Goal: Task Accomplishment & Management: Use online tool/utility

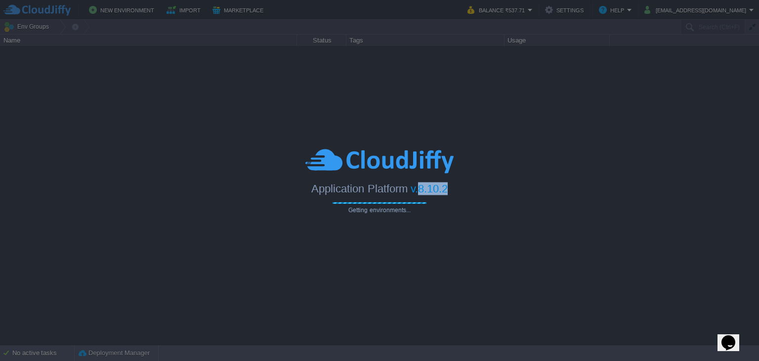
drag, startPoint x: 419, startPoint y: 189, endPoint x: 451, endPoint y: 189, distance: 31.6
click at [451, 189] on div "Application Platform v.8.10.2" at bounding box center [379, 185] width 759 height 20
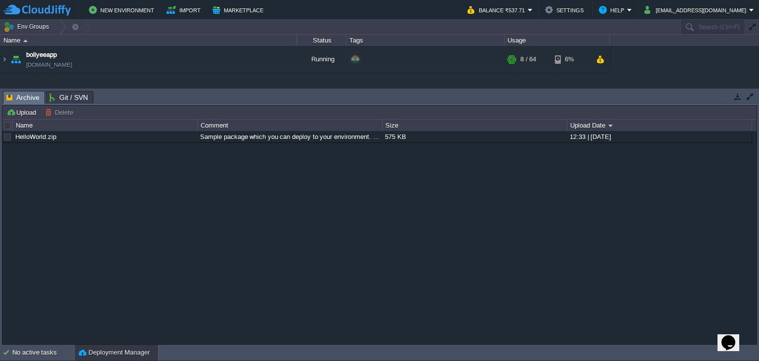
click at [433, 189] on div "HelloWorld.zip Sample package which you can deploy to your environment. Feel fr…" at bounding box center [379, 238] width 754 height 214
click at [724, 10] on button "[EMAIL_ADDRESS][DOMAIN_NAME]" at bounding box center [696, 10] width 105 height 12
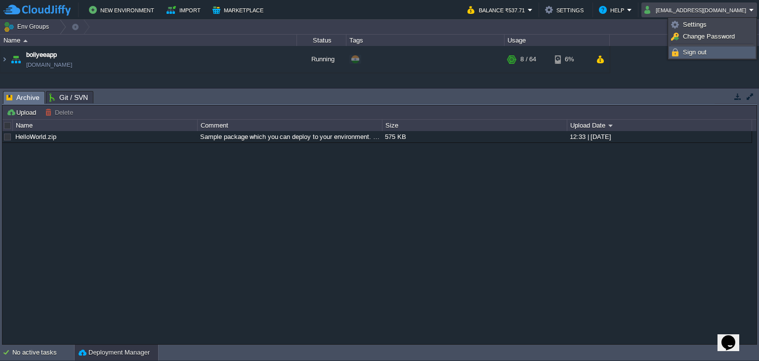
click at [701, 53] on span "Sign out" at bounding box center [695, 51] width 24 height 7
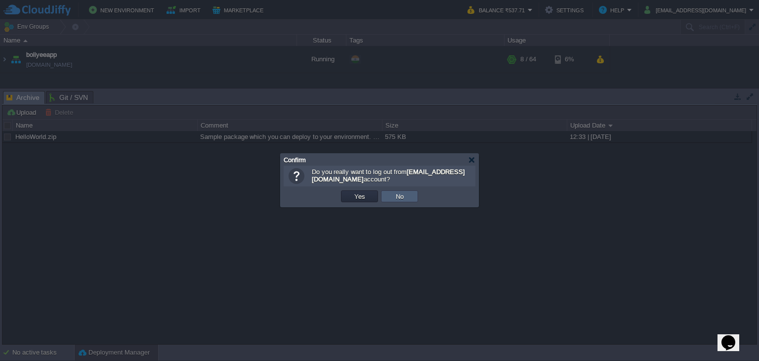
click at [403, 196] on button "No" at bounding box center [400, 196] width 14 height 9
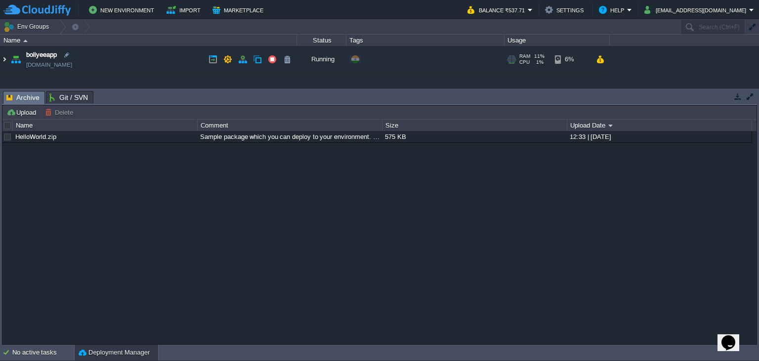
click at [0, 63] on img at bounding box center [4, 59] width 8 height 27
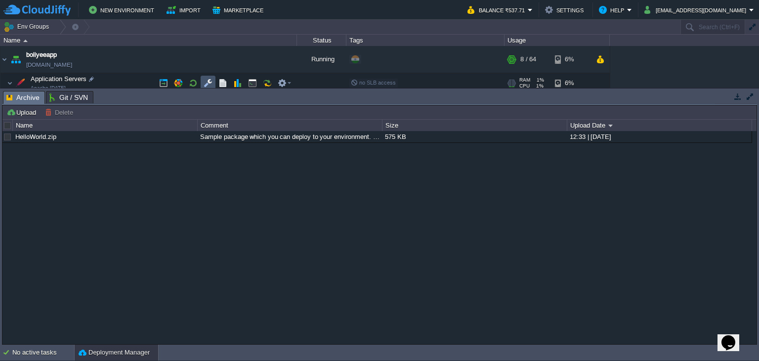
click at [209, 85] on button "button" at bounding box center [208, 83] width 9 height 9
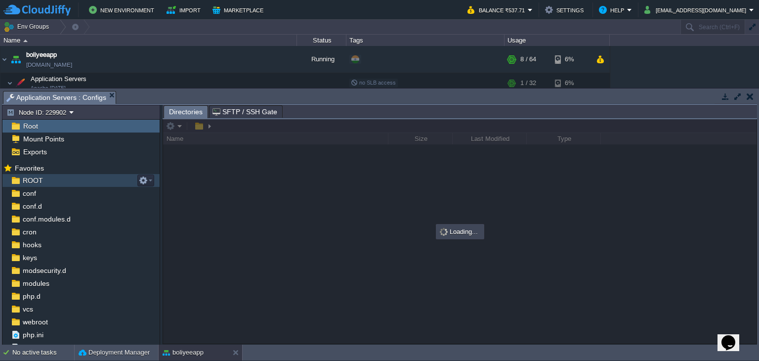
click at [40, 186] on div "ROOT" at bounding box center [80, 180] width 157 height 13
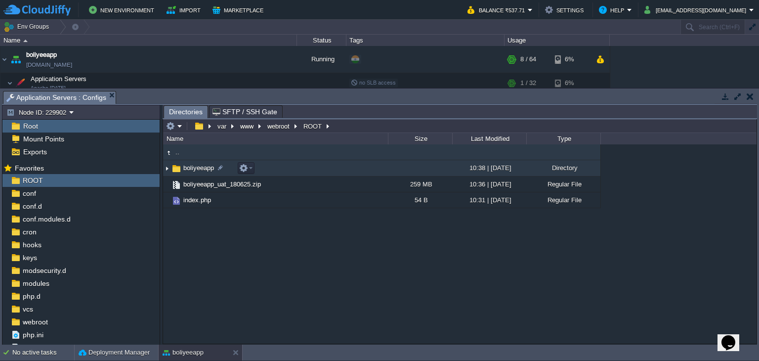
click at [189, 169] on span "boliyeeapp" at bounding box center [199, 168] width 34 height 8
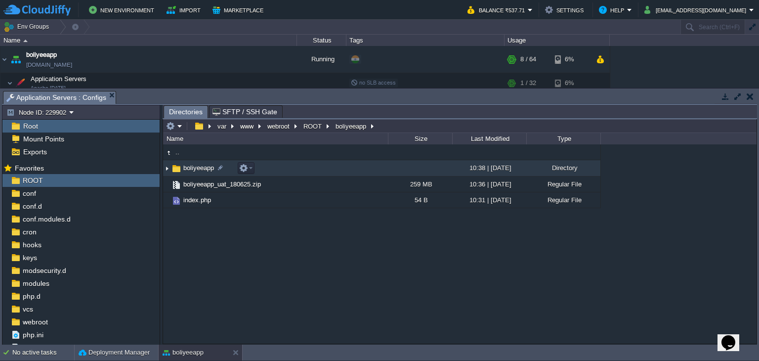
click at [189, 169] on span "boliyeeapp" at bounding box center [199, 168] width 34 height 8
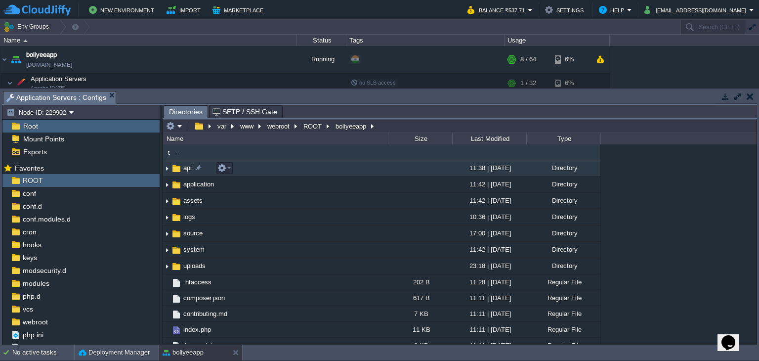
click at [187, 171] on span "api" at bounding box center [187, 168] width 11 height 8
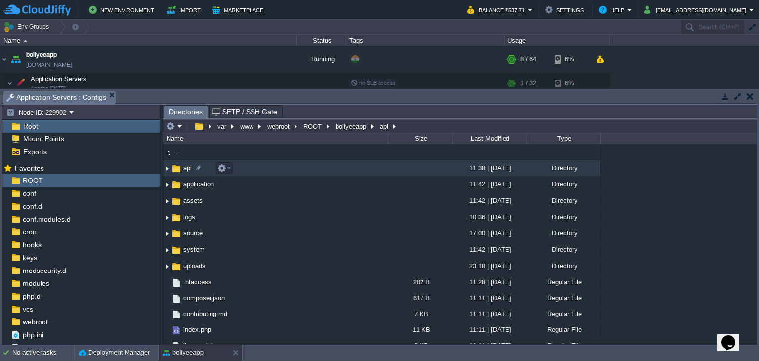
click at [187, 171] on span "api" at bounding box center [187, 168] width 11 height 8
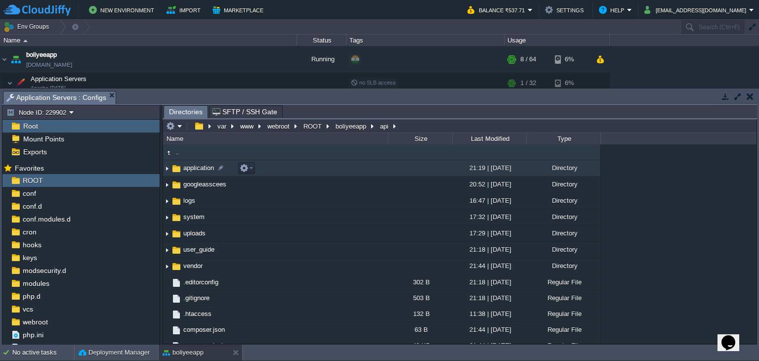
click at [200, 170] on span "application" at bounding box center [199, 168] width 34 height 8
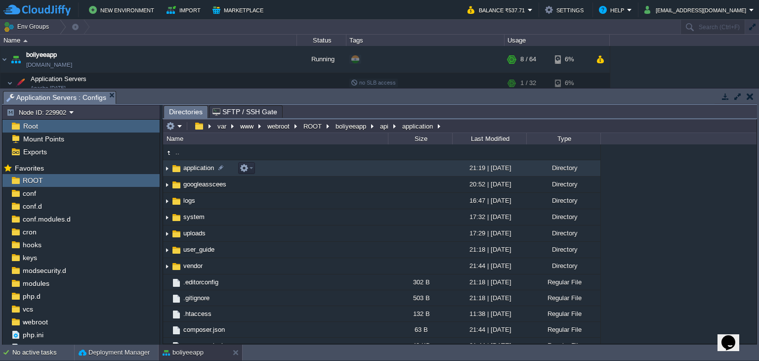
click at [200, 170] on span "application" at bounding box center [199, 168] width 34 height 8
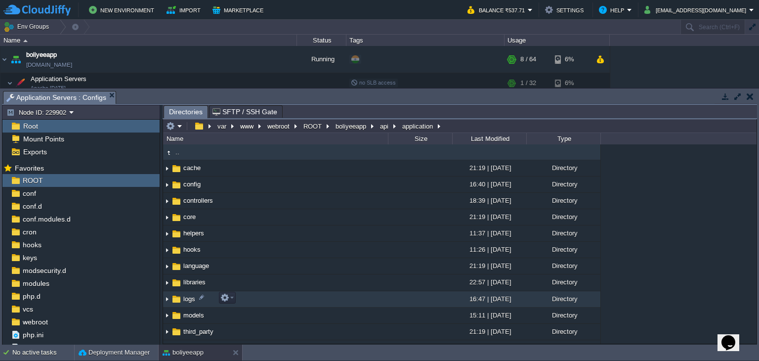
click at [182, 298] on span "logs" at bounding box center [189, 299] width 15 height 8
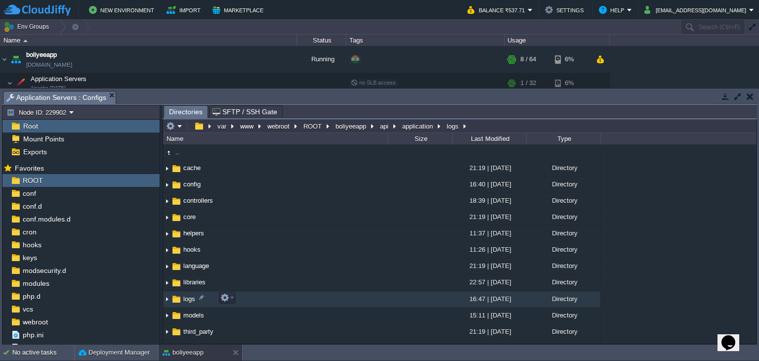
click at [182, 298] on span "logs" at bounding box center [189, 299] width 15 height 8
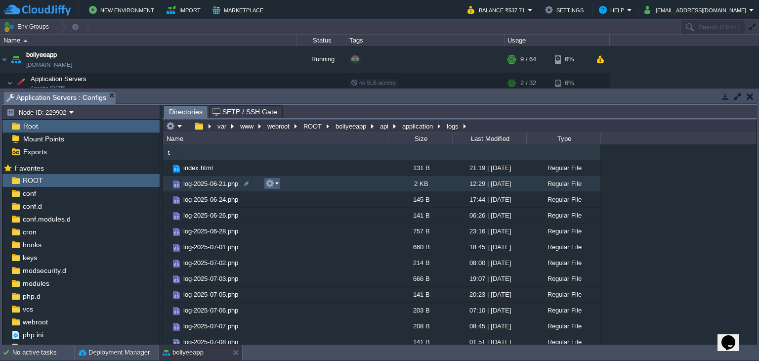
click at [267, 188] on button "button" at bounding box center [269, 183] width 9 height 9
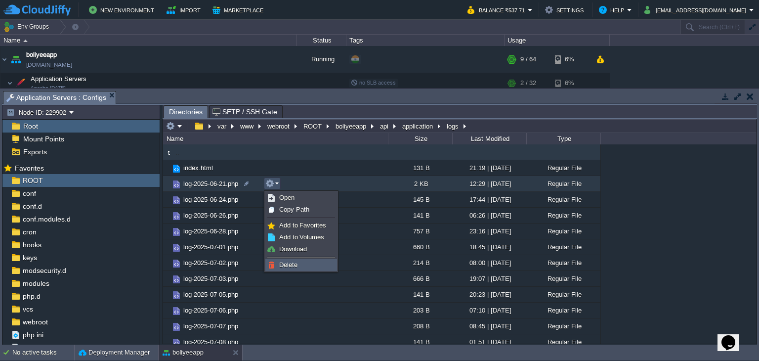
click at [274, 267] on img at bounding box center [271, 265] width 8 height 8
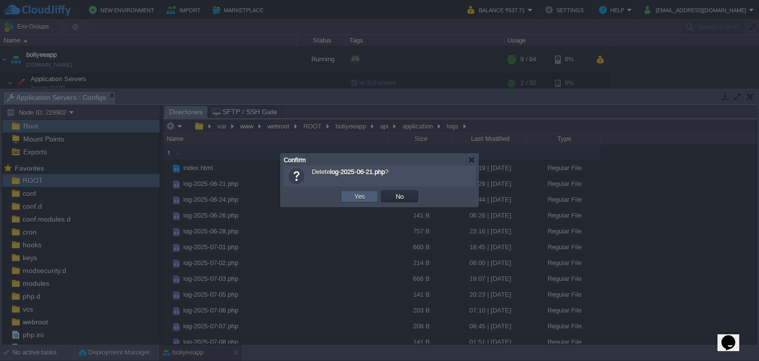
click at [349, 198] on td "Yes" at bounding box center [359, 196] width 37 height 12
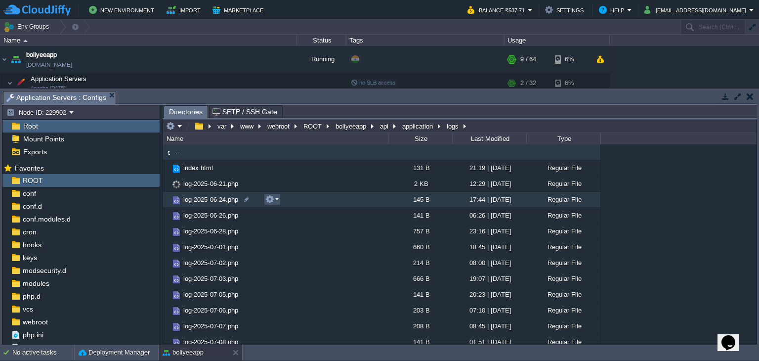
click at [273, 200] on button "button" at bounding box center [269, 199] width 9 height 9
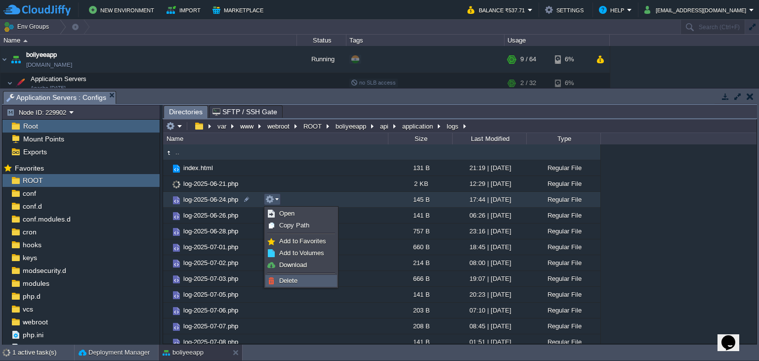
click at [295, 283] on span "Delete" at bounding box center [288, 280] width 18 height 7
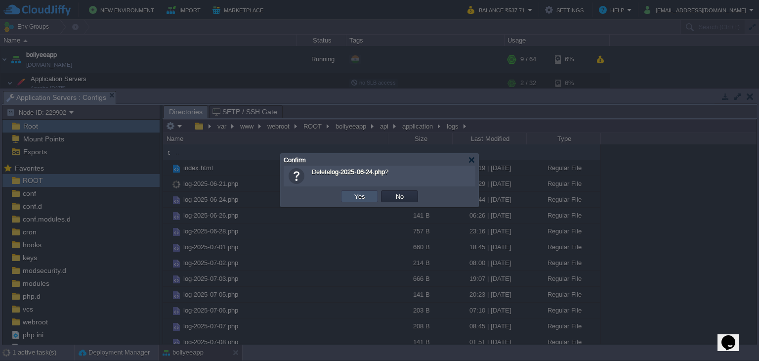
click at [363, 198] on button "Yes" at bounding box center [359, 196] width 17 height 9
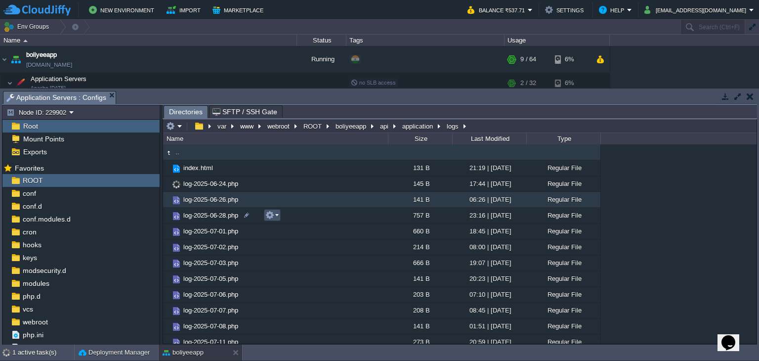
click at [273, 217] on button "button" at bounding box center [269, 215] width 9 height 9
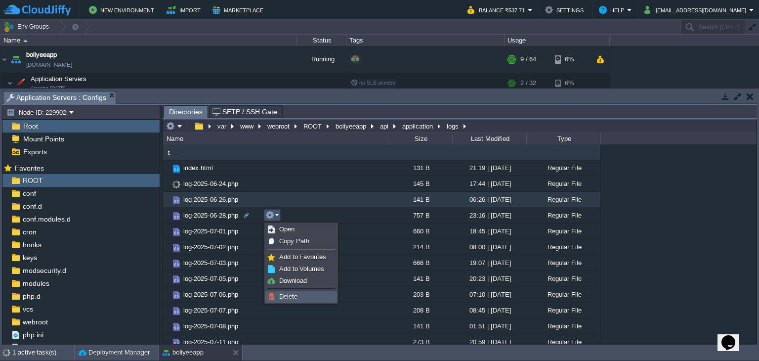
click at [284, 295] on span "Delete" at bounding box center [288, 296] width 18 height 7
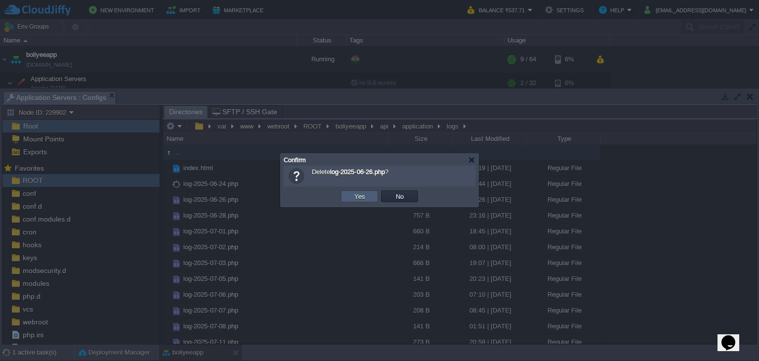
click at [363, 196] on button "Yes" at bounding box center [359, 196] width 17 height 9
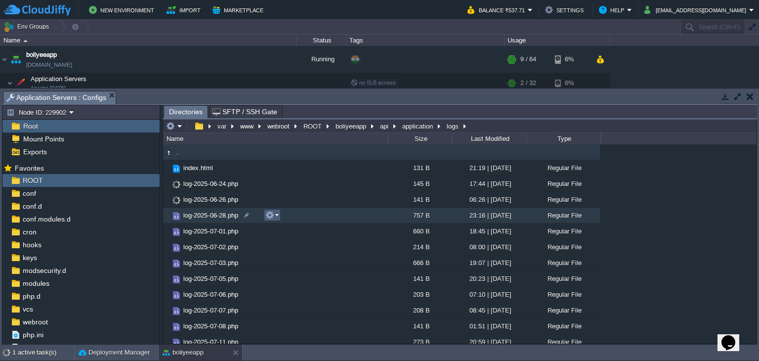
click at [272, 214] on button "button" at bounding box center [269, 215] width 9 height 9
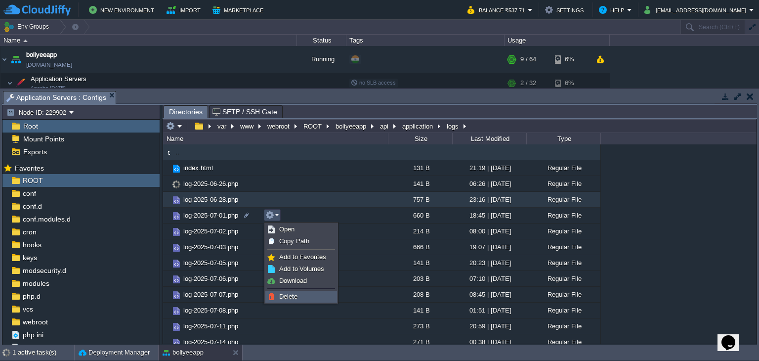
click at [290, 295] on span "Delete" at bounding box center [288, 296] width 18 height 7
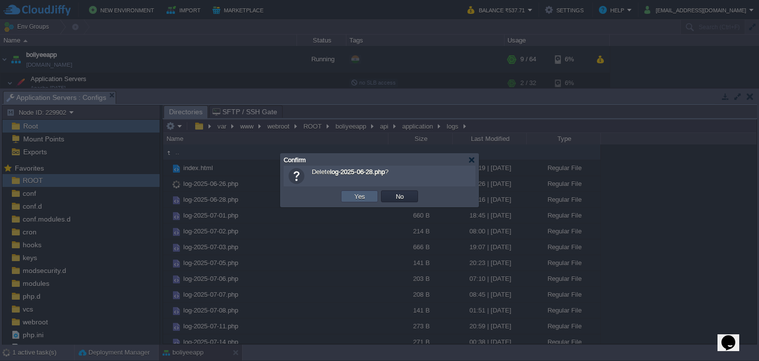
click at [364, 191] on td "Yes" at bounding box center [359, 196] width 37 height 12
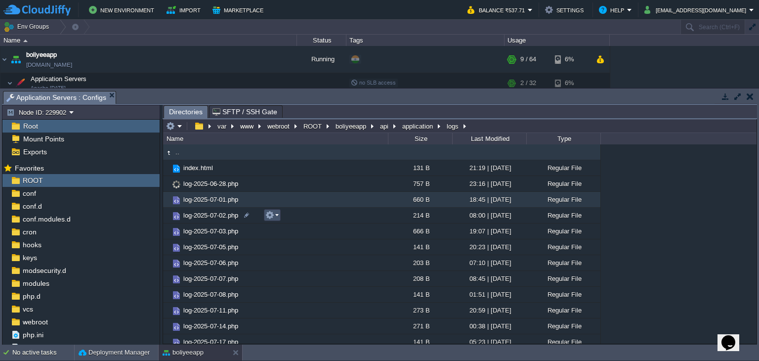
click at [272, 216] on button "button" at bounding box center [269, 215] width 9 height 9
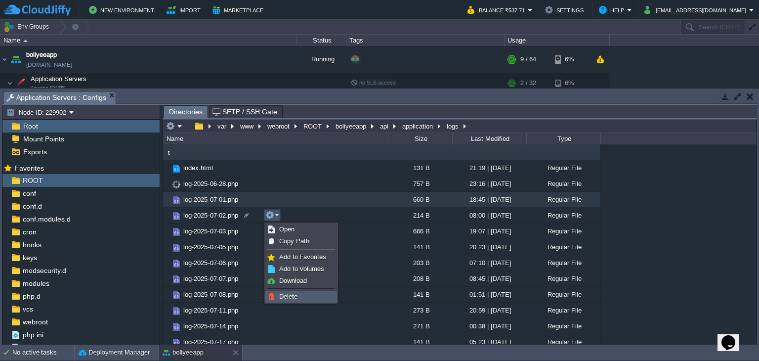
click at [301, 294] on link "Delete" at bounding box center [301, 296] width 71 height 11
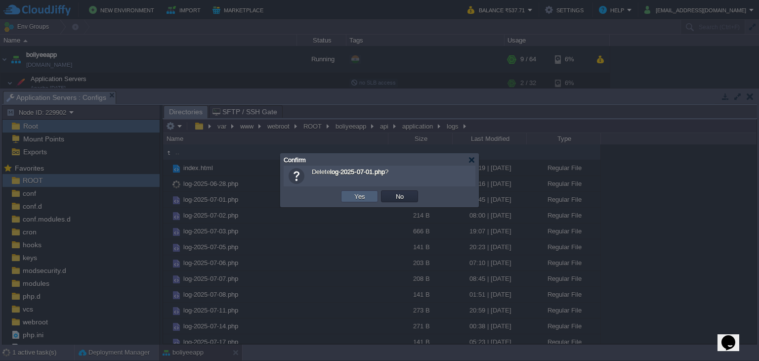
click at [359, 200] on button "Yes" at bounding box center [359, 196] width 17 height 9
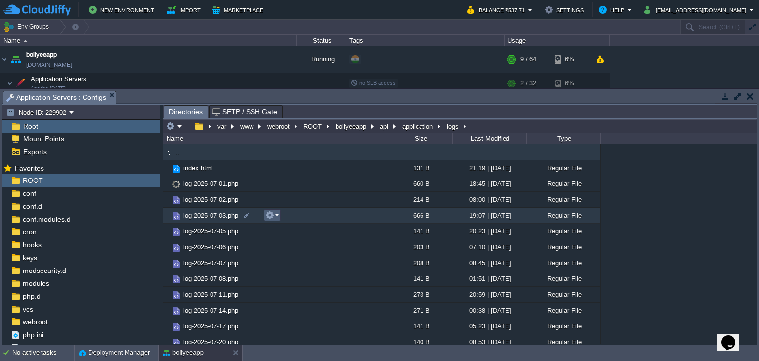
click at [275, 216] on em at bounding box center [271, 215] width 13 height 9
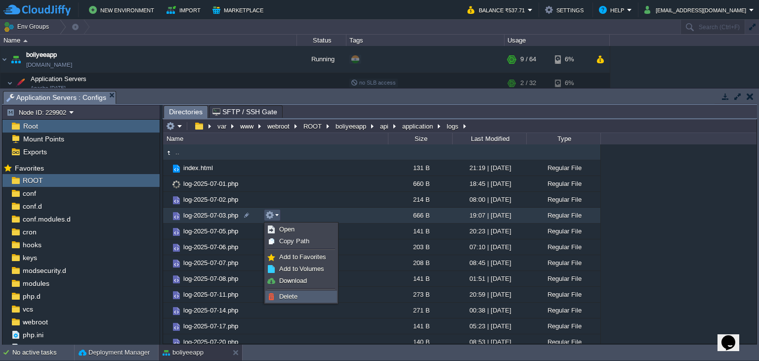
click at [286, 293] on span "Delete" at bounding box center [288, 296] width 18 height 7
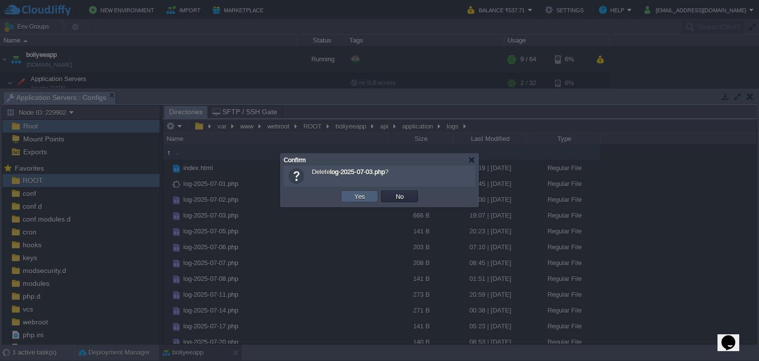
click at [364, 193] on button "Yes" at bounding box center [359, 196] width 17 height 9
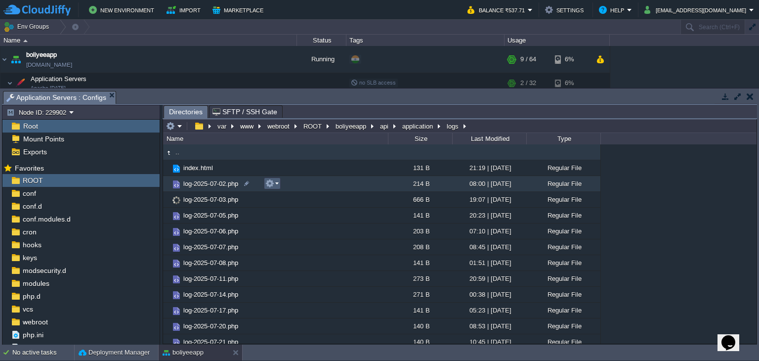
click at [275, 183] on em at bounding box center [271, 183] width 13 height 9
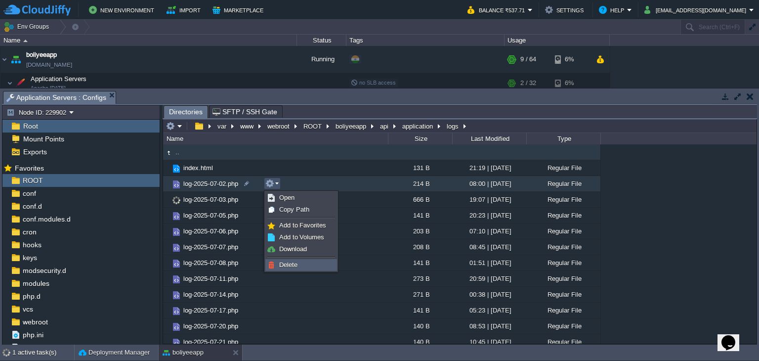
click at [283, 265] on span "Delete" at bounding box center [288, 264] width 18 height 7
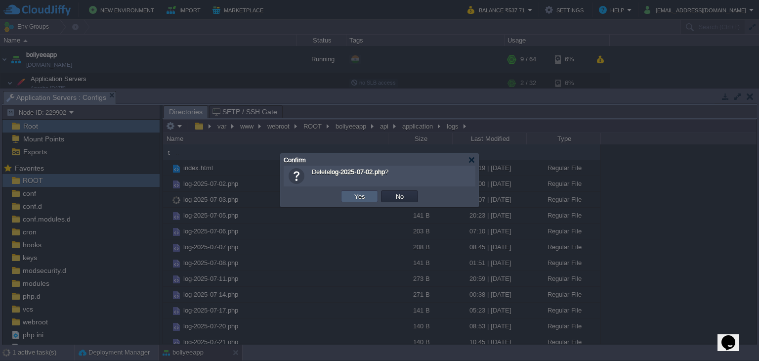
click at [367, 194] on td "Yes" at bounding box center [359, 196] width 37 height 12
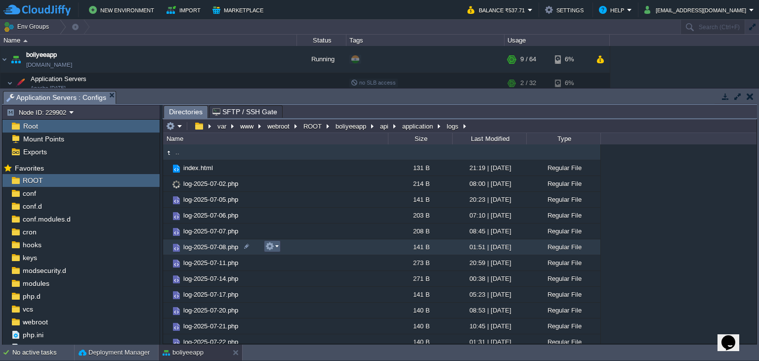
click at [268, 245] on button "button" at bounding box center [269, 246] width 9 height 9
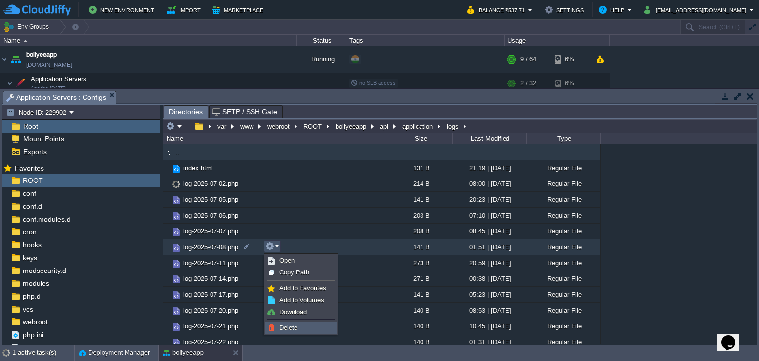
click at [300, 322] on ul "Open Copy Path Add to Favorites Add to Volumes Download Delete" at bounding box center [301, 294] width 74 height 81
click at [300, 323] on link "Delete" at bounding box center [301, 327] width 71 height 11
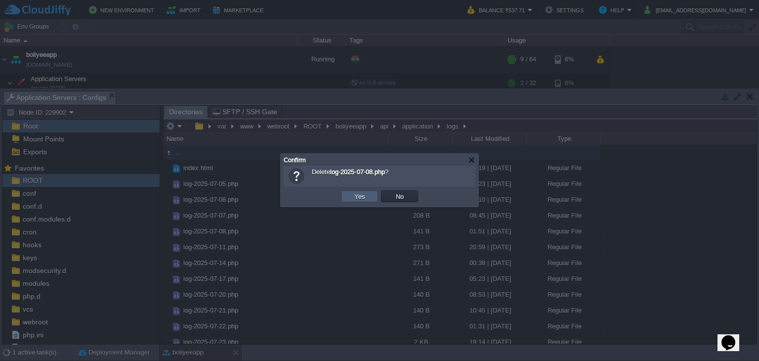
click at [366, 195] on button "Yes" at bounding box center [359, 196] width 17 height 9
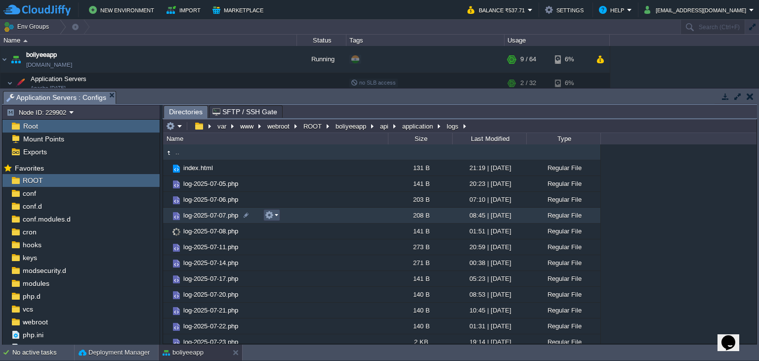
click at [268, 214] on button "button" at bounding box center [269, 215] width 9 height 9
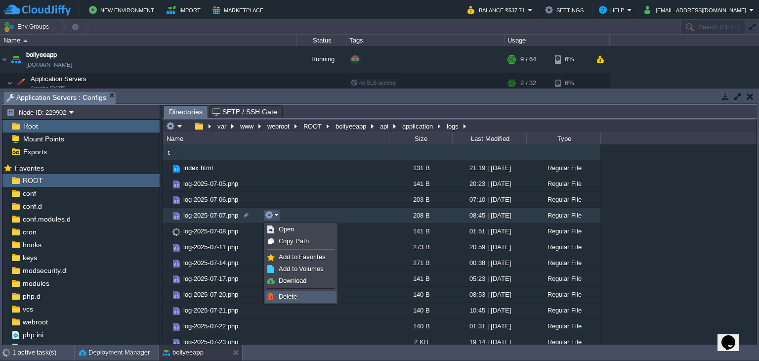
click at [291, 297] on span "Delete" at bounding box center [288, 296] width 18 height 7
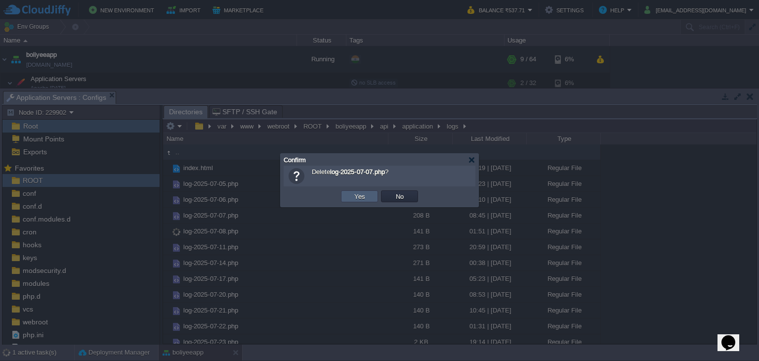
click at [356, 194] on button "Yes" at bounding box center [359, 196] width 17 height 9
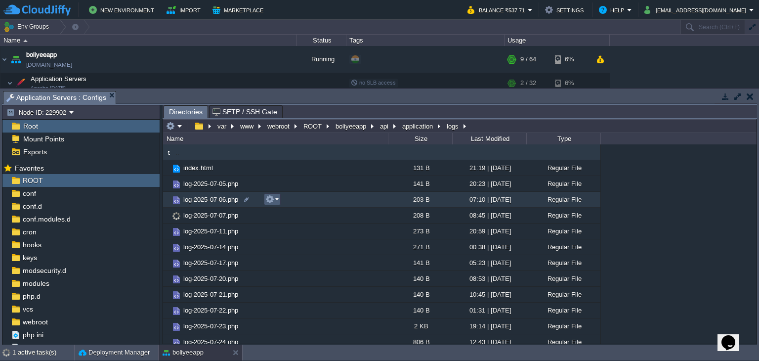
click at [273, 196] on button "button" at bounding box center [269, 199] width 9 height 9
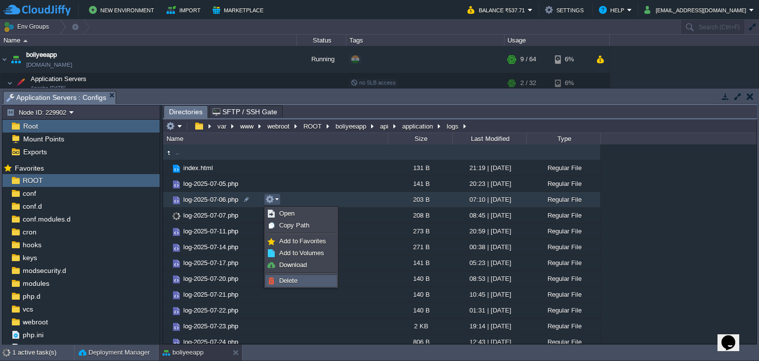
click at [300, 282] on link "Delete" at bounding box center [301, 280] width 71 height 11
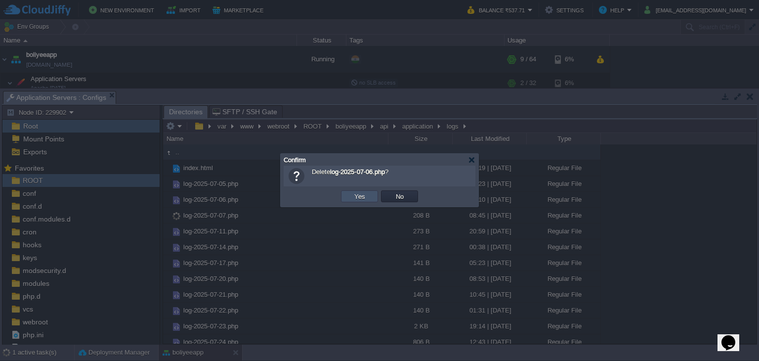
click at [354, 193] on button "Yes" at bounding box center [359, 196] width 17 height 9
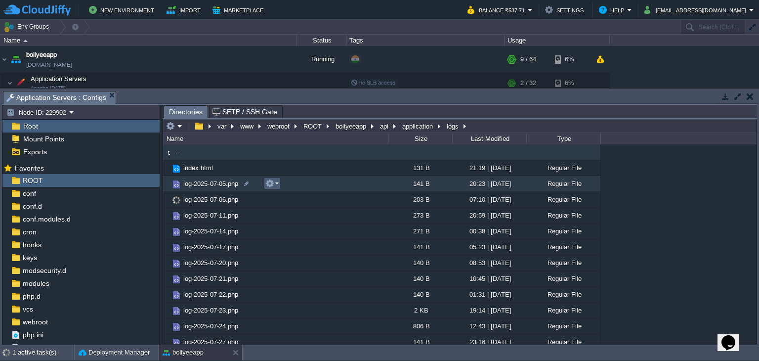
click at [275, 186] on em at bounding box center [271, 183] width 13 height 9
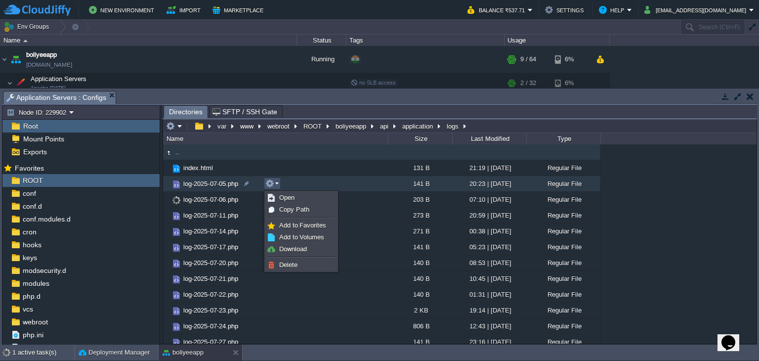
click at [287, 271] on ul "Open Copy Path Add to Favorites Add to Volumes Download Delete" at bounding box center [301, 231] width 74 height 81
click at [289, 261] on span "Delete" at bounding box center [288, 264] width 18 height 7
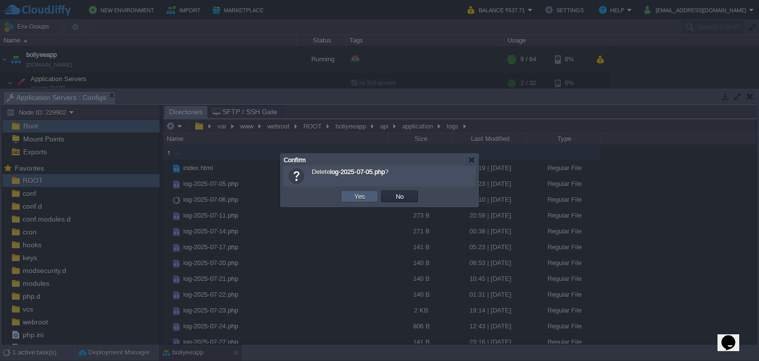
click at [359, 192] on button "Yes" at bounding box center [359, 196] width 17 height 9
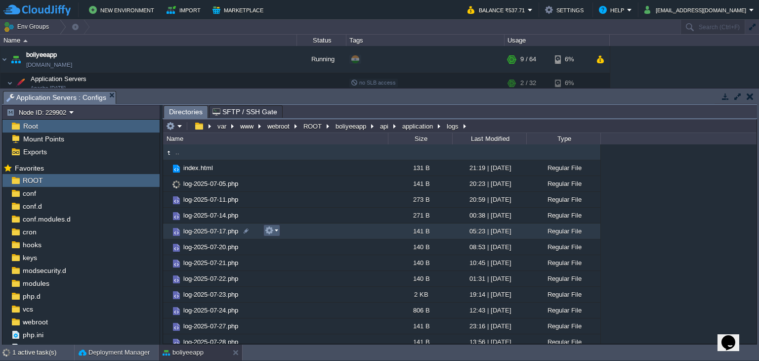
click at [276, 232] on em at bounding box center [271, 230] width 13 height 9
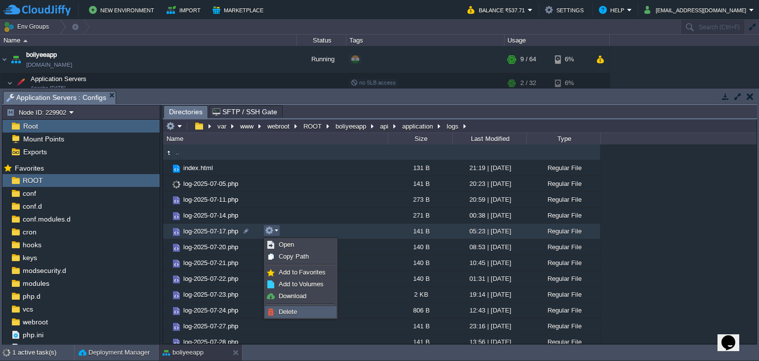
click at [293, 309] on span "Delete" at bounding box center [288, 311] width 18 height 7
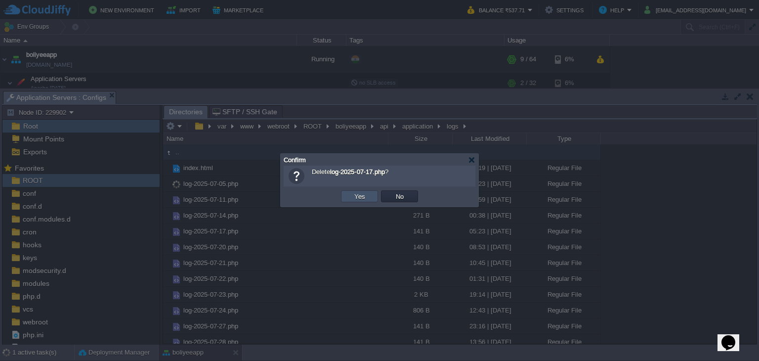
click at [364, 200] on button "Yes" at bounding box center [359, 196] width 17 height 9
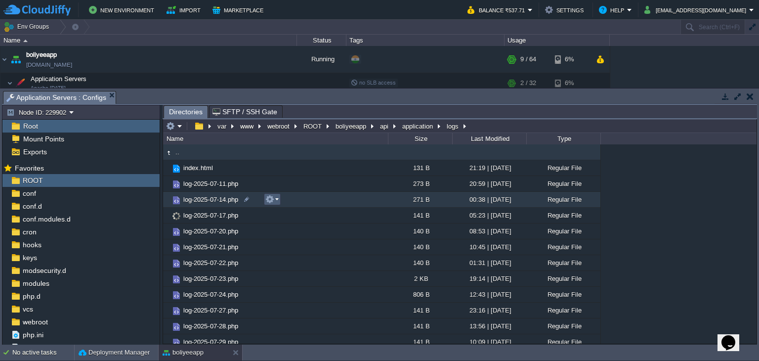
click at [274, 199] on em at bounding box center [271, 199] width 13 height 9
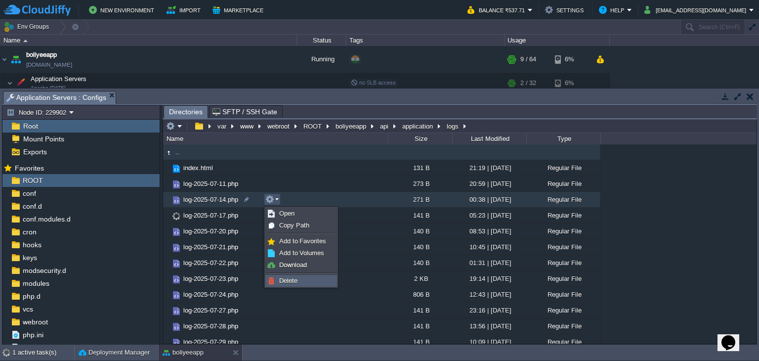
click at [304, 283] on link "Delete" at bounding box center [301, 280] width 71 height 11
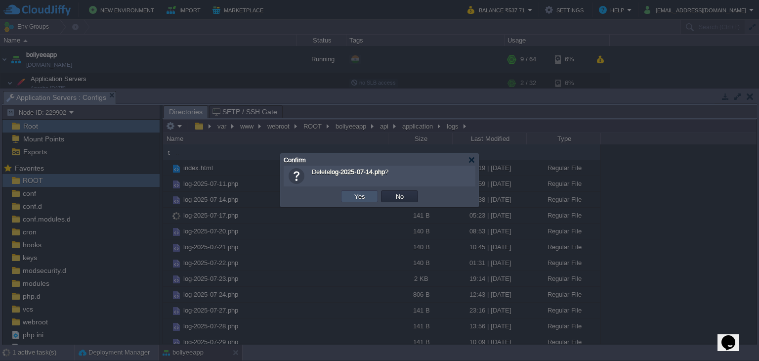
click at [364, 197] on button "Yes" at bounding box center [359, 196] width 17 height 9
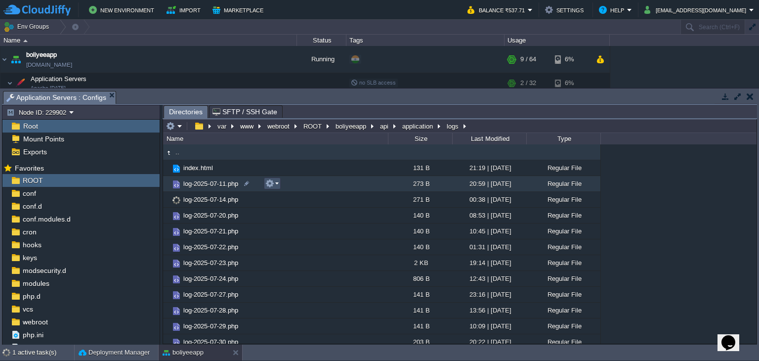
click at [273, 184] on button "button" at bounding box center [269, 183] width 9 height 9
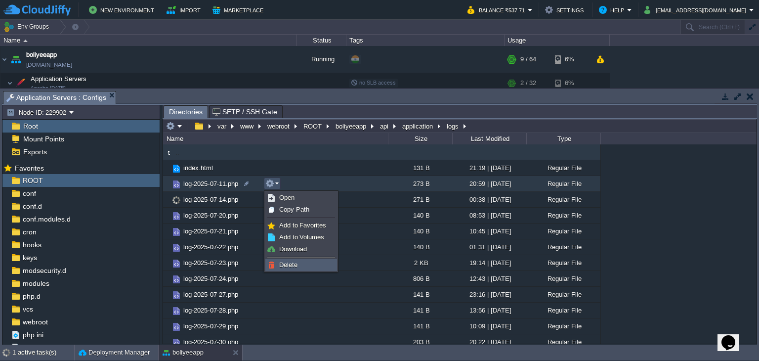
click at [297, 264] on span "Delete" at bounding box center [288, 264] width 18 height 7
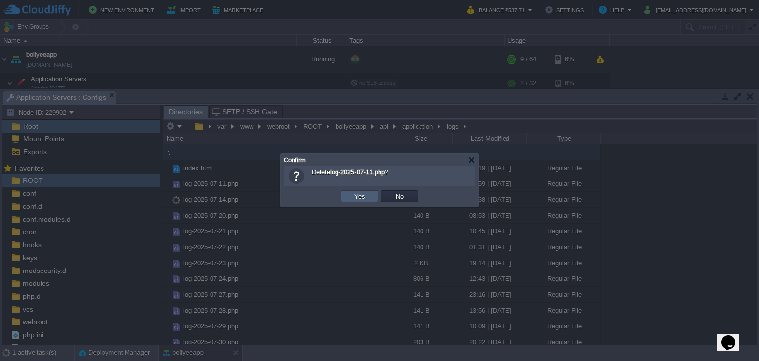
click at [367, 196] on td "Yes" at bounding box center [359, 196] width 37 height 12
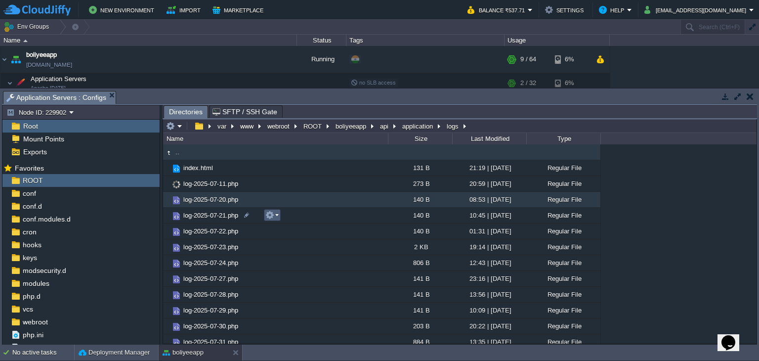
click at [275, 214] on em at bounding box center [271, 215] width 13 height 9
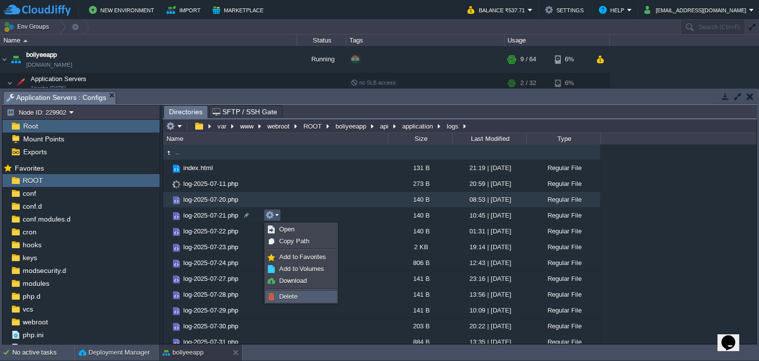
click at [304, 297] on link "Delete" at bounding box center [301, 296] width 71 height 11
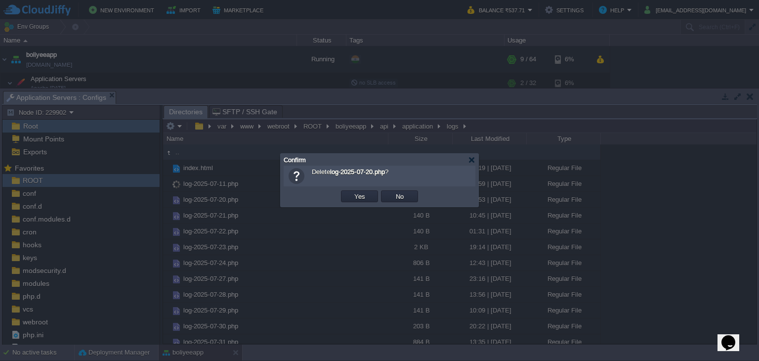
click at [363, 200] on button "Yes" at bounding box center [359, 196] width 17 height 9
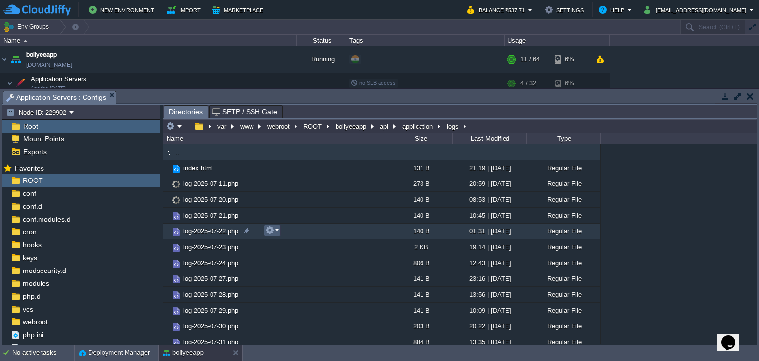
click at [273, 231] on button "button" at bounding box center [269, 230] width 9 height 9
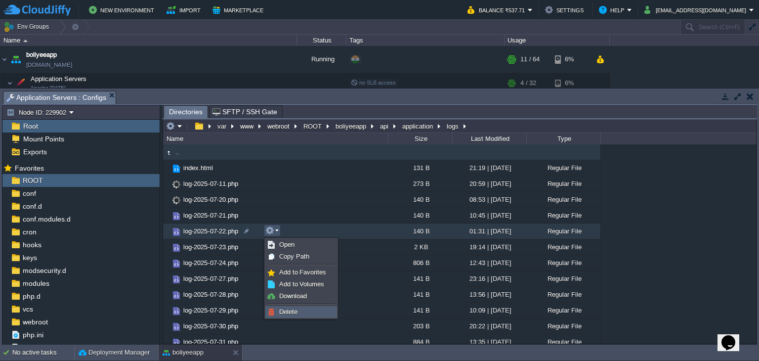
click at [308, 313] on link "Delete" at bounding box center [301, 311] width 71 height 11
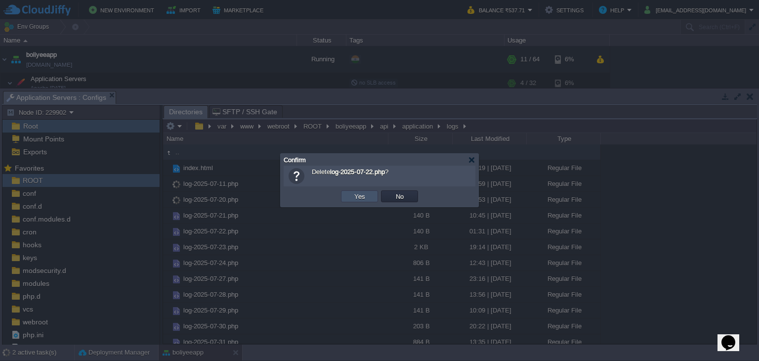
click at [359, 197] on button "Yes" at bounding box center [359, 196] width 17 height 9
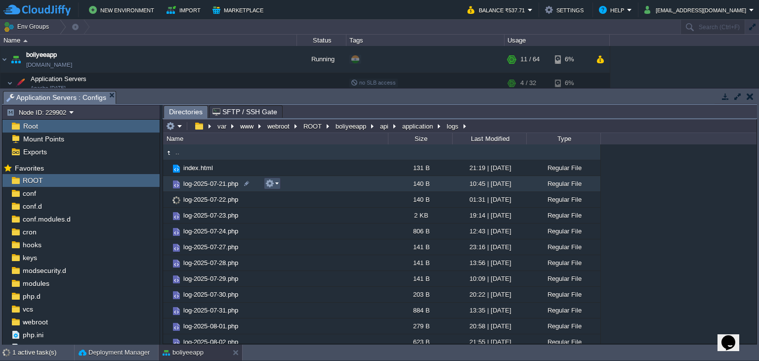
click at [269, 185] on button "button" at bounding box center [269, 183] width 9 height 9
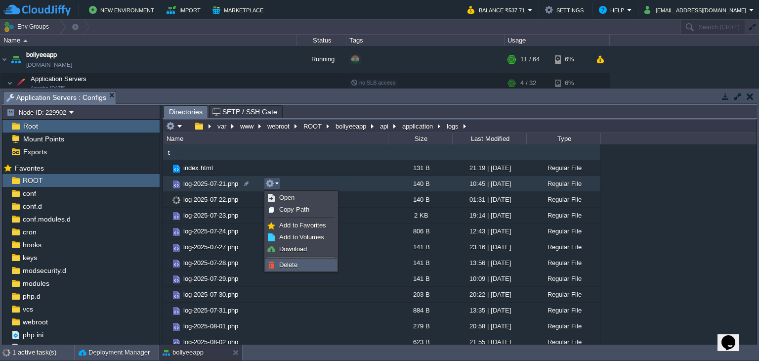
click at [285, 259] on link "Delete" at bounding box center [301, 264] width 71 height 11
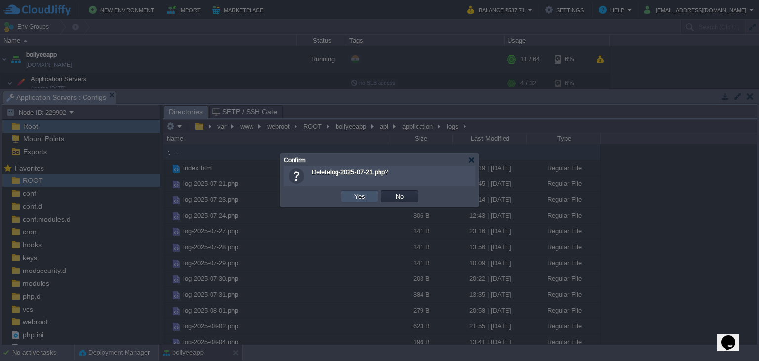
click at [360, 192] on button "Yes" at bounding box center [359, 196] width 17 height 9
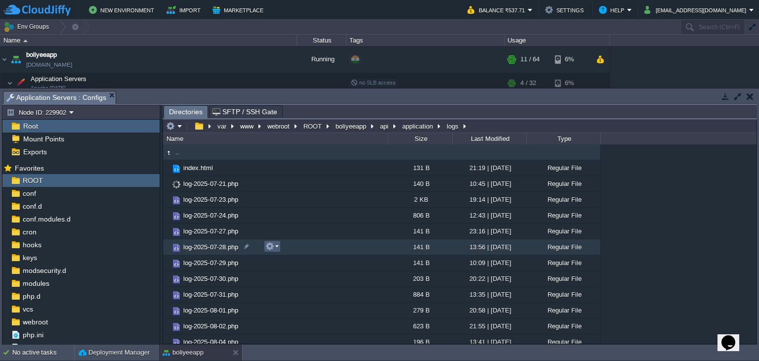
click at [269, 248] on button "button" at bounding box center [269, 246] width 9 height 9
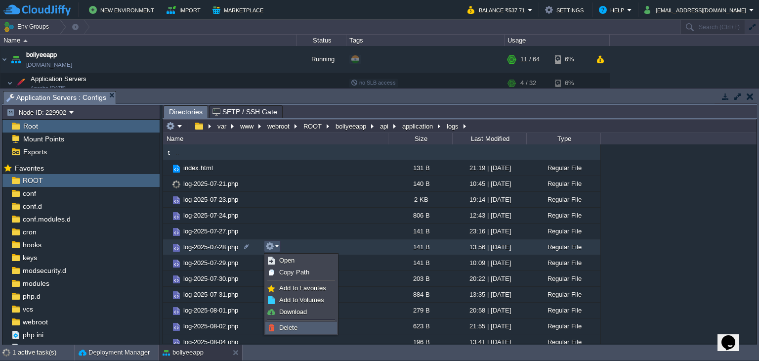
click at [295, 326] on span "Delete" at bounding box center [288, 327] width 18 height 7
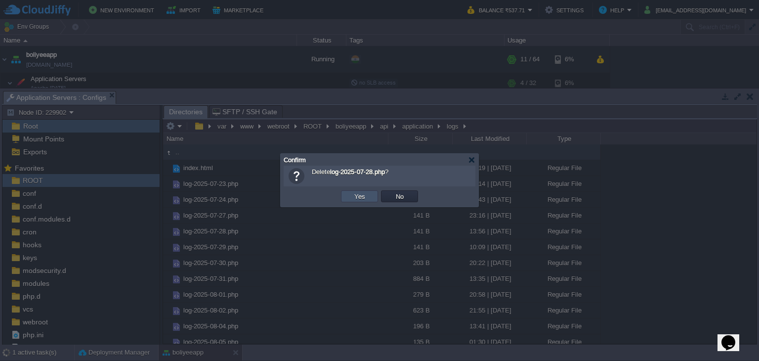
click at [357, 196] on button "Yes" at bounding box center [359, 196] width 17 height 9
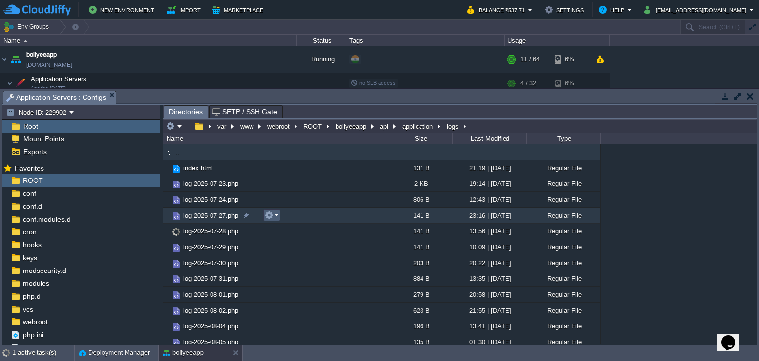
click at [273, 214] on button "button" at bounding box center [269, 215] width 9 height 9
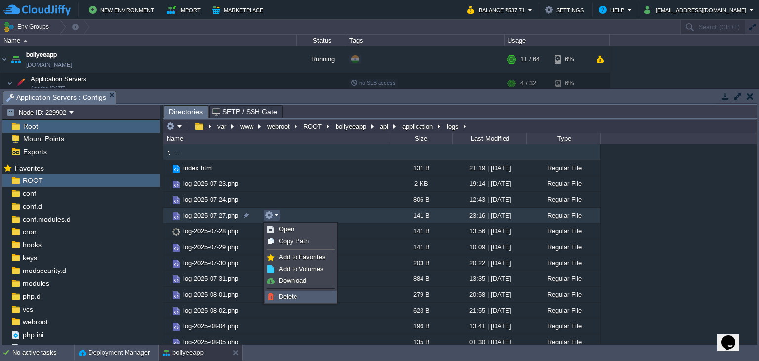
click at [285, 291] on link "Delete" at bounding box center [300, 296] width 71 height 11
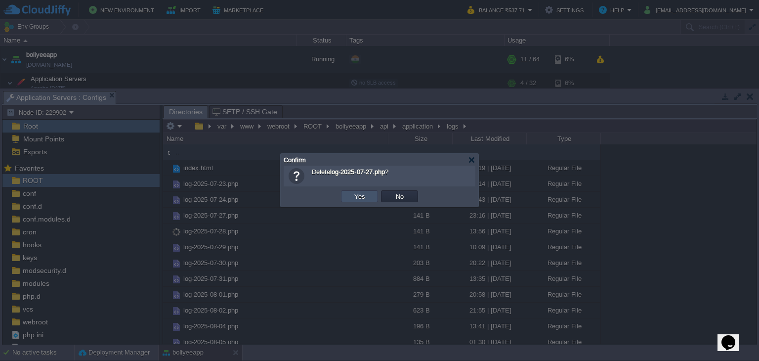
click at [352, 200] on button "Yes" at bounding box center [359, 196] width 17 height 9
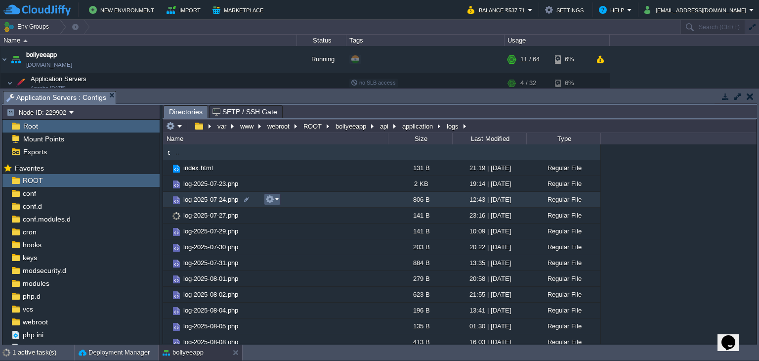
drag, startPoint x: 275, startPoint y: 196, endPoint x: 273, endPoint y: 203, distance: 6.6
click at [275, 197] on em at bounding box center [271, 199] width 13 height 9
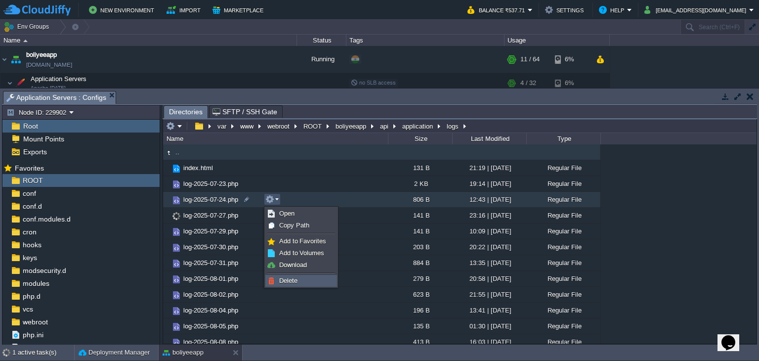
click at [289, 283] on span "Delete" at bounding box center [288, 280] width 18 height 7
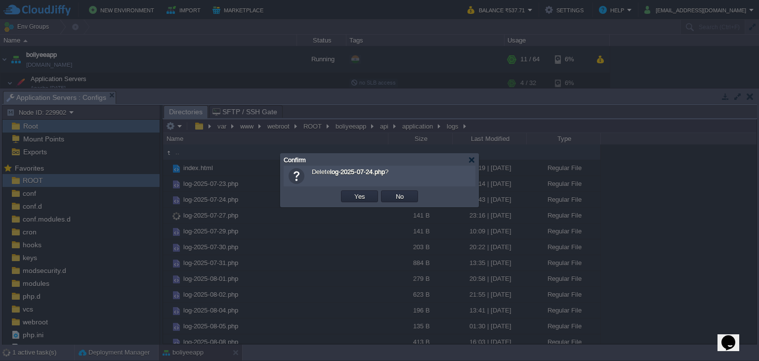
click at [369, 190] on td "Yes" at bounding box center [360, 196] width 40 height 15
click at [365, 192] on button "Yes" at bounding box center [359, 196] width 17 height 9
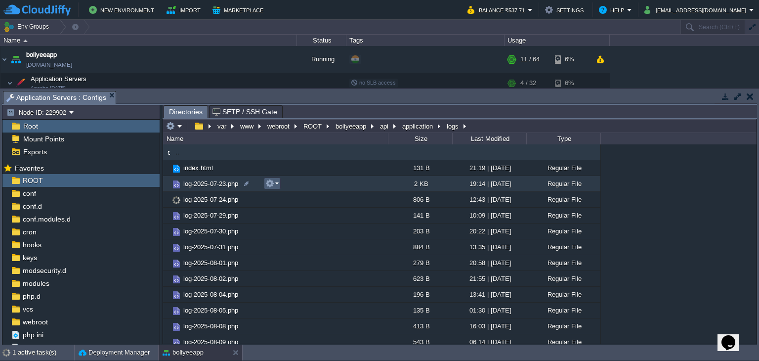
click at [274, 182] on em at bounding box center [271, 183] width 13 height 9
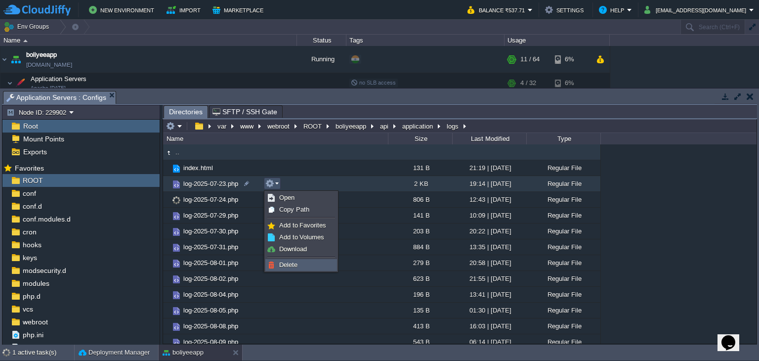
click at [295, 265] on span "Delete" at bounding box center [288, 264] width 18 height 7
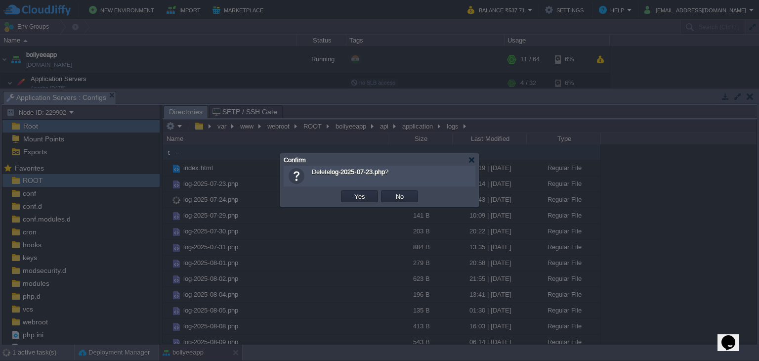
click at [363, 182] on div "Delete log-2025-07-23.php ?" at bounding box center [380, 176] width 182 height 16
click at [357, 197] on button "Yes" at bounding box center [359, 196] width 17 height 9
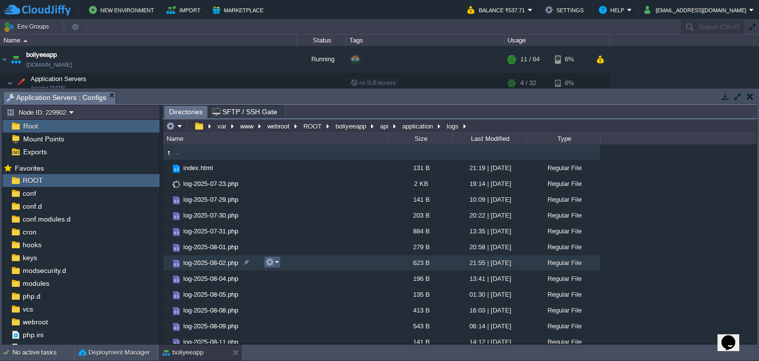
click at [275, 263] on em at bounding box center [271, 261] width 13 height 9
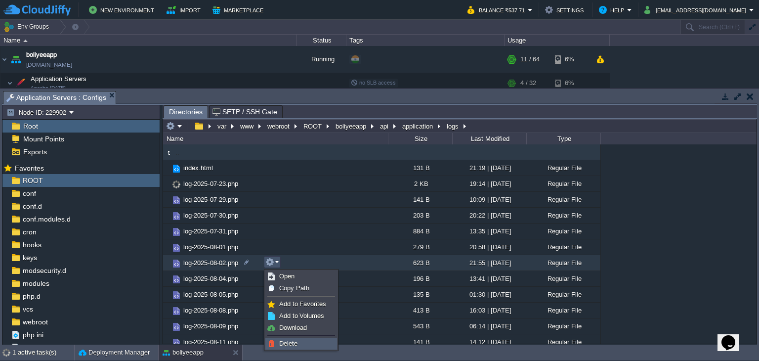
click at [277, 343] on link "Delete" at bounding box center [301, 343] width 71 height 11
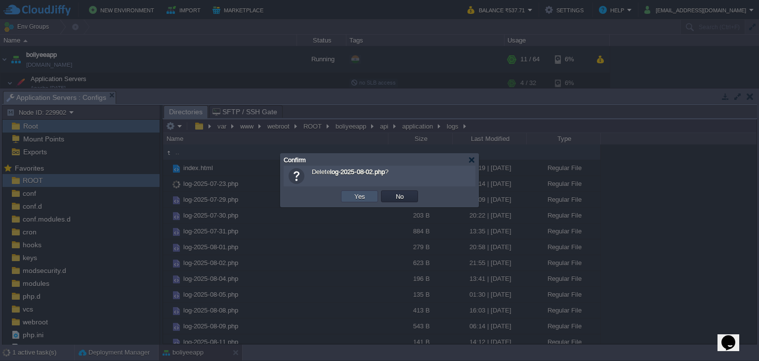
click at [365, 194] on button "Yes" at bounding box center [359, 196] width 17 height 9
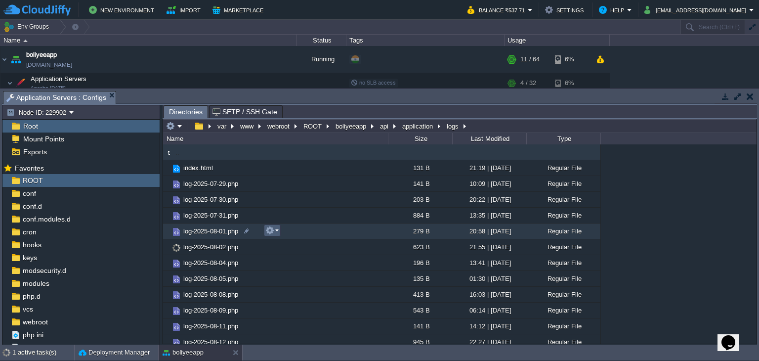
click at [276, 231] on em at bounding box center [271, 230] width 13 height 9
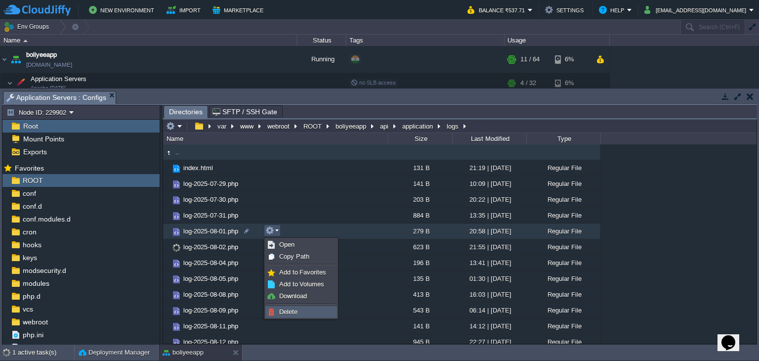
click at [308, 314] on link "Delete" at bounding box center [301, 311] width 71 height 11
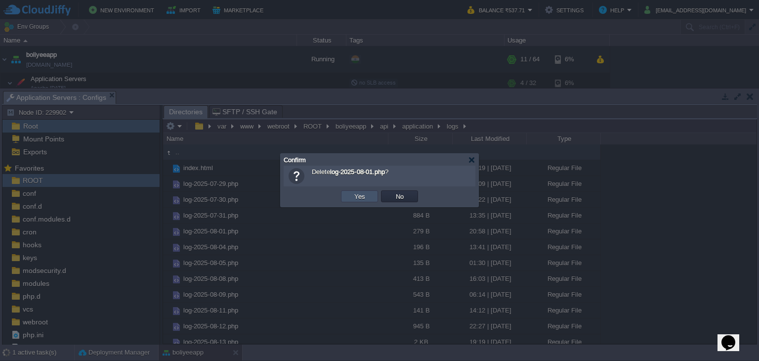
click at [364, 198] on button "Yes" at bounding box center [359, 196] width 17 height 9
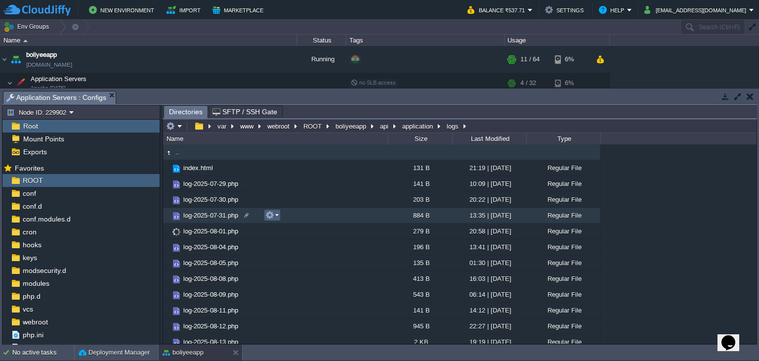
click at [274, 217] on button "button" at bounding box center [269, 215] width 9 height 9
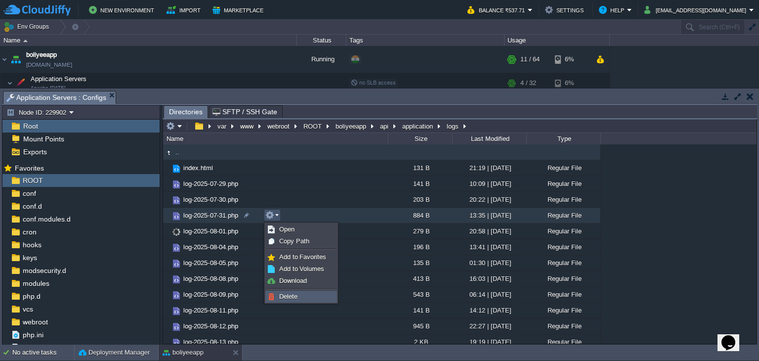
click at [290, 293] on span "Delete" at bounding box center [288, 296] width 18 height 7
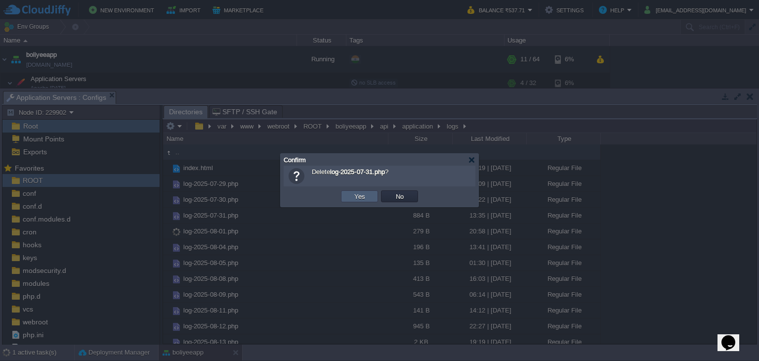
click at [368, 199] on td "Yes" at bounding box center [359, 196] width 37 height 12
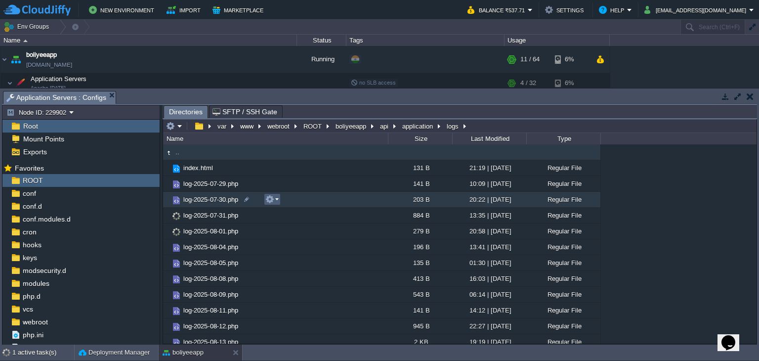
click at [272, 199] on button "button" at bounding box center [269, 199] width 9 height 9
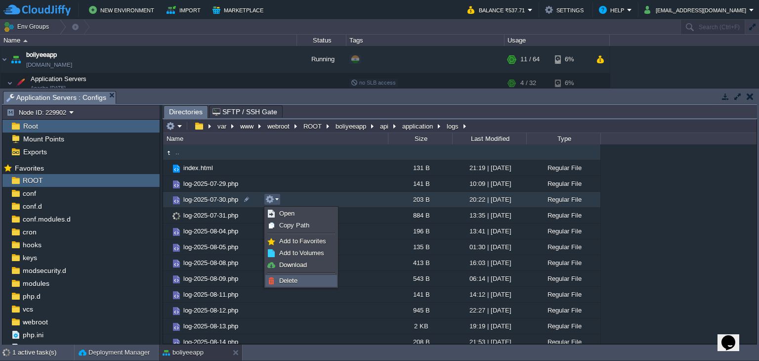
click at [285, 278] on span "Delete" at bounding box center [288, 280] width 18 height 7
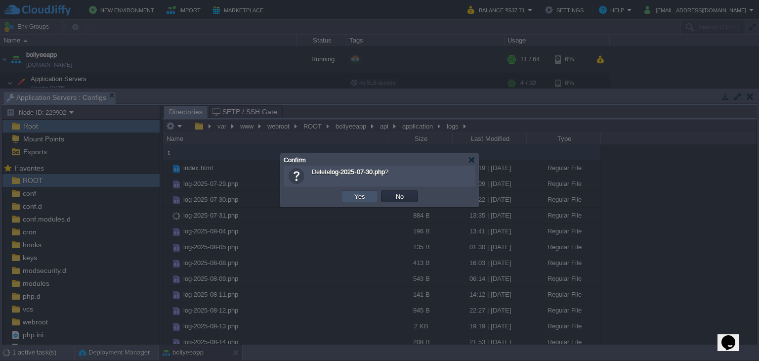
click at [360, 198] on button "Yes" at bounding box center [359, 196] width 17 height 9
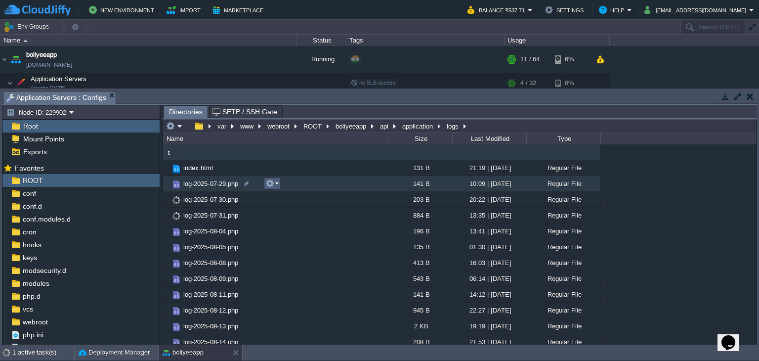
click at [270, 184] on button "button" at bounding box center [269, 183] width 9 height 9
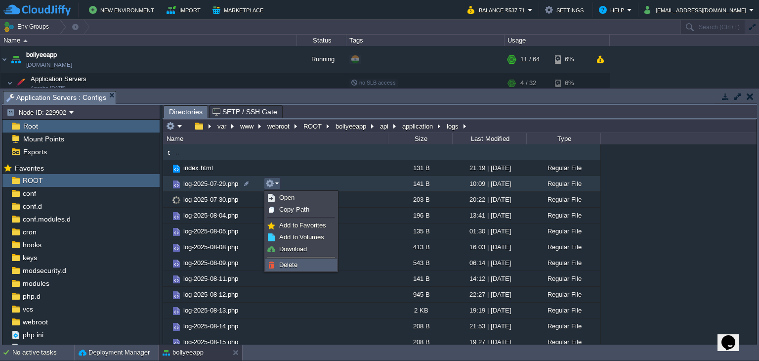
click at [294, 263] on span "Delete" at bounding box center [288, 264] width 18 height 7
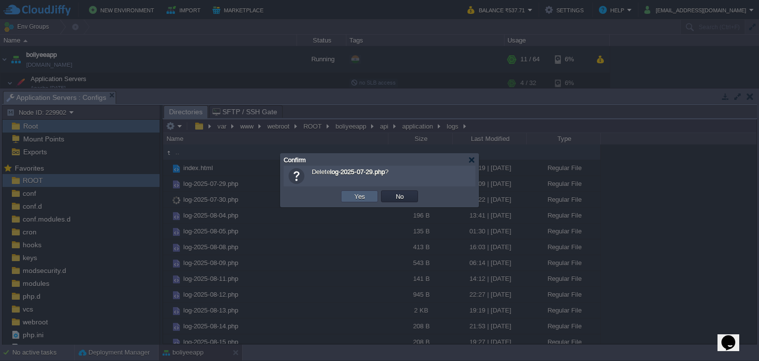
drag, startPoint x: 362, startPoint y: 194, endPoint x: 360, endPoint y: 202, distance: 8.0
click at [361, 196] on td "Yes" at bounding box center [360, 196] width 40 height 15
click at [360, 202] on td "Yes" at bounding box center [360, 196] width 40 height 15
click at [361, 197] on button "Yes" at bounding box center [359, 196] width 17 height 9
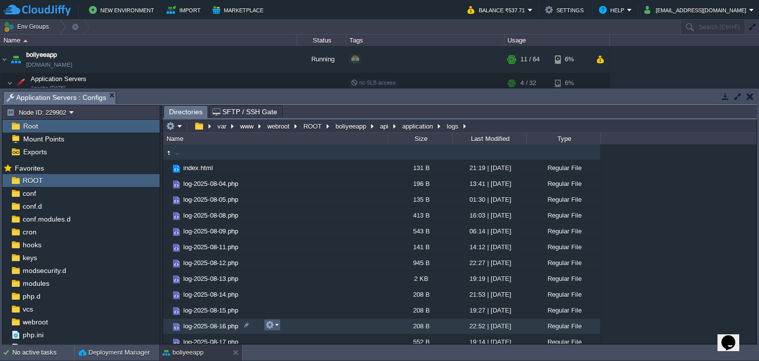
click at [274, 331] on td at bounding box center [272, 325] width 17 height 12
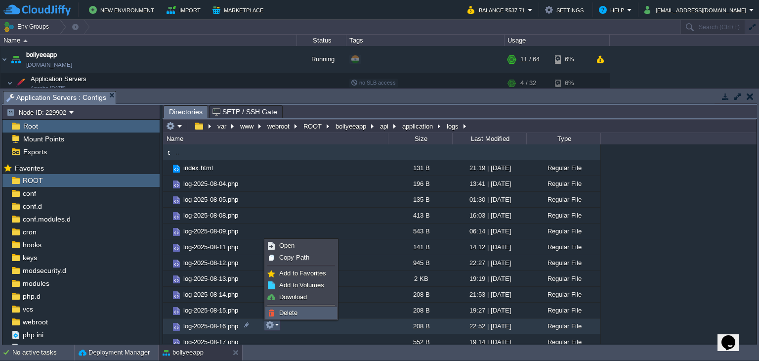
click at [281, 318] on li "Delete" at bounding box center [301, 313] width 72 height 12
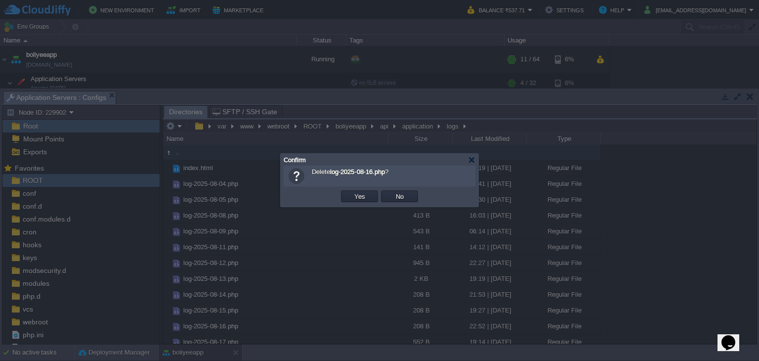
click at [350, 198] on td "Yes" at bounding box center [359, 196] width 37 height 12
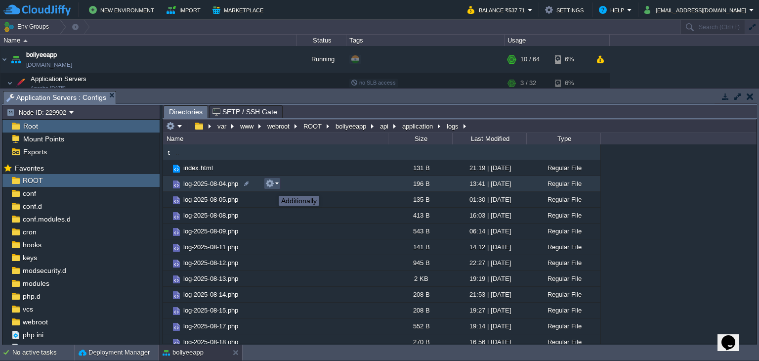
click at [271, 187] on button "button" at bounding box center [269, 183] width 9 height 9
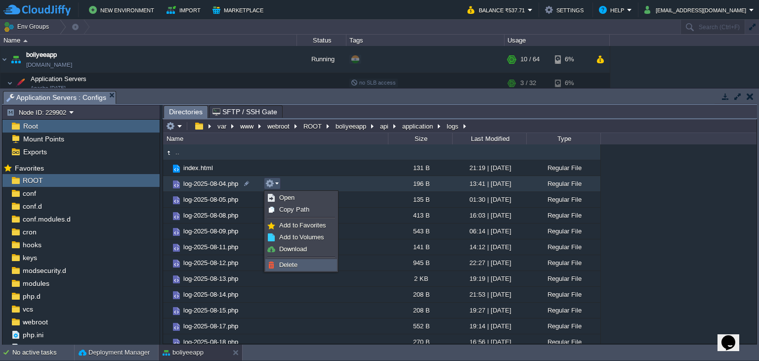
click at [281, 267] on span "Delete" at bounding box center [288, 264] width 18 height 7
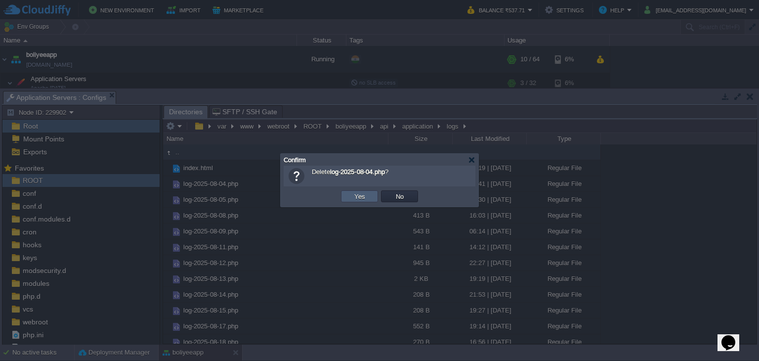
click at [370, 198] on td "Yes" at bounding box center [359, 196] width 37 height 12
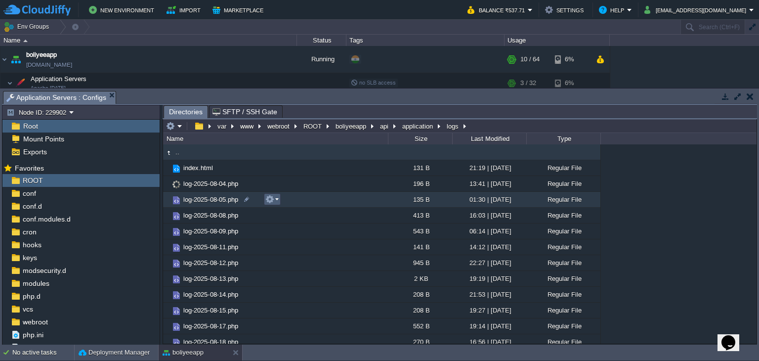
click at [275, 198] on em at bounding box center [271, 199] width 13 height 9
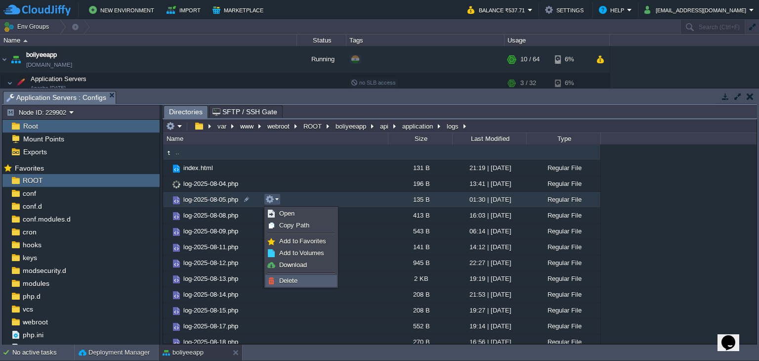
click at [293, 280] on span "Delete" at bounding box center [288, 280] width 18 height 7
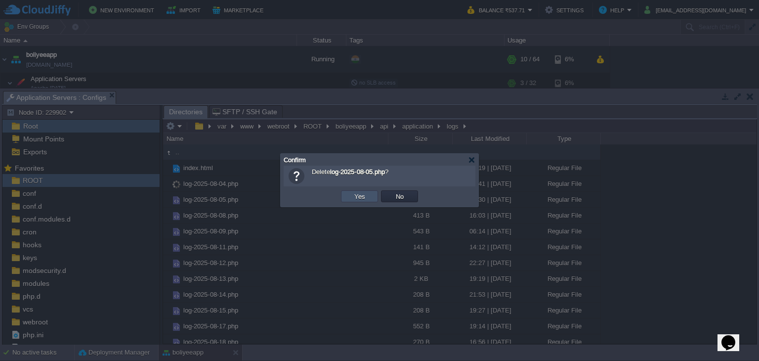
click at [365, 199] on button "Yes" at bounding box center [359, 196] width 17 height 9
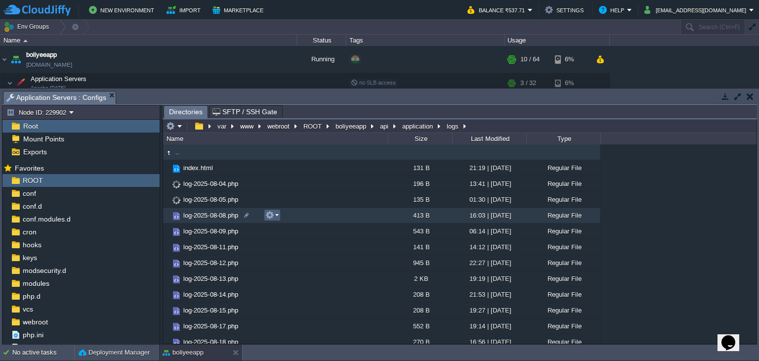
click at [268, 216] on button "button" at bounding box center [269, 215] width 9 height 9
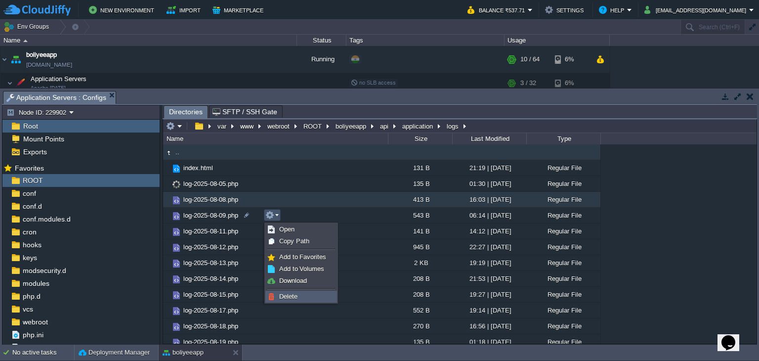
click at [292, 297] on span "Delete" at bounding box center [288, 296] width 18 height 7
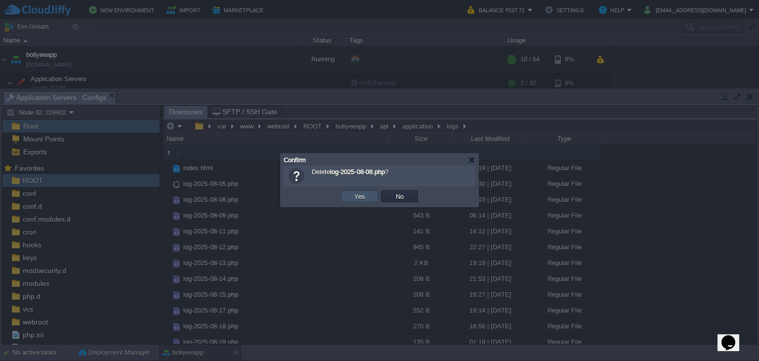
click at [354, 197] on button "Yes" at bounding box center [359, 196] width 17 height 9
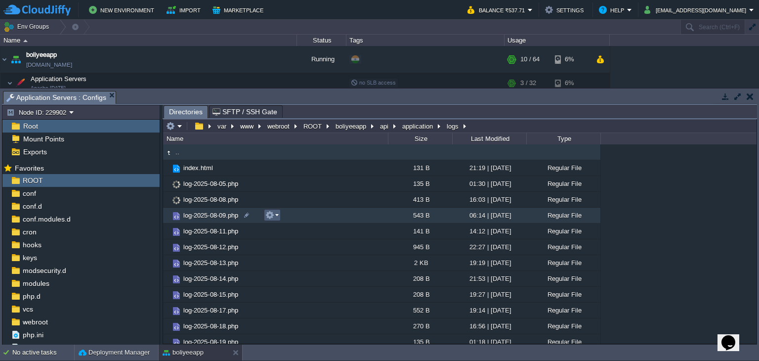
click at [270, 217] on button "button" at bounding box center [269, 215] width 9 height 9
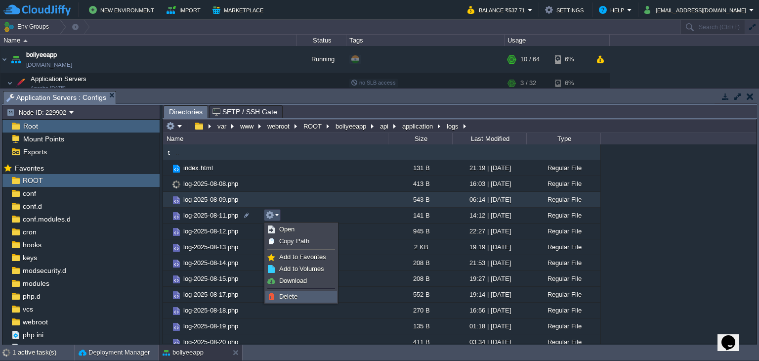
click at [282, 294] on span "Delete" at bounding box center [288, 296] width 18 height 7
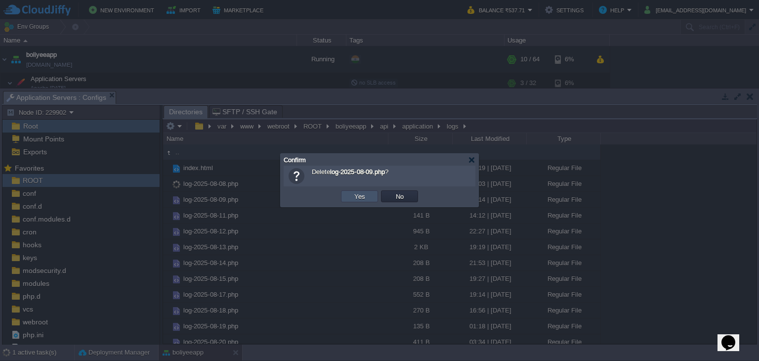
click at [354, 200] on button "Yes" at bounding box center [359, 196] width 17 height 9
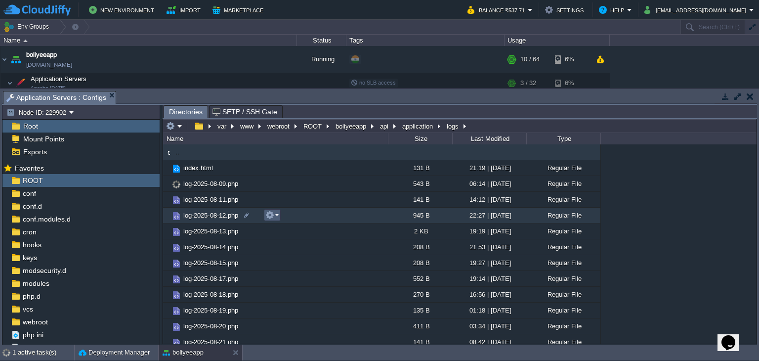
click at [275, 214] on em at bounding box center [271, 215] width 13 height 9
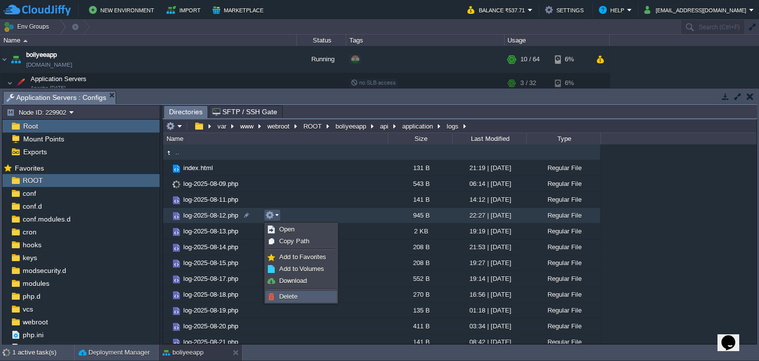
click at [277, 293] on link "Delete" at bounding box center [301, 296] width 71 height 11
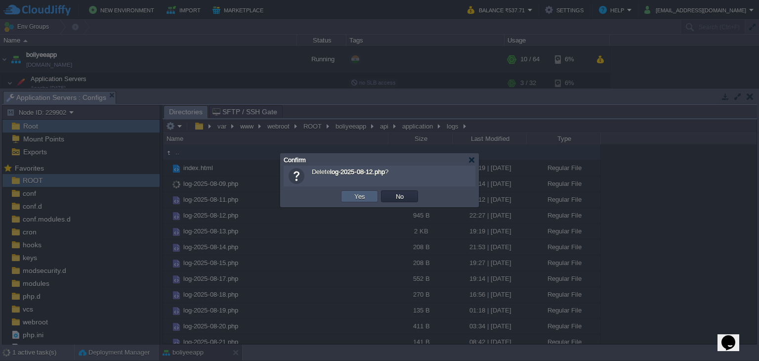
click at [359, 199] on button "Yes" at bounding box center [359, 196] width 17 height 9
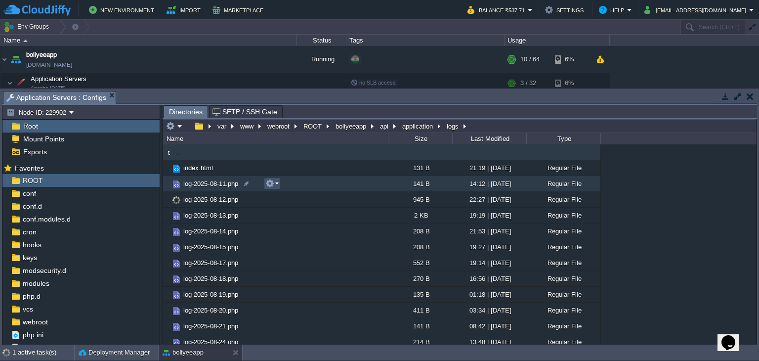
click at [269, 182] on button "button" at bounding box center [269, 183] width 9 height 9
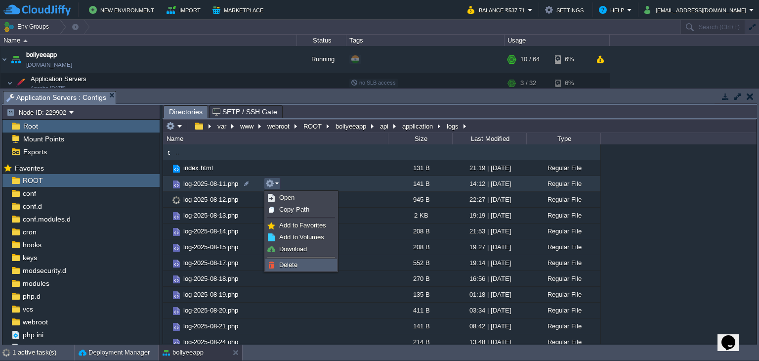
click at [281, 267] on span "Delete" at bounding box center [288, 264] width 18 height 7
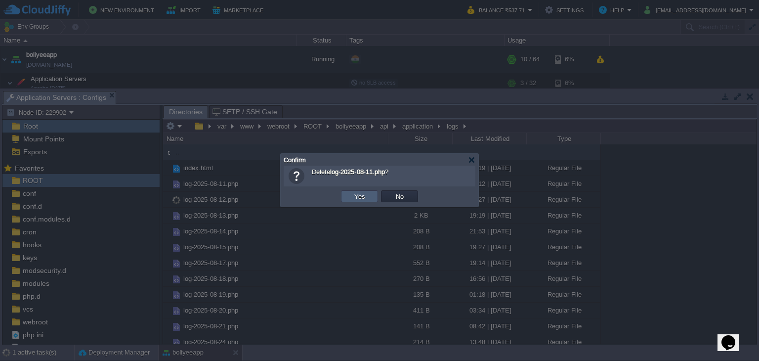
click at [360, 191] on td "Yes" at bounding box center [359, 196] width 37 height 12
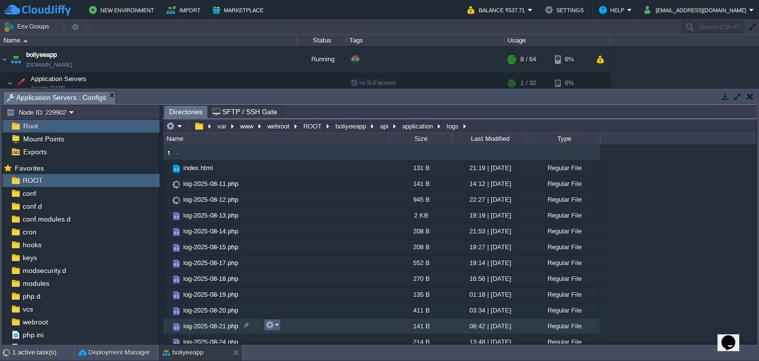
click at [277, 329] on em at bounding box center [271, 324] width 13 height 9
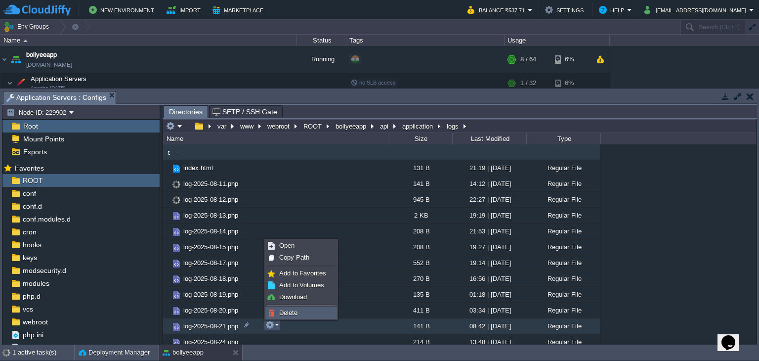
click at [293, 313] on span "Delete" at bounding box center [288, 312] width 18 height 7
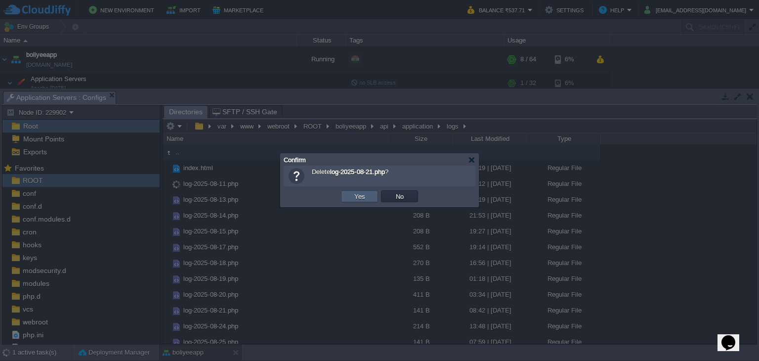
click at [372, 192] on td "Yes" at bounding box center [359, 196] width 37 height 12
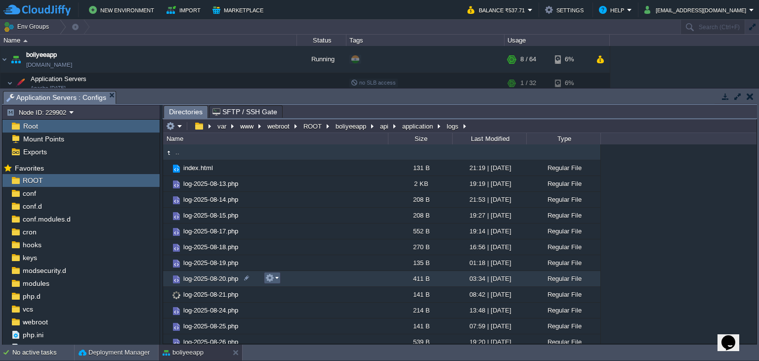
click at [271, 279] on button "button" at bounding box center [269, 277] width 9 height 9
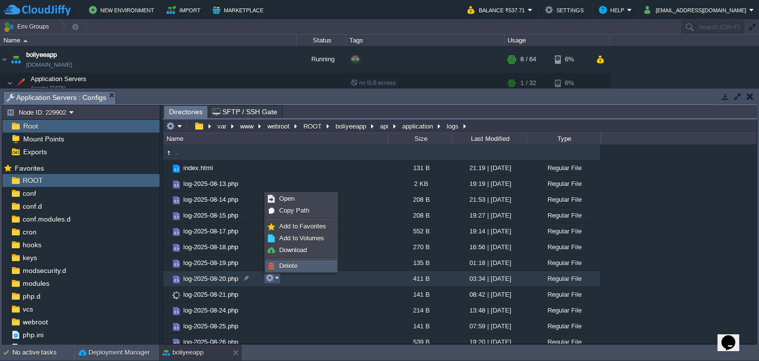
click at [293, 266] on span "Delete" at bounding box center [288, 265] width 18 height 7
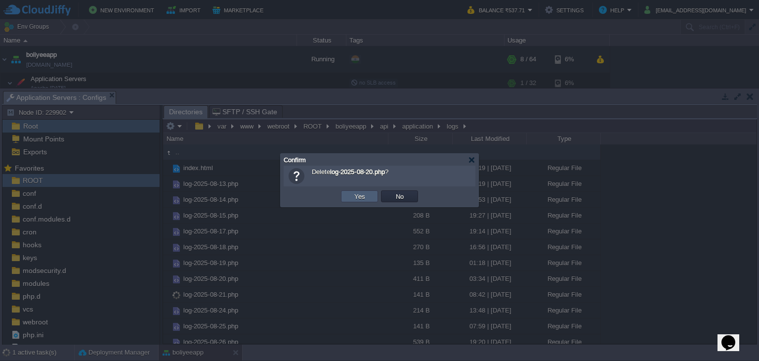
click at [354, 199] on button "Yes" at bounding box center [359, 196] width 17 height 9
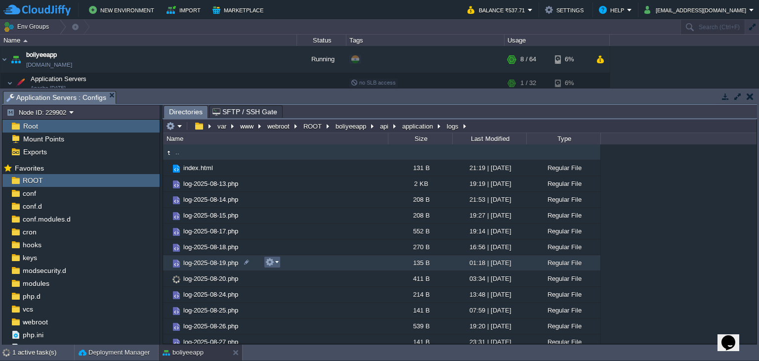
click at [277, 262] on em at bounding box center [271, 261] width 13 height 9
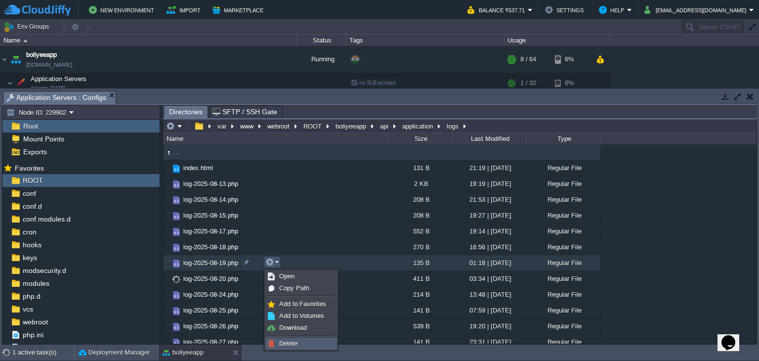
click at [294, 347] on link "Delete" at bounding box center [301, 343] width 71 height 11
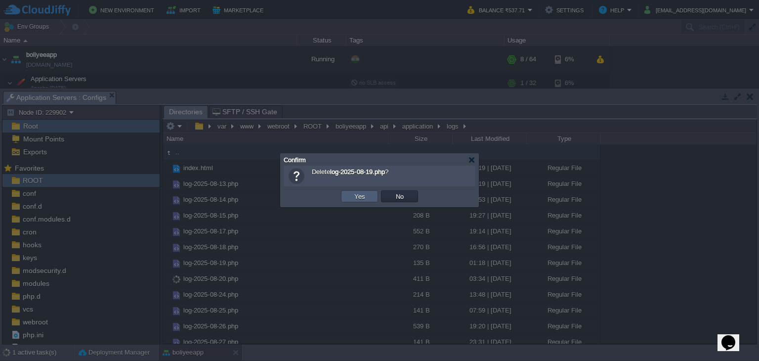
click at [359, 198] on button "Yes" at bounding box center [359, 196] width 17 height 9
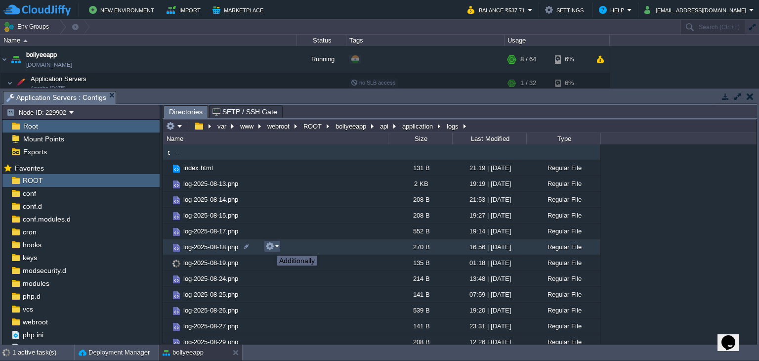
click at [269, 247] on button "button" at bounding box center [269, 246] width 9 height 9
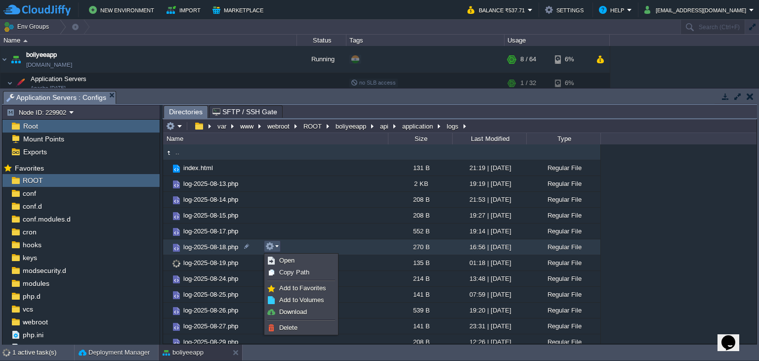
click at [291, 333] on ul "Open Copy Path Add to Favorites Add to Volumes Download Delete" at bounding box center [301, 294] width 74 height 81
click at [288, 327] on span "Delete" at bounding box center [288, 327] width 18 height 7
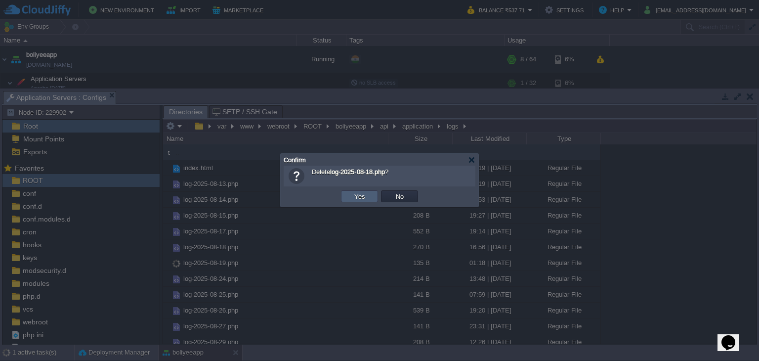
click at [368, 196] on td "Yes" at bounding box center [359, 196] width 37 height 12
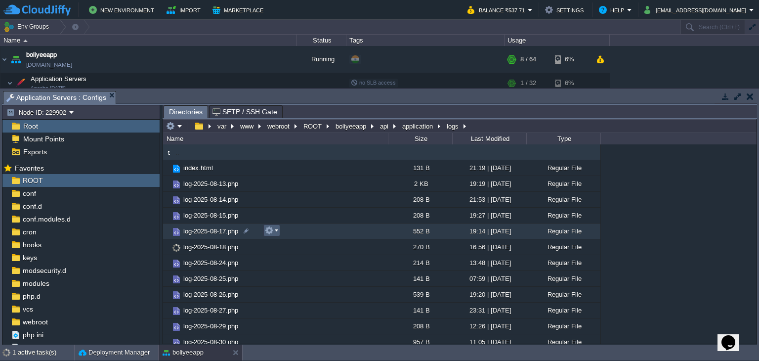
click at [271, 234] on button "button" at bounding box center [269, 230] width 9 height 9
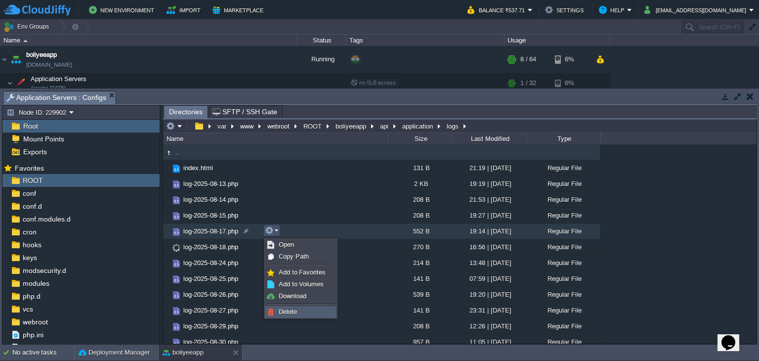
click at [277, 309] on link "Delete" at bounding box center [300, 311] width 71 height 11
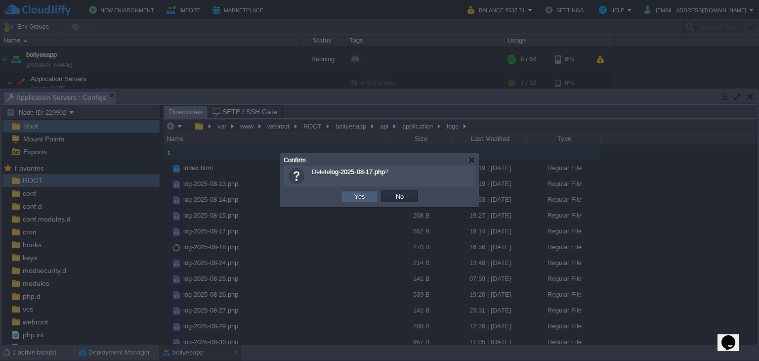
click at [363, 200] on button "Yes" at bounding box center [359, 196] width 17 height 9
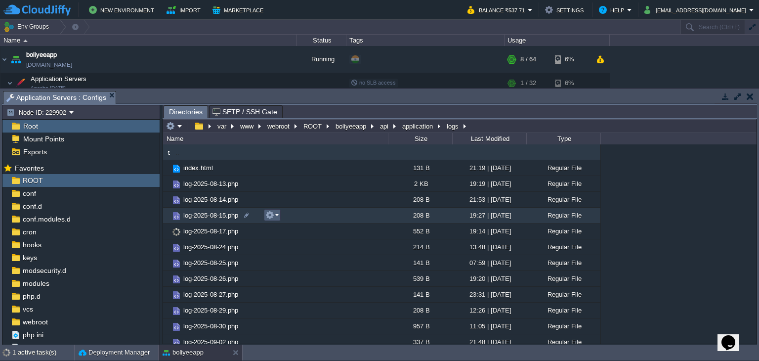
click at [275, 216] on em at bounding box center [271, 215] width 13 height 9
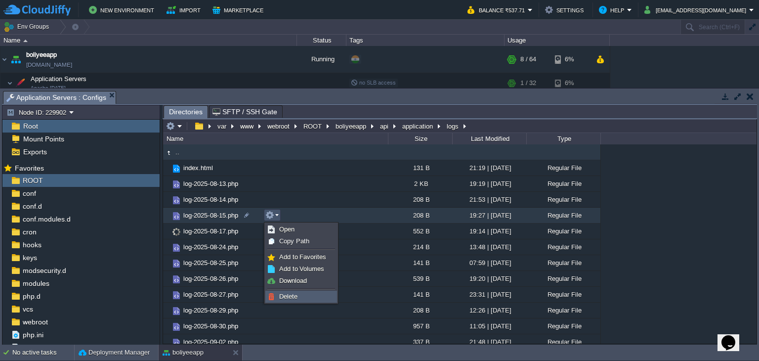
click at [270, 295] on img at bounding box center [271, 297] width 8 height 8
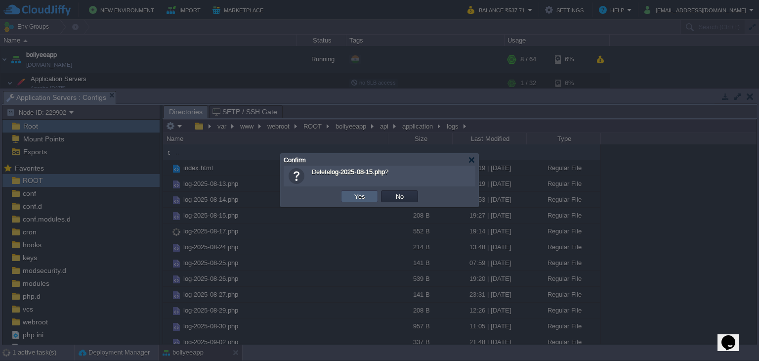
click at [363, 200] on button "Yes" at bounding box center [359, 196] width 17 height 9
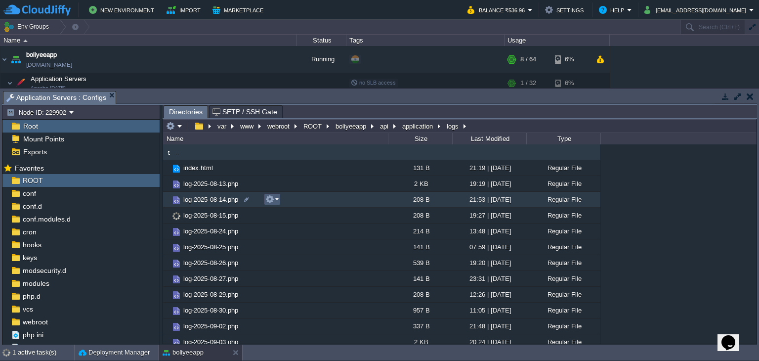
click at [272, 202] on button "button" at bounding box center [269, 199] width 9 height 9
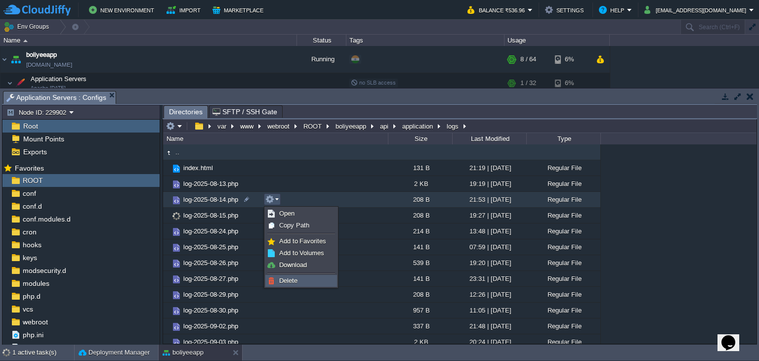
click at [271, 279] on img at bounding box center [271, 281] width 8 height 8
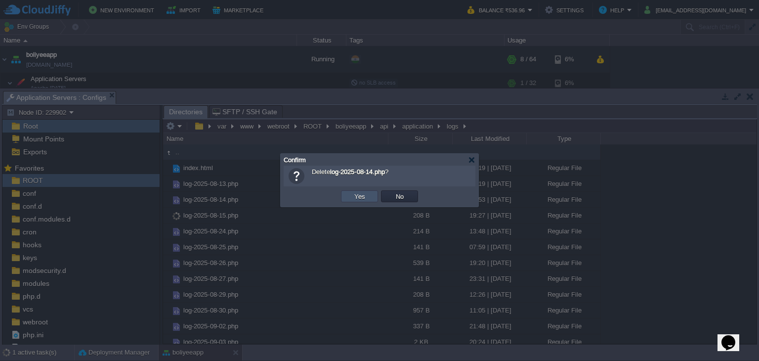
click at [359, 192] on button "Yes" at bounding box center [359, 196] width 17 height 9
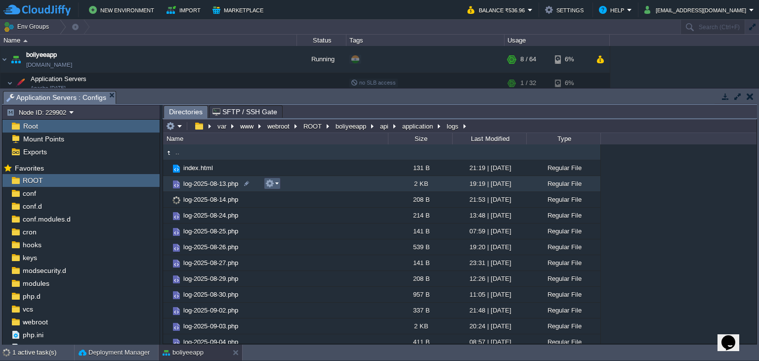
click at [268, 182] on button "button" at bounding box center [269, 183] width 9 height 9
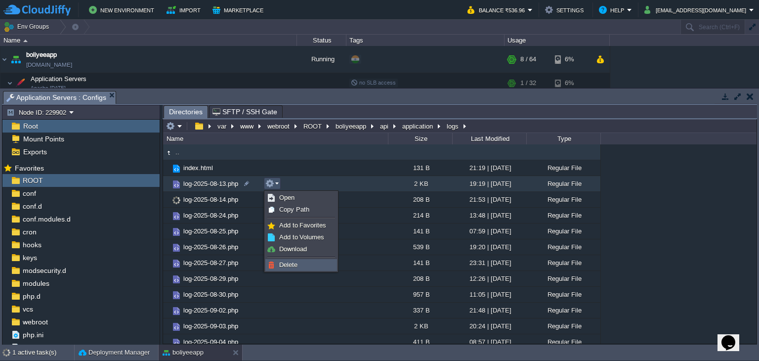
click at [284, 264] on span "Delete" at bounding box center [288, 264] width 18 height 7
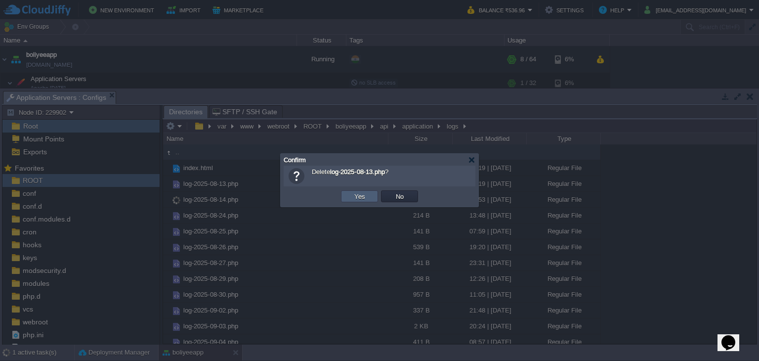
click at [364, 198] on button "Yes" at bounding box center [359, 196] width 17 height 9
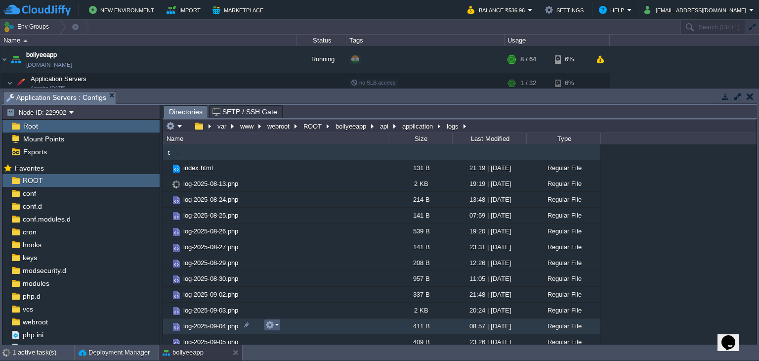
click at [273, 326] on button "button" at bounding box center [269, 324] width 9 height 9
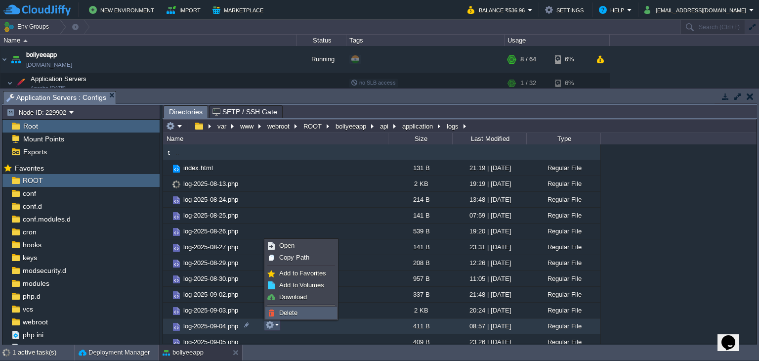
click at [280, 316] on link "Delete" at bounding box center [301, 312] width 71 height 11
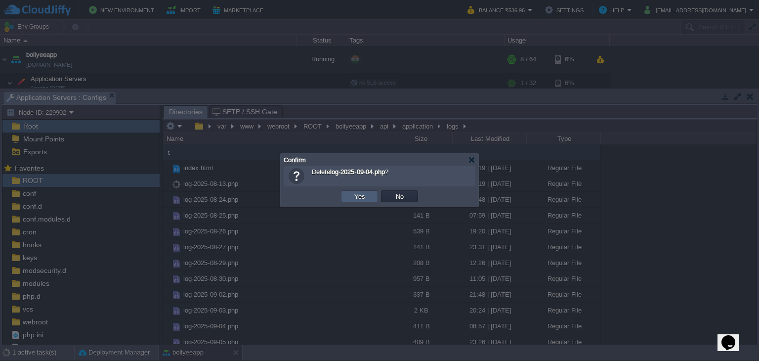
click at [364, 194] on button "Yes" at bounding box center [359, 196] width 17 height 9
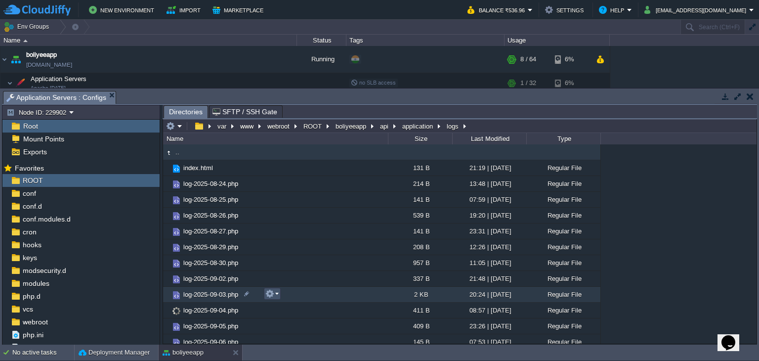
click at [271, 292] on button "button" at bounding box center [269, 293] width 9 height 9
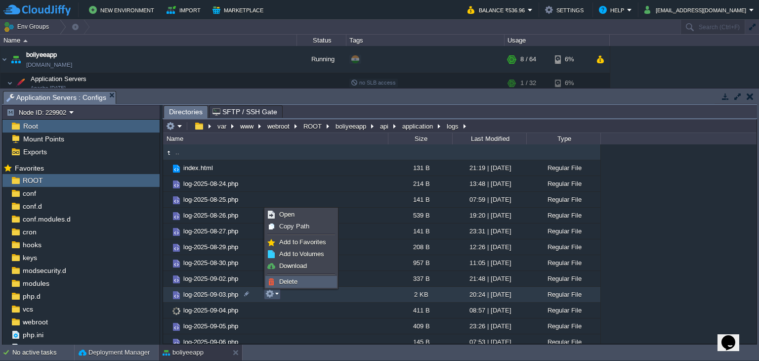
click at [284, 279] on span "Delete" at bounding box center [288, 281] width 18 height 7
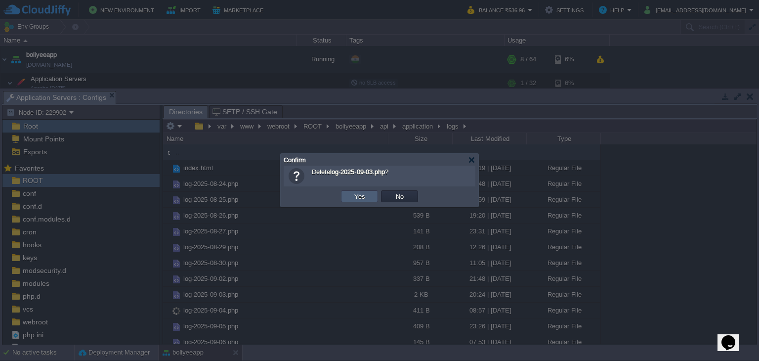
click at [353, 194] on button "Yes" at bounding box center [359, 196] width 17 height 9
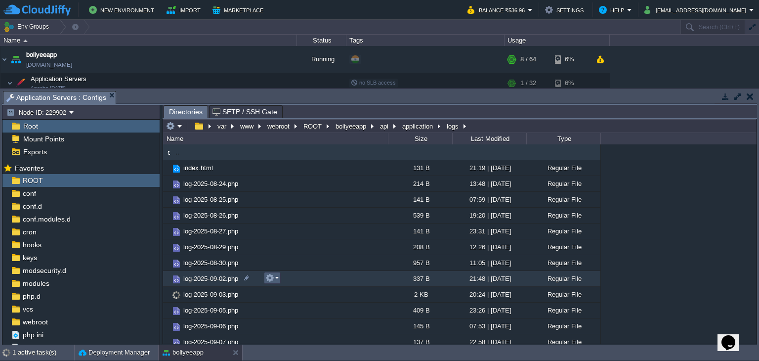
click at [268, 277] on button "button" at bounding box center [269, 277] width 9 height 9
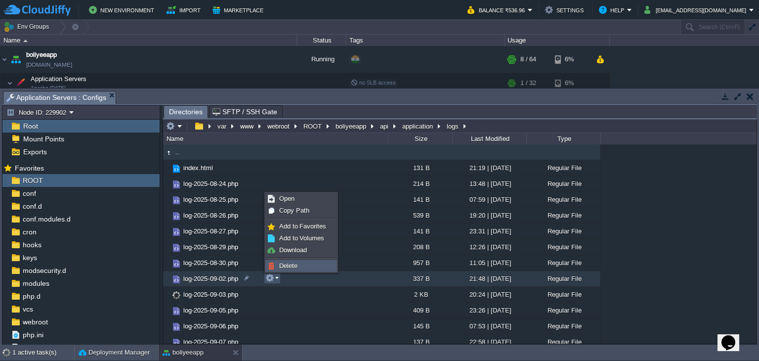
click at [294, 265] on span "Delete" at bounding box center [288, 265] width 18 height 7
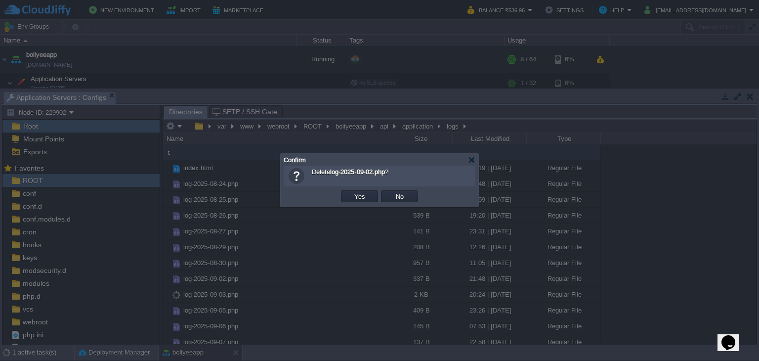
click at [362, 199] on button "Yes" at bounding box center [359, 196] width 17 height 9
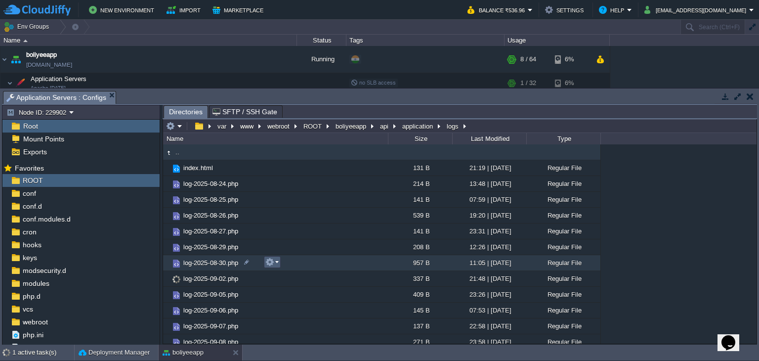
click at [275, 261] on em at bounding box center [271, 261] width 13 height 9
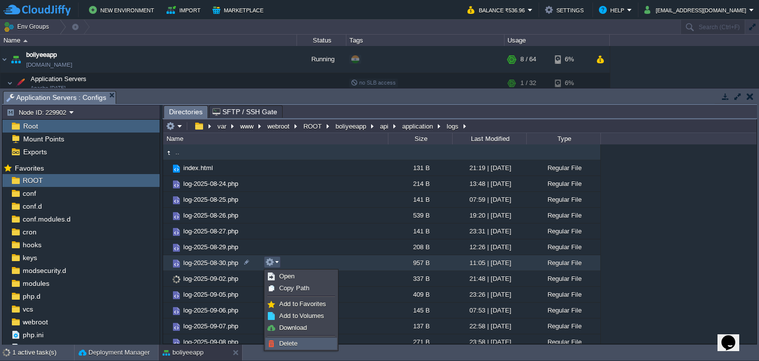
click at [292, 341] on span "Delete" at bounding box center [288, 343] width 18 height 7
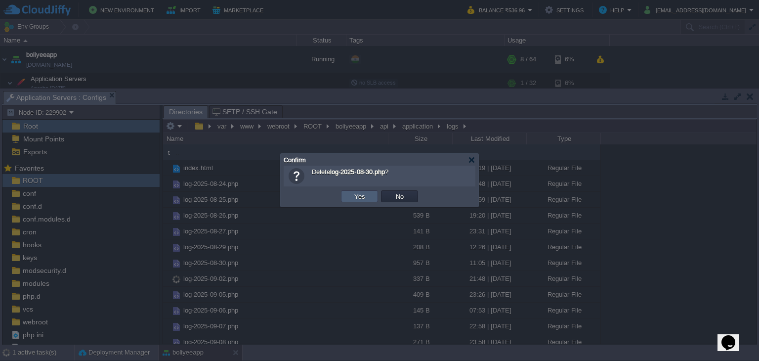
click at [361, 198] on button "Yes" at bounding box center [359, 196] width 17 height 9
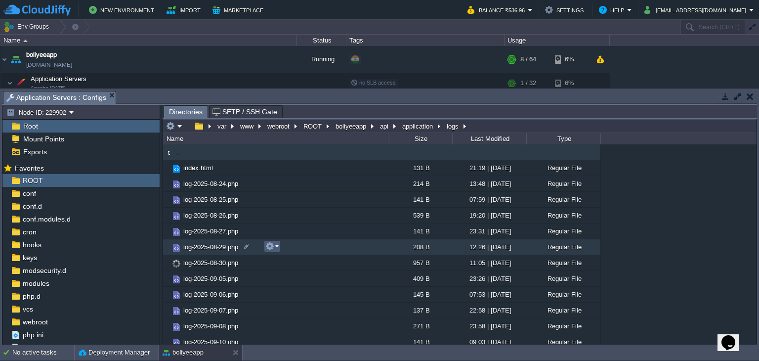
click at [269, 246] on button "button" at bounding box center [269, 246] width 9 height 9
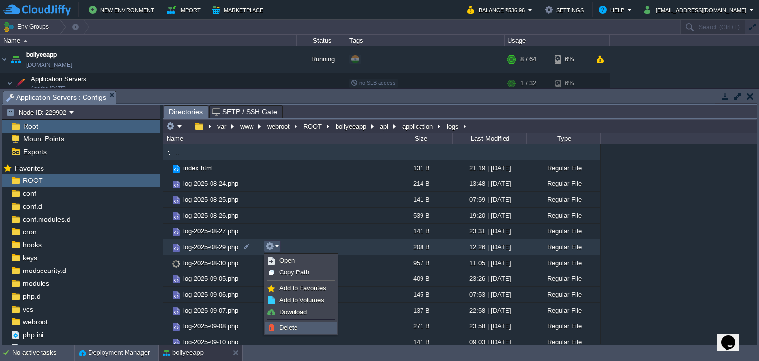
click at [282, 332] on link "Delete" at bounding box center [301, 327] width 71 height 11
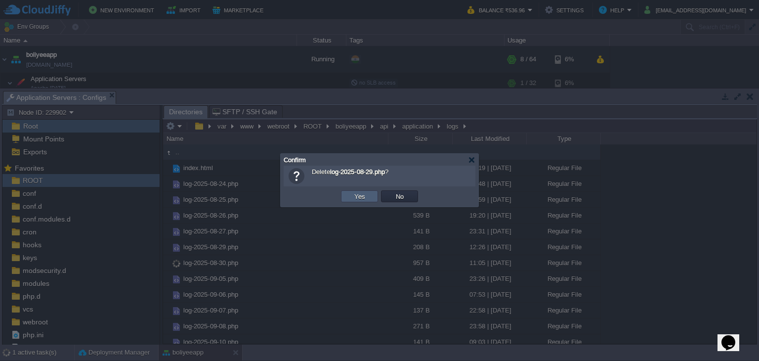
click at [350, 199] on td "Yes" at bounding box center [359, 196] width 37 height 12
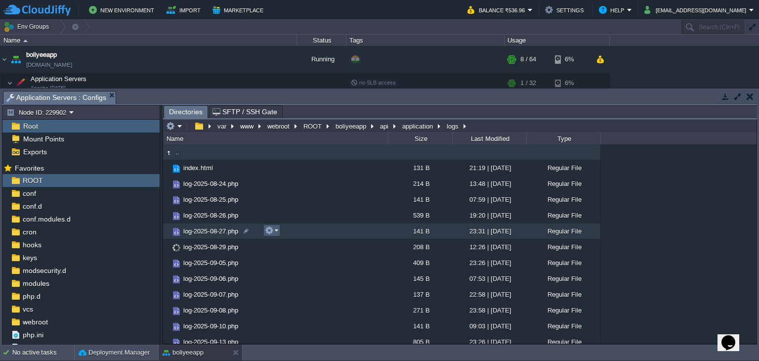
click at [270, 234] on button "button" at bounding box center [269, 230] width 9 height 9
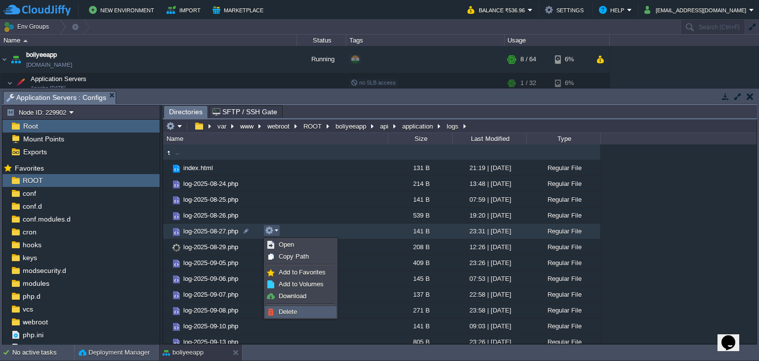
click at [278, 311] on link "Delete" at bounding box center [300, 311] width 71 height 11
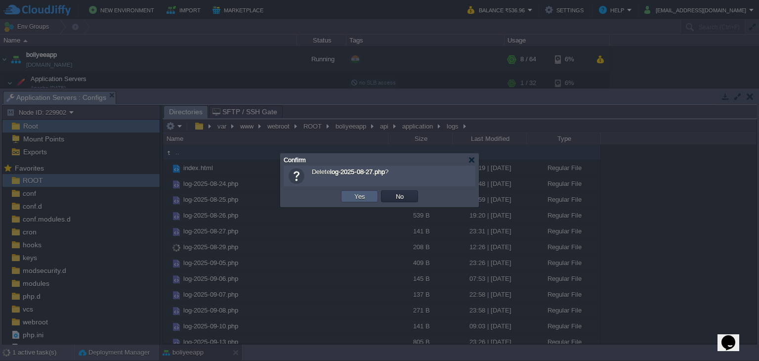
click at [359, 194] on button "Yes" at bounding box center [359, 196] width 17 height 9
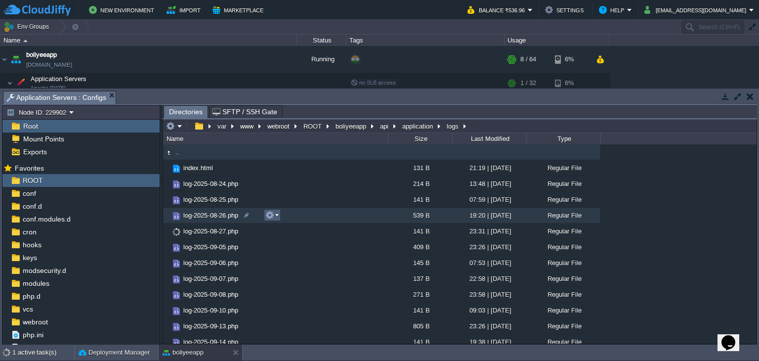
click at [273, 216] on button "button" at bounding box center [269, 215] width 9 height 9
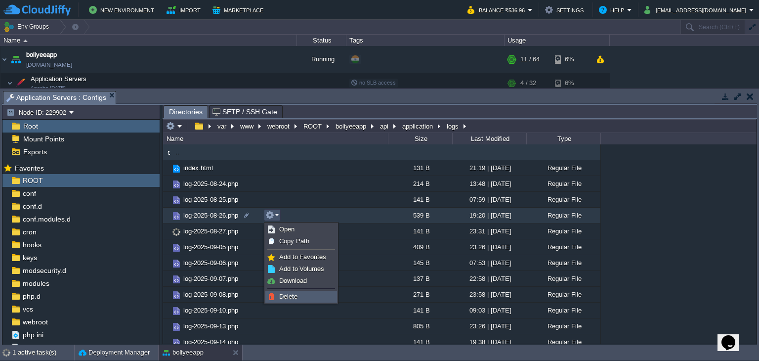
click at [274, 294] on img at bounding box center [271, 297] width 8 height 8
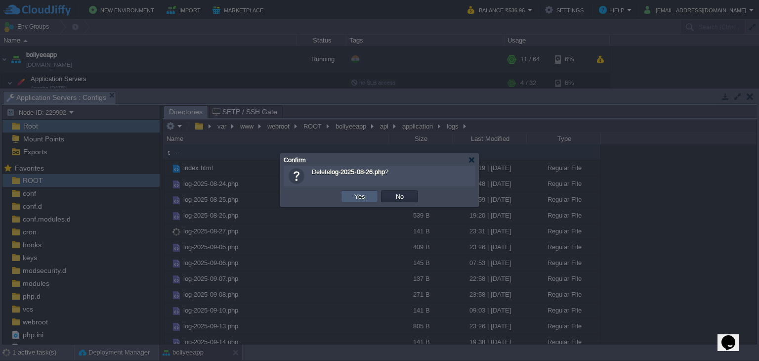
click at [368, 196] on td "Yes" at bounding box center [359, 196] width 37 height 12
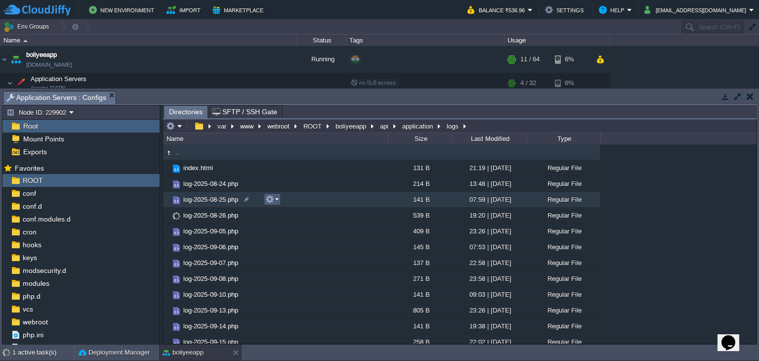
click at [269, 200] on button "button" at bounding box center [269, 199] width 9 height 9
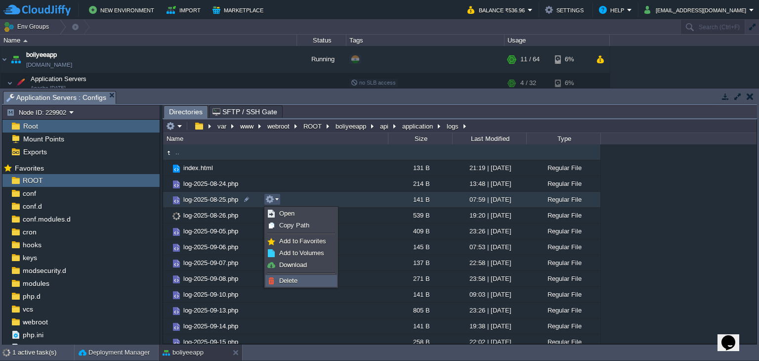
click at [290, 275] on link "Delete" at bounding box center [301, 280] width 71 height 11
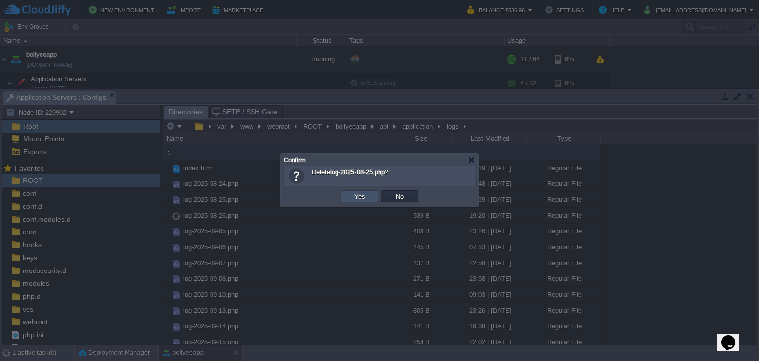
click at [356, 199] on button "Yes" at bounding box center [359, 196] width 17 height 9
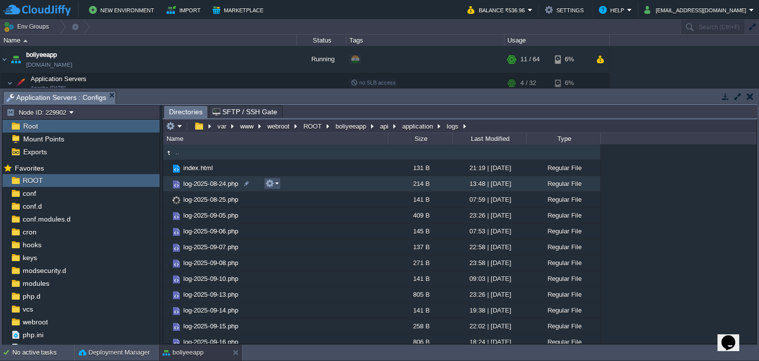
click at [267, 183] on button "button" at bounding box center [269, 183] width 9 height 9
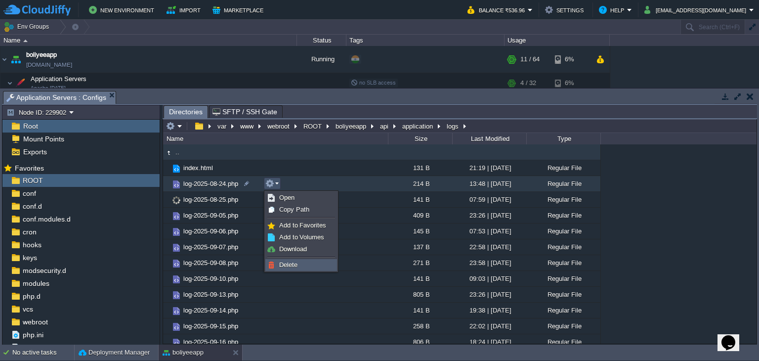
click at [289, 263] on span "Delete" at bounding box center [288, 264] width 18 height 7
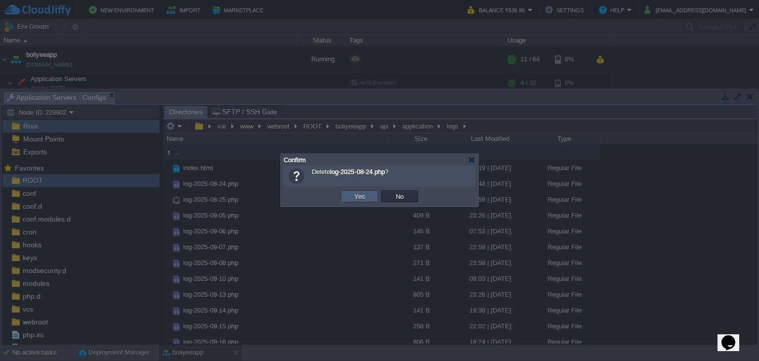
click at [370, 190] on td "Yes" at bounding box center [359, 196] width 37 height 12
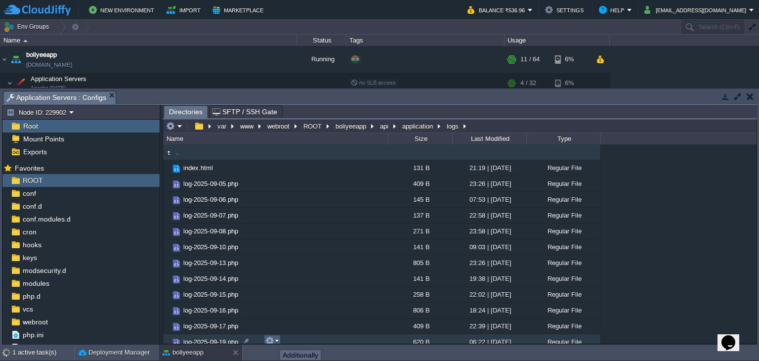
click at [273, 341] on button "button" at bounding box center [269, 340] width 9 height 9
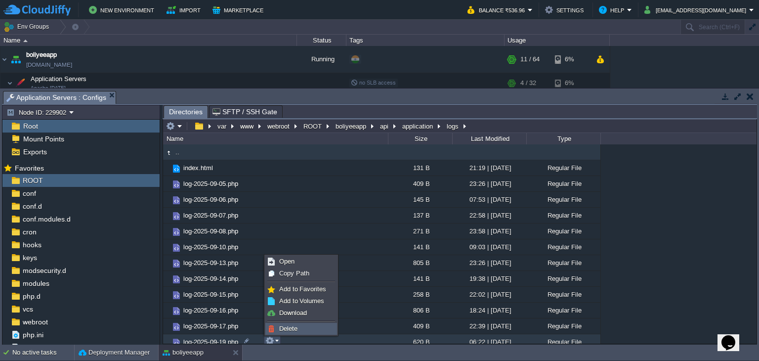
click at [284, 331] on span "Delete" at bounding box center [288, 328] width 18 height 7
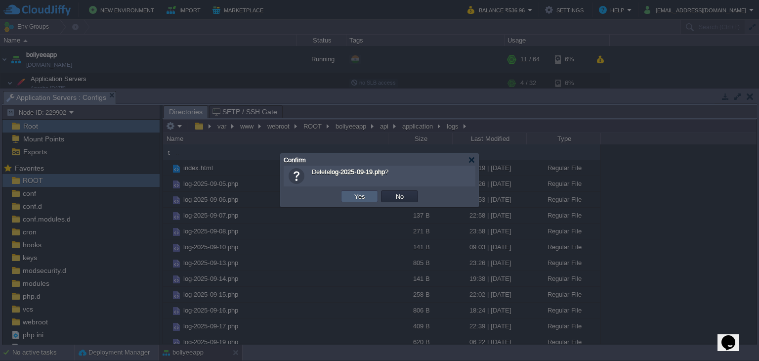
click at [370, 196] on td "Yes" at bounding box center [359, 196] width 37 height 12
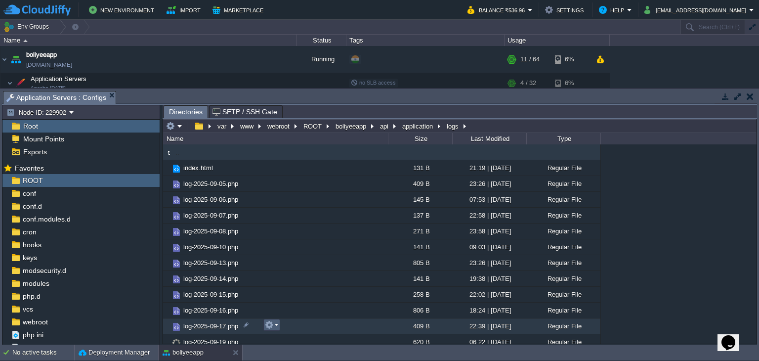
click at [269, 325] on button "button" at bounding box center [269, 324] width 9 height 9
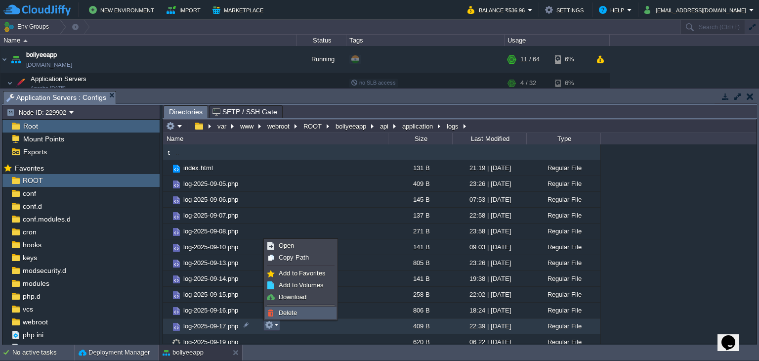
click at [293, 313] on span "Delete" at bounding box center [288, 312] width 18 height 7
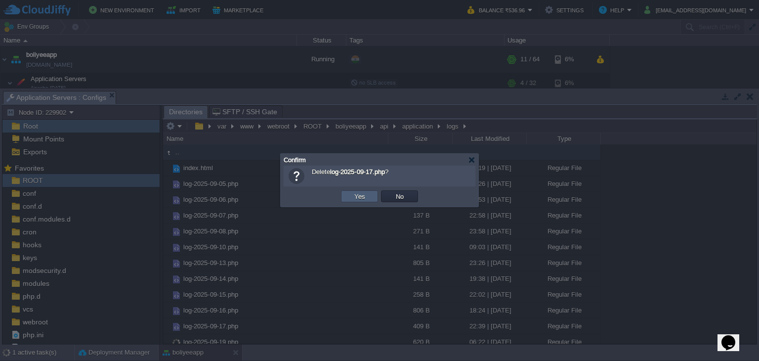
click at [366, 197] on button "Yes" at bounding box center [359, 196] width 17 height 9
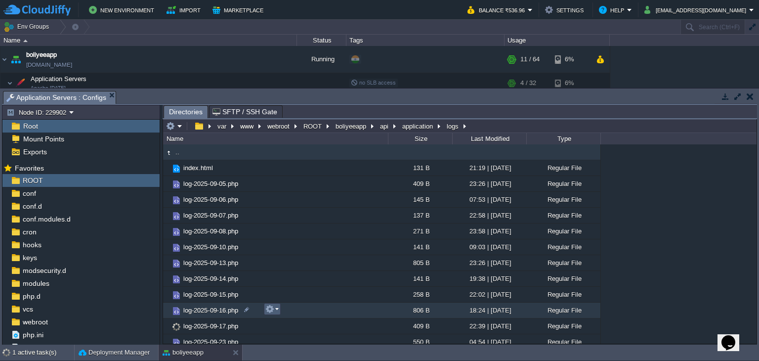
click at [273, 309] on button "button" at bounding box center [269, 308] width 9 height 9
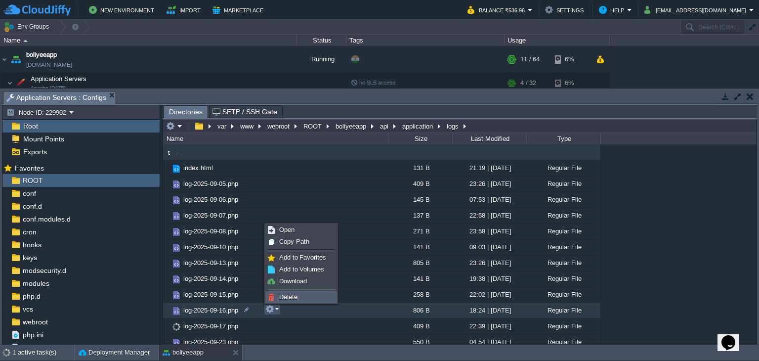
click at [289, 298] on span "Delete" at bounding box center [288, 296] width 18 height 7
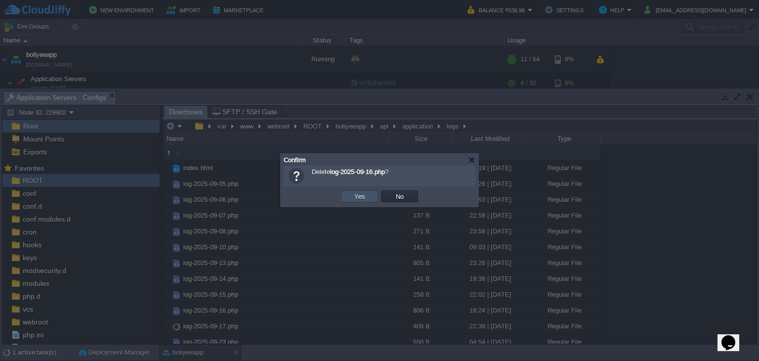
click at [352, 200] on button "Yes" at bounding box center [359, 196] width 17 height 9
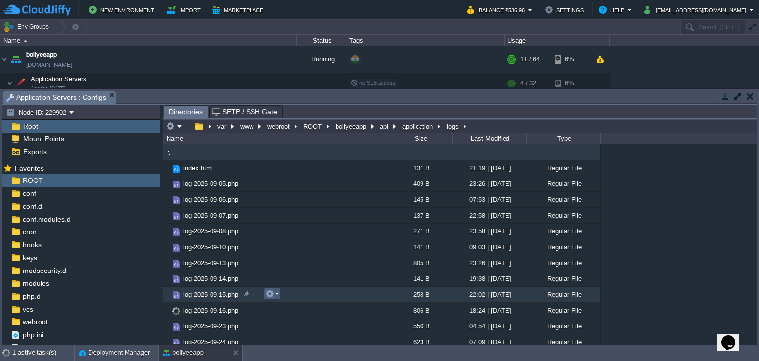
click at [270, 294] on button "button" at bounding box center [269, 293] width 9 height 9
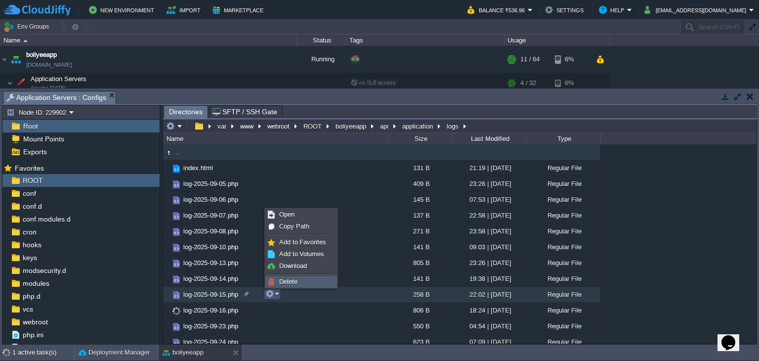
click at [282, 283] on span "Delete" at bounding box center [288, 281] width 18 height 7
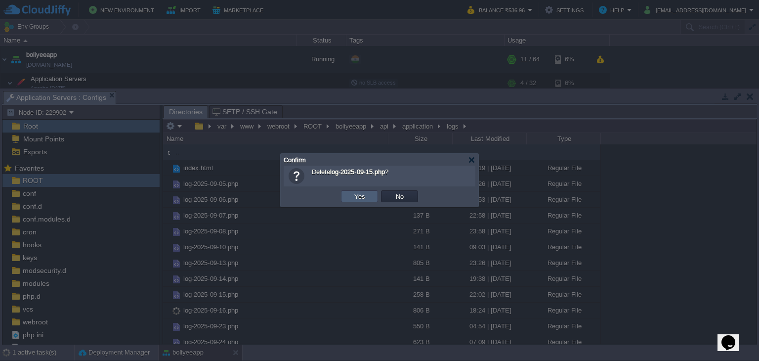
click at [354, 197] on button "Yes" at bounding box center [359, 196] width 17 height 9
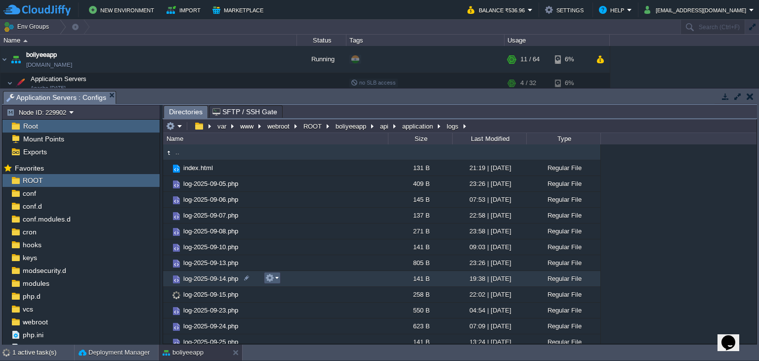
click at [270, 279] on button "button" at bounding box center [269, 277] width 9 height 9
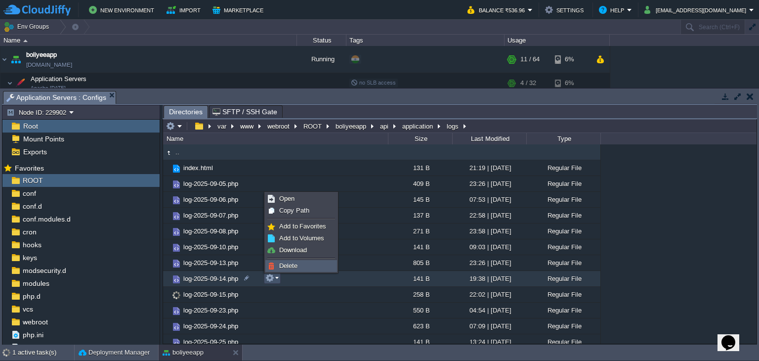
click at [293, 266] on span "Delete" at bounding box center [288, 265] width 18 height 7
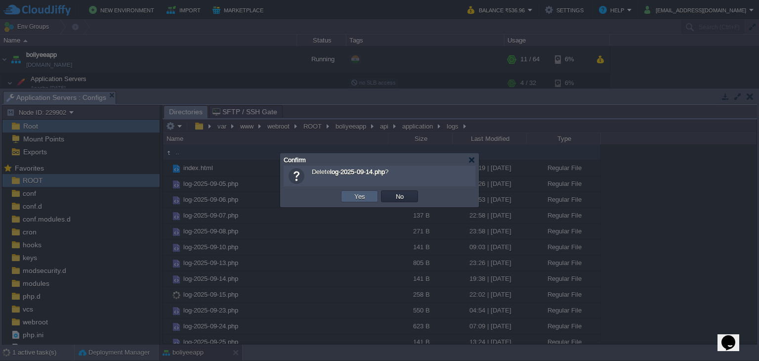
click at [353, 199] on td "Yes" at bounding box center [359, 196] width 37 height 12
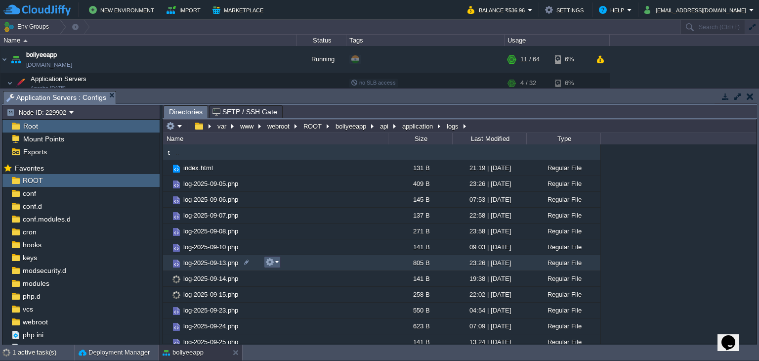
click at [275, 262] on em at bounding box center [271, 261] width 13 height 9
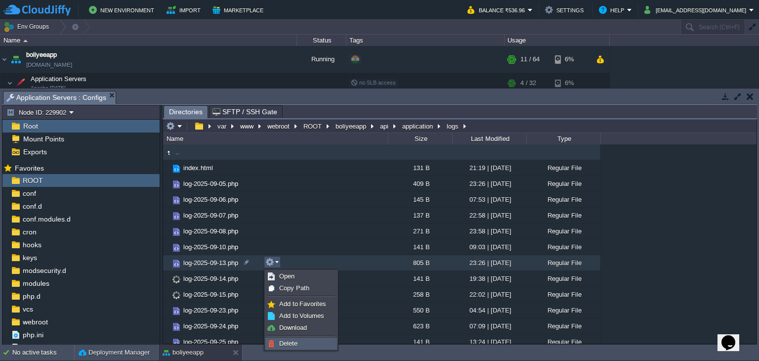
click at [289, 342] on span "Delete" at bounding box center [288, 343] width 18 height 7
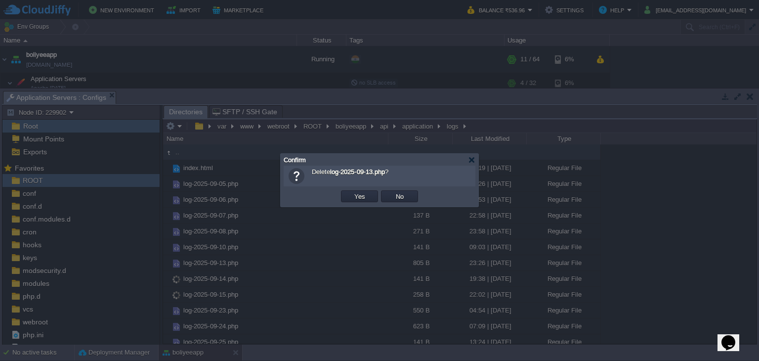
click at [357, 200] on button "Yes" at bounding box center [359, 196] width 17 height 9
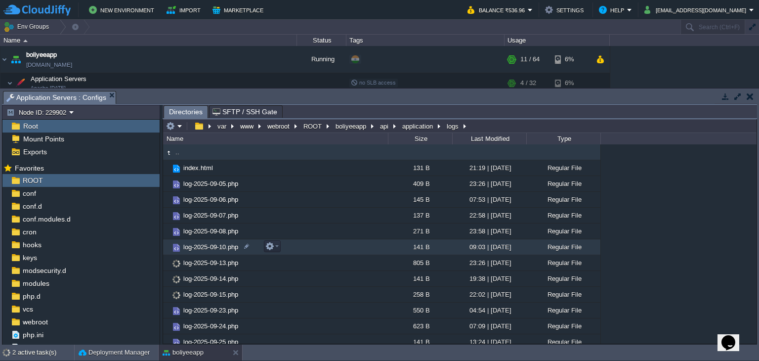
click at [261, 250] on div at bounding box center [270, 246] width 20 height 12
click at [274, 247] on em at bounding box center [271, 246] width 13 height 9
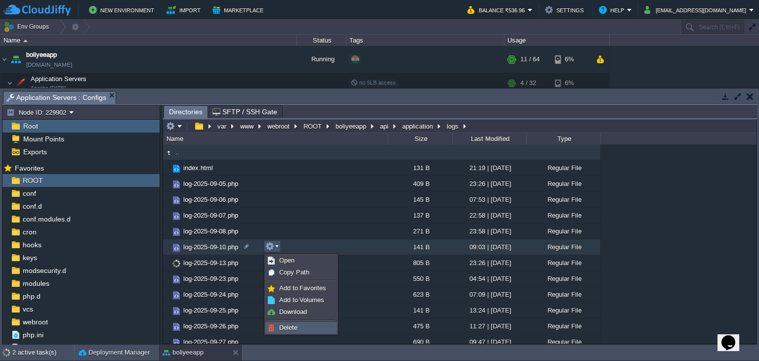
click at [282, 326] on span "Delete" at bounding box center [288, 327] width 18 height 7
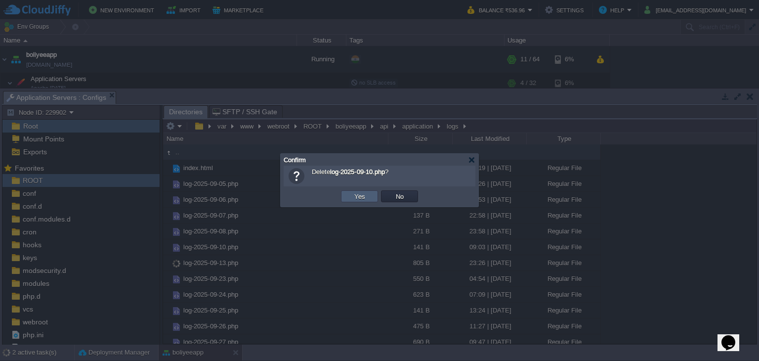
click at [361, 198] on button "Yes" at bounding box center [359, 196] width 17 height 9
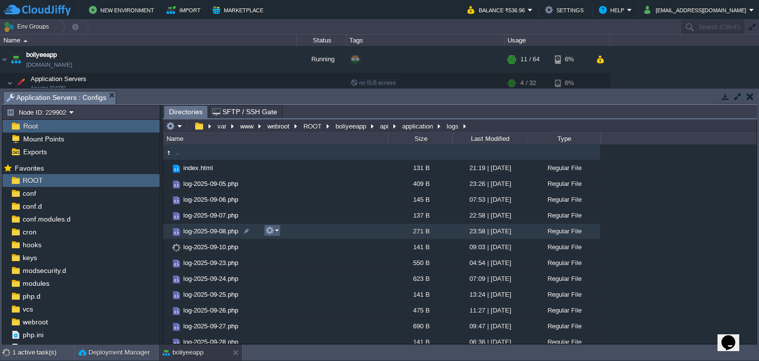
click at [268, 235] on button "button" at bounding box center [269, 230] width 9 height 9
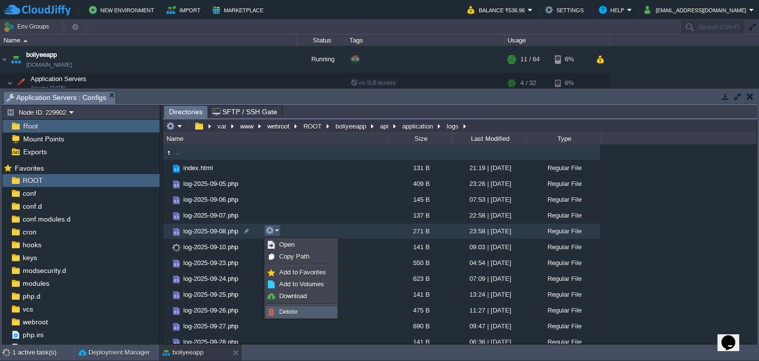
click at [283, 311] on span "Delete" at bounding box center [288, 311] width 18 height 7
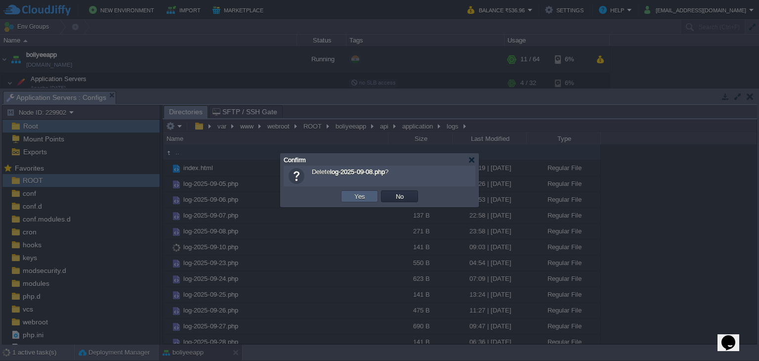
click at [353, 198] on td "Yes" at bounding box center [359, 196] width 37 height 12
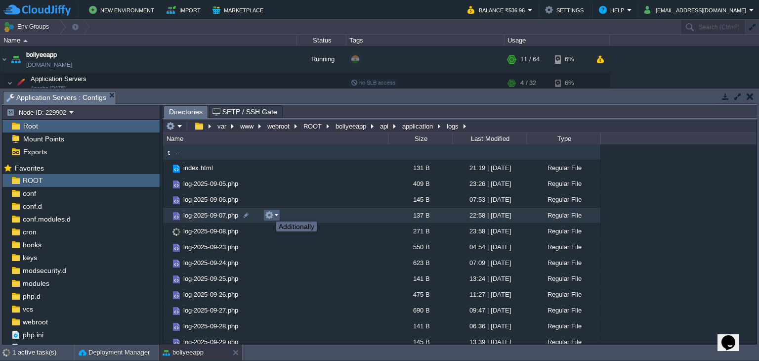
click at [271, 213] on button "button" at bounding box center [269, 215] width 9 height 9
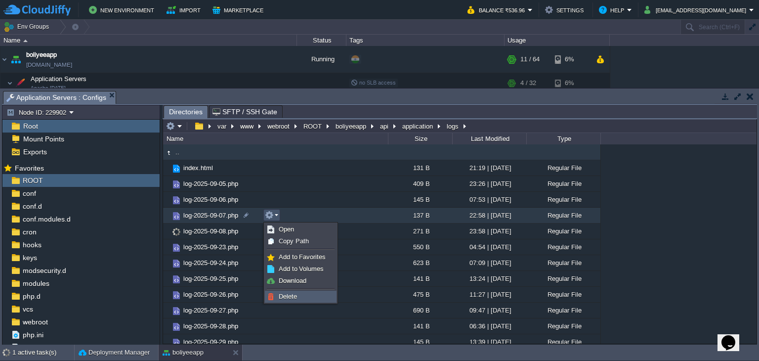
click at [279, 293] on span "Delete" at bounding box center [288, 296] width 18 height 7
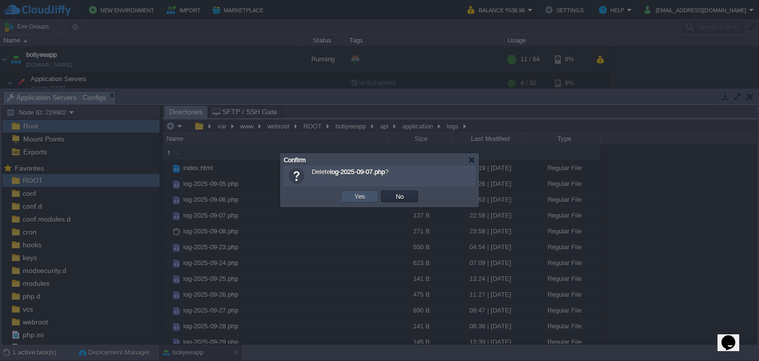
click at [361, 198] on button "Yes" at bounding box center [359, 196] width 17 height 9
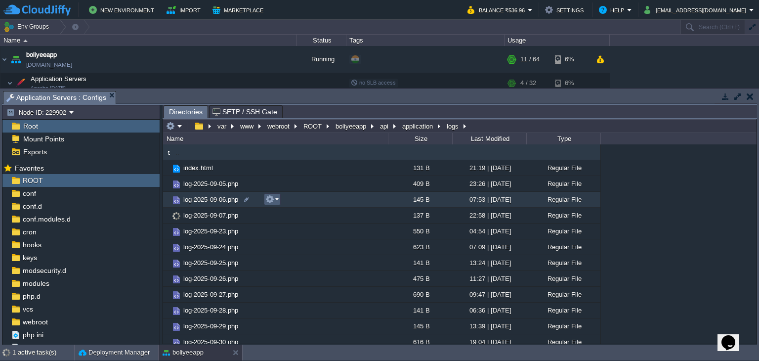
click at [275, 200] on em at bounding box center [271, 199] width 13 height 9
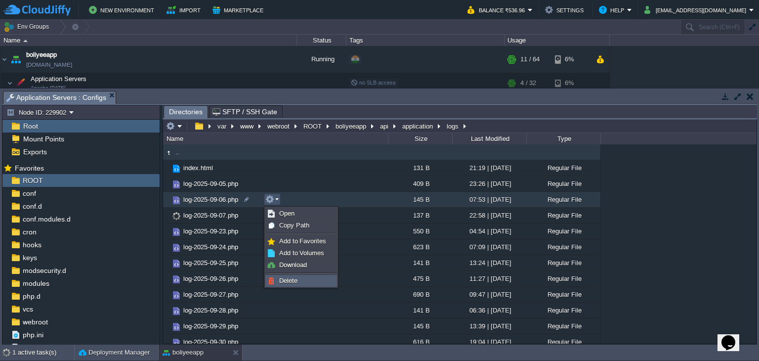
click at [278, 282] on link "Delete" at bounding box center [301, 280] width 71 height 11
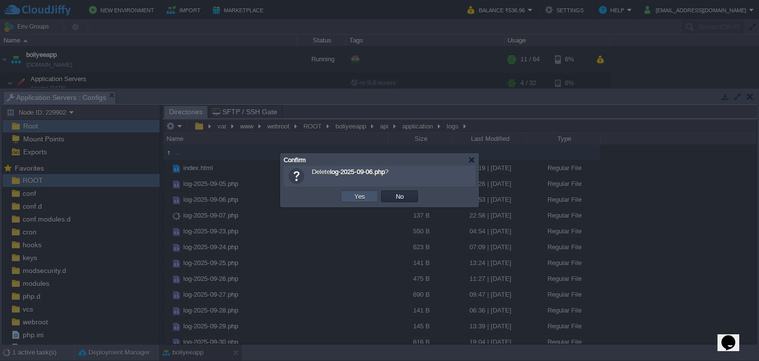
drag, startPoint x: 357, startPoint y: 193, endPoint x: 348, endPoint y: 194, distance: 9.0
click at [357, 194] on button "Yes" at bounding box center [359, 196] width 17 height 9
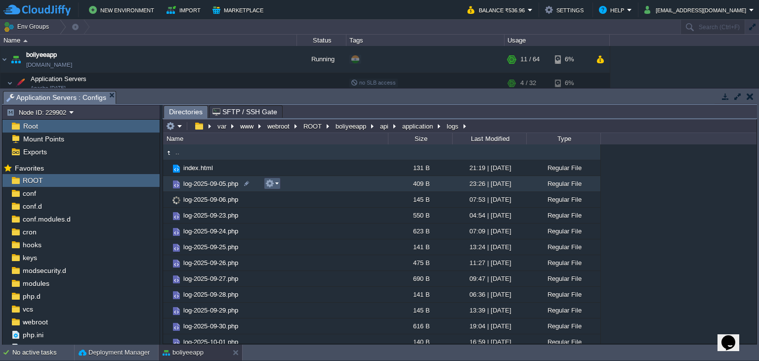
click at [275, 185] on em at bounding box center [271, 183] width 13 height 9
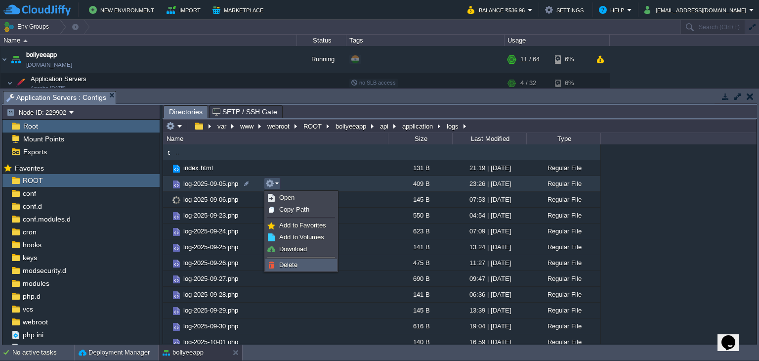
click at [276, 262] on link "Delete" at bounding box center [301, 264] width 71 height 11
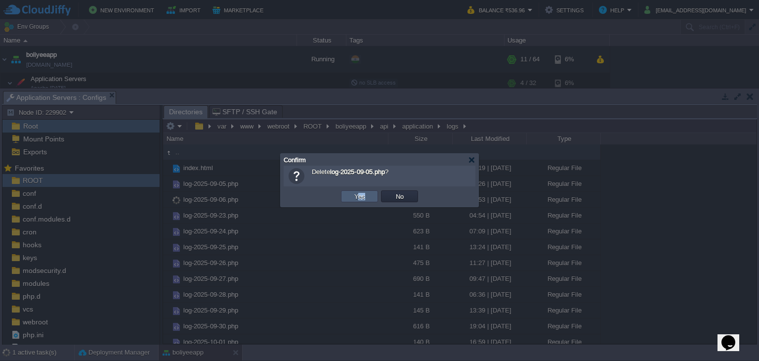
click at [360, 200] on td "Yes" at bounding box center [359, 196] width 37 height 12
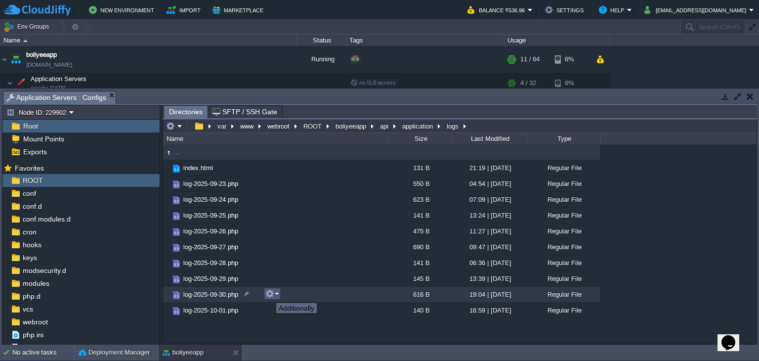
click at [269, 294] on button "button" at bounding box center [269, 293] width 9 height 9
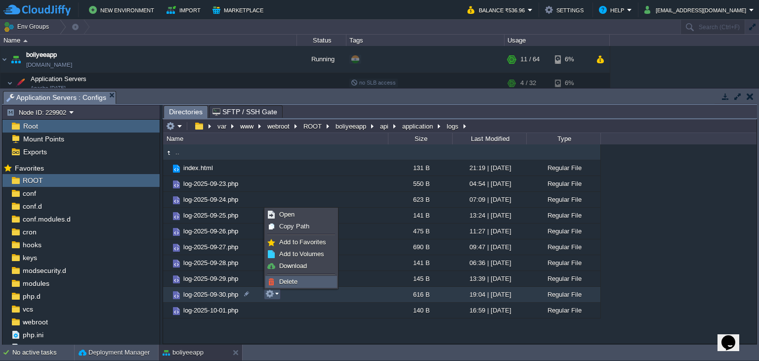
click at [288, 281] on span "Delete" at bounding box center [288, 281] width 18 height 7
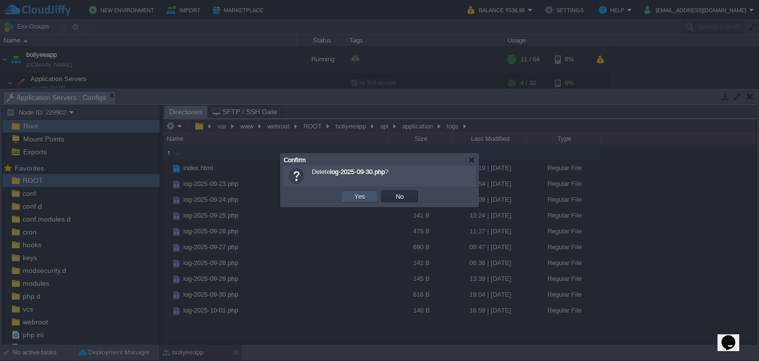
click at [358, 194] on button "Yes" at bounding box center [359, 196] width 17 height 9
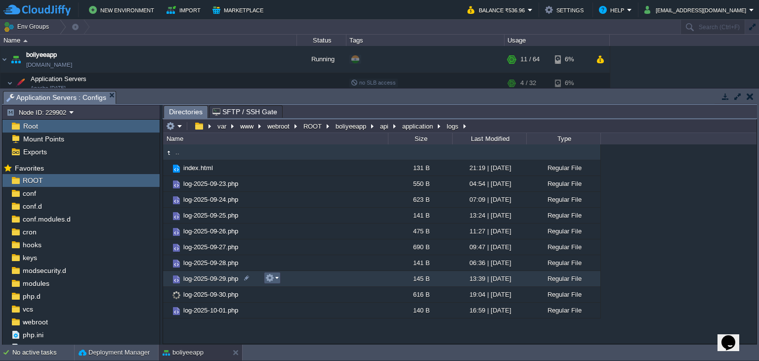
click at [270, 278] on button "button" at bounding box center [269, 277] width 9 height 9
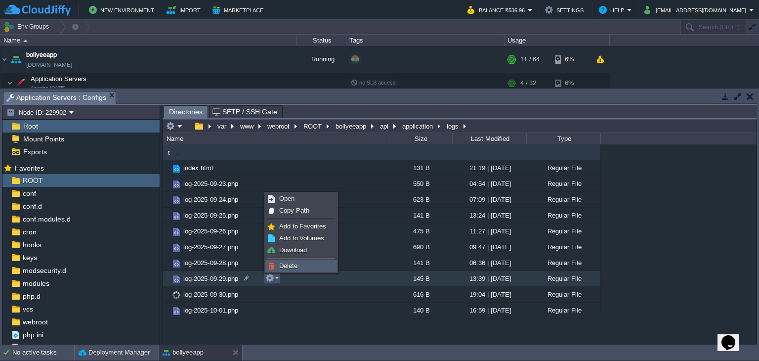
click at [287, 266] on span "Delete" at bounding box center [288, 265] width 18 height 7
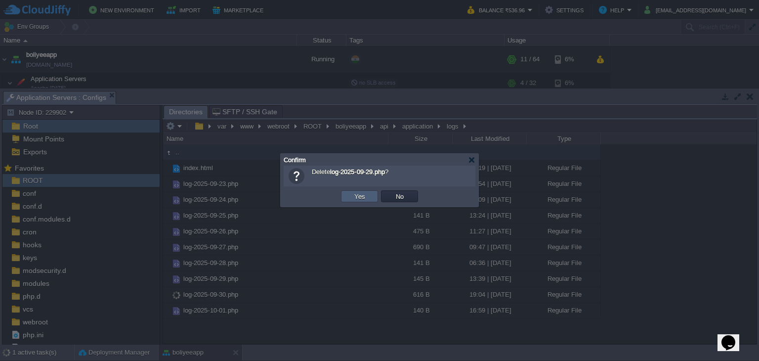
click at [356, 197] on button "Yes" at bounding box center [359, 196] width 17 height 9
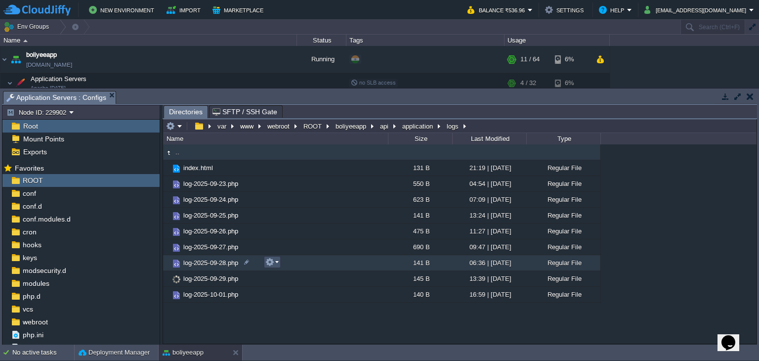
click at [271, 263] on button "button" at bounding box center [269, 261] width 9 height 9
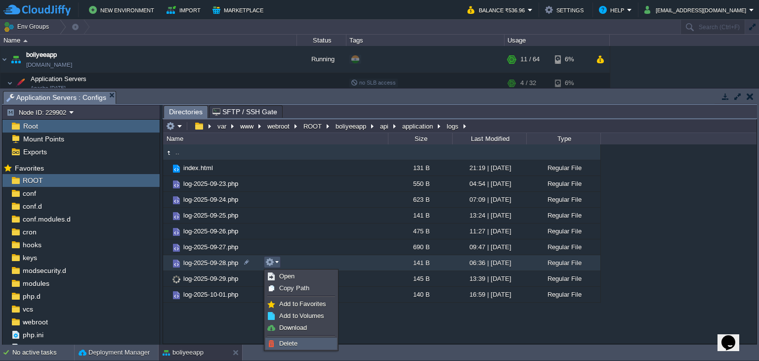
click at [288, 346] on span "Delete" at bounding box center [288, 343] width 18 height 7
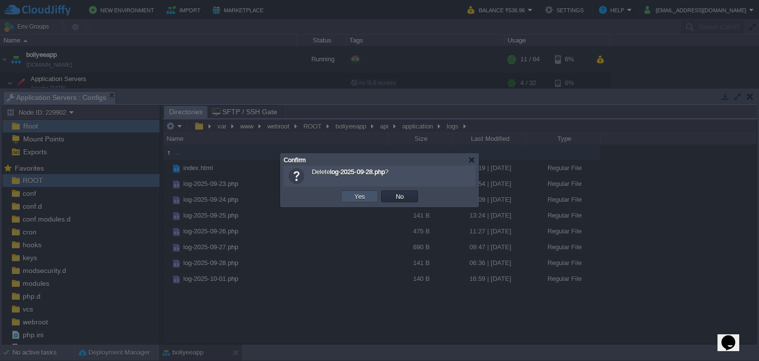
click at [366, 197] on button "Yes" at bounding box center [359, 196] width 17 height 9
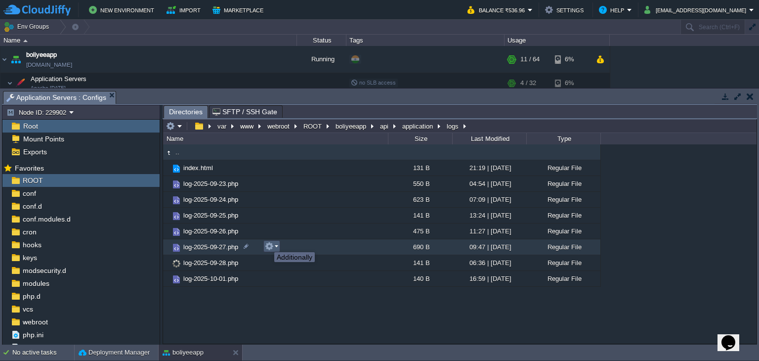
click at [267, 243] on button "button" at bounding box center [269, 246] width 9 height 9
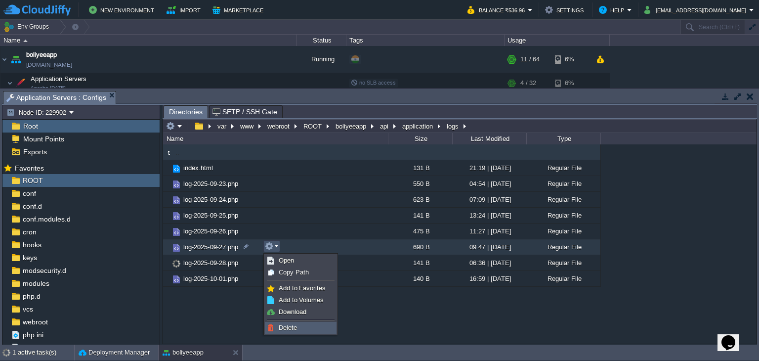
click at [282, 328] on span "Delete" at bounding box center [288, 327] width 18 height 7
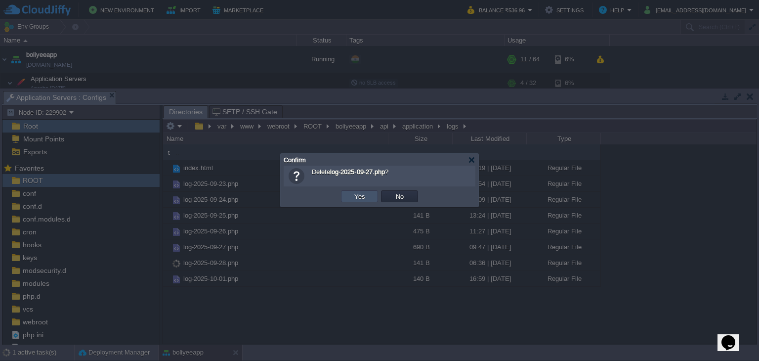
click at [356, 195] on button "Yes" at bounding box center [359, 196] width 17 height 9
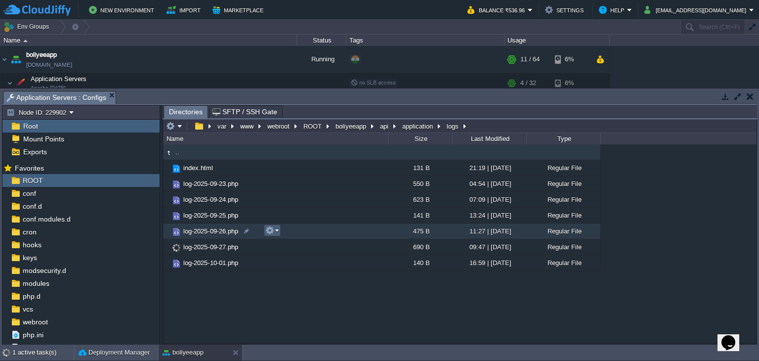
click at [274, 232] on button "button" at bounding box center [269, 230] width 9 height 9
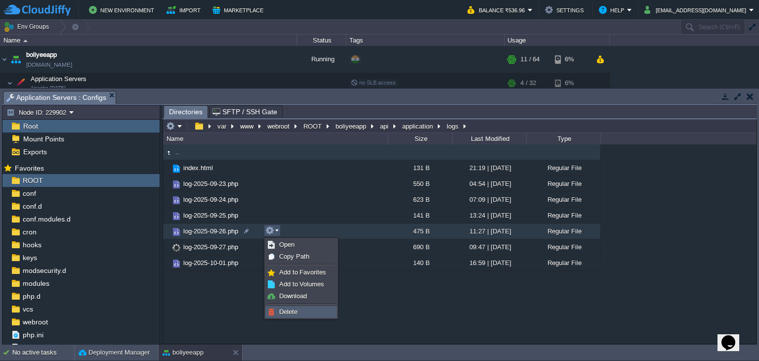
click at [289, 313] on span "Delete" at bounding box center [288, 311] width 18 height 7
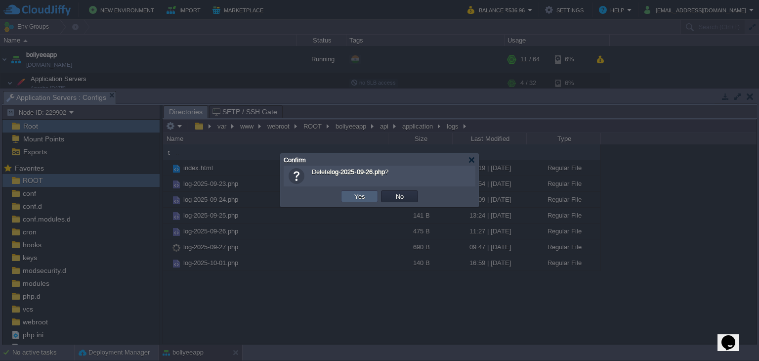
click at [368, 196] on td "Yes" at bounding box center [359, 196] width 37 height 12
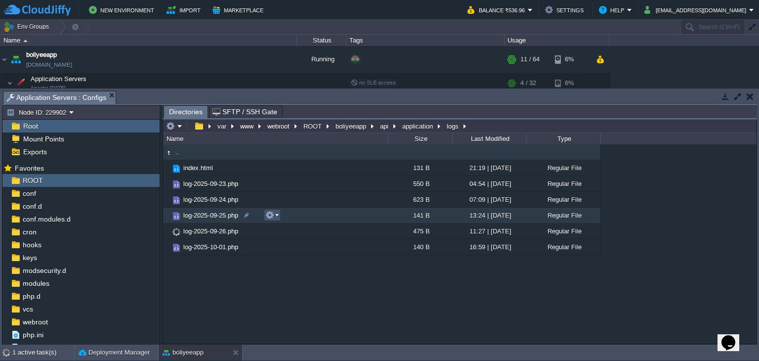
click at [269, 216] on button "button" at bounding box center [269, 215] width 9 height 9
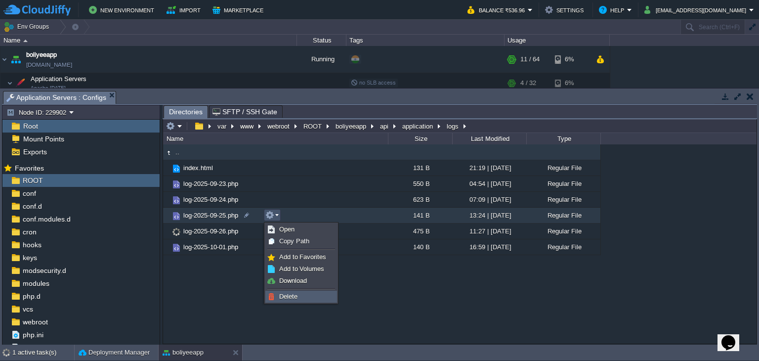
click at [281, 296] on span "Delete" at bounding box center [288, 296] width 18 height 7
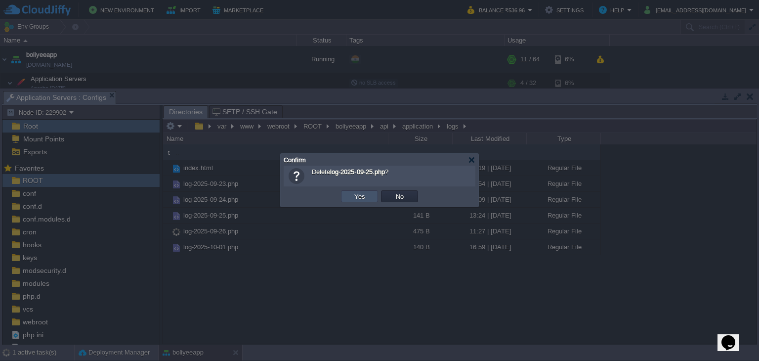
click at [357, 195] on button "Yes" at bounding box center [359, 196] width 17 height 9
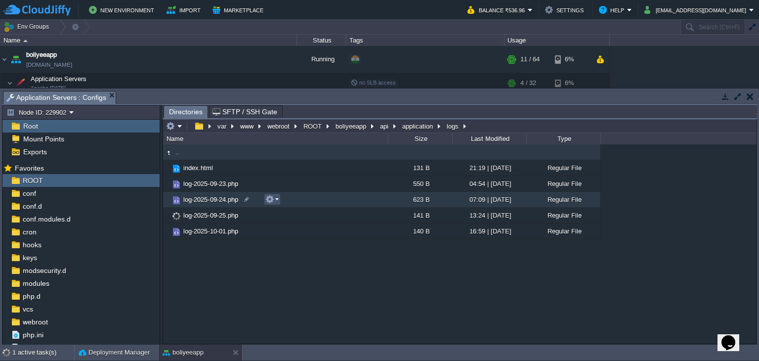
click at [271, 200] on button "button" at bounding box center [269, 199] width 9 height 9
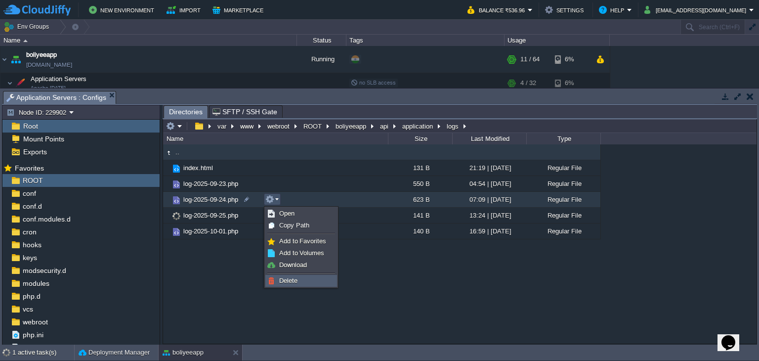
click at [289, 279] on span "Delete" at bounding box center [288, 280] width 18 height 7
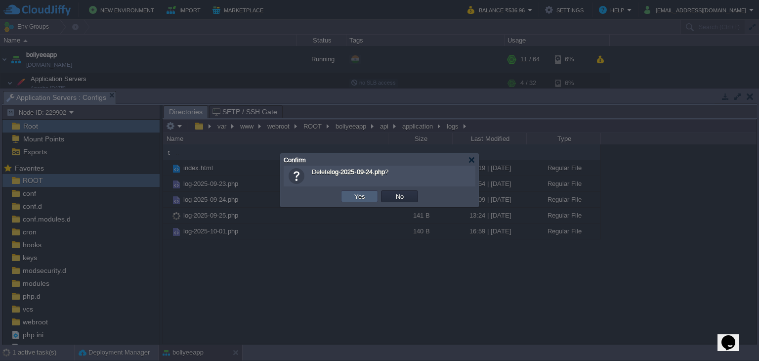
click at [360, 197] on button "Yes" at bounding box center [359, 196] width 17 height 9
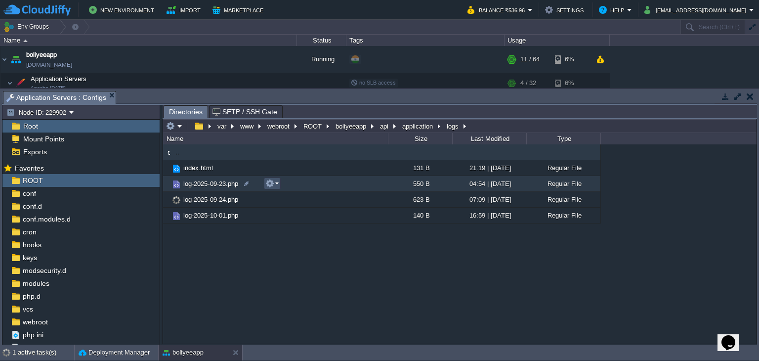
click at [270, 184] on button "button" at bounding box center [269, 183] width 9 height 9
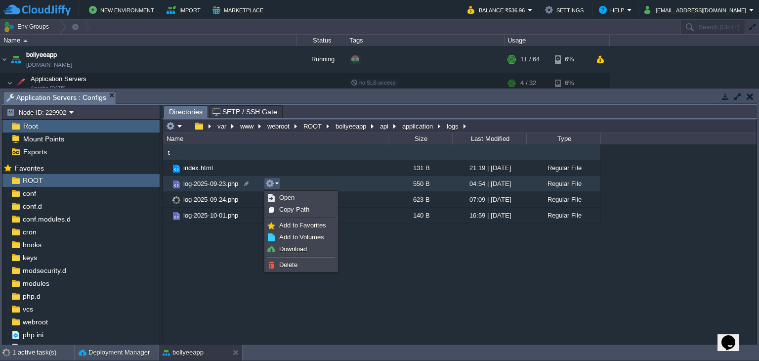
click at [286, 259] on ul "Open Copy Path Add to Favorites Add to Volumes Download Delete" at bounding box center [301, 231] width 74 height 81
click at [286, 261] on span "Delete" at bounding box center [288, 264] width 18 height 7
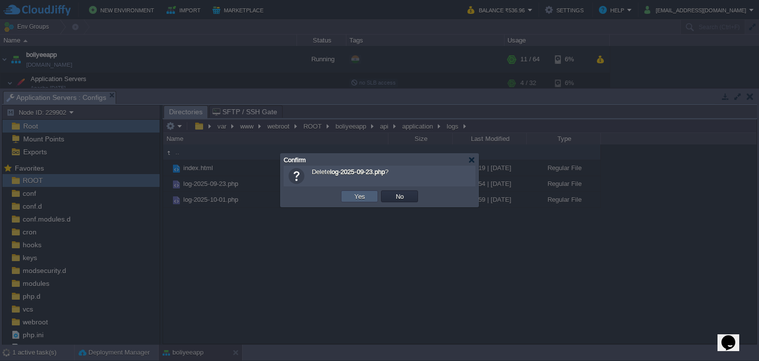
click at [356, 196] on button "Yes" at bounding box center [359, 196] width 17 height 9
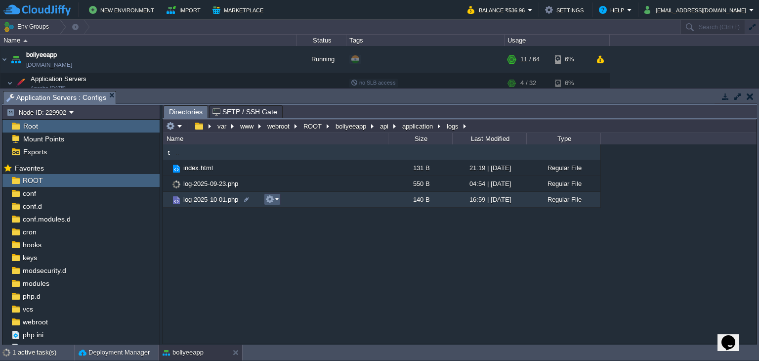
click at [276, 200] on em at bounding box center [271, 199] width 13 height 9
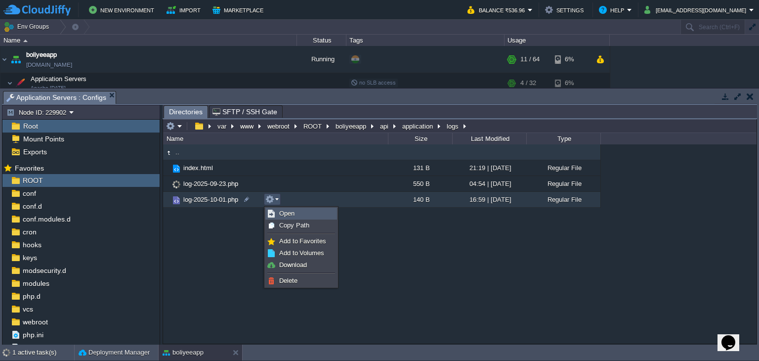
click at [282, 214] on span "Open" at bounding box center [286, 213] width 15 height 7
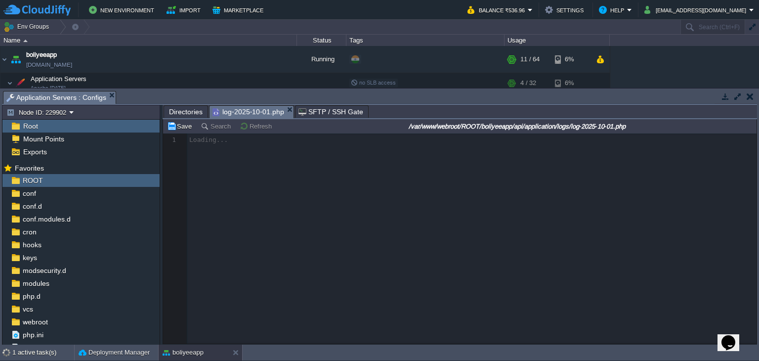
scroll to position [3, 0]
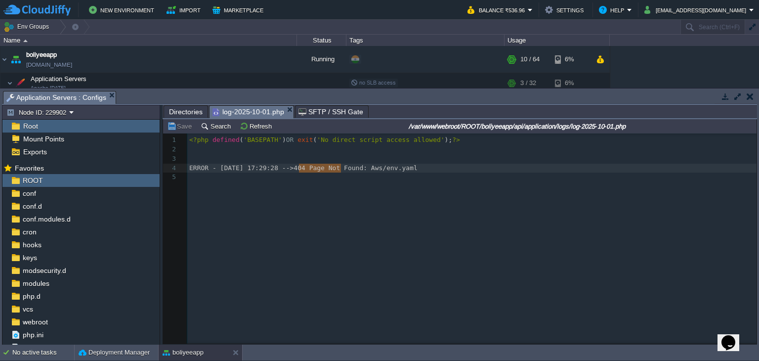
type textarea "404 Page Not Found: Aws/env.yaml"
drag, startPoint x: 299, startPoint y: 168, endPoint x: 436, endPoint y: 168, distance: 137.4
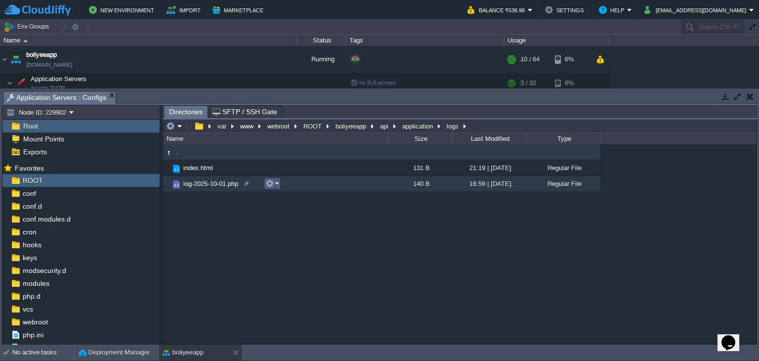
click at [270, 187] on button "button" at bounding box center [269, 183] width 9 height 9
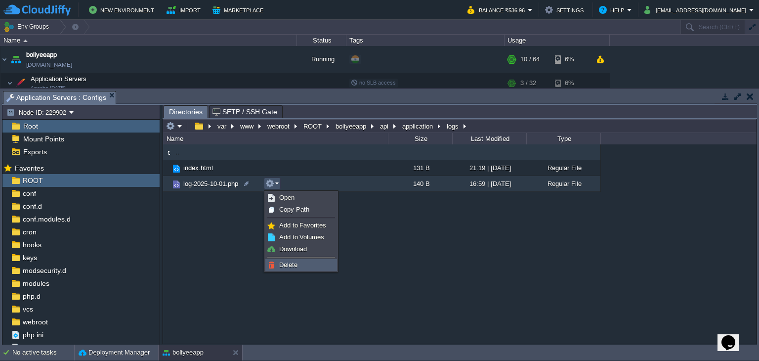
click at [302, 263] on link "Delete" at bounding box center [301, 264] width 71 height 11
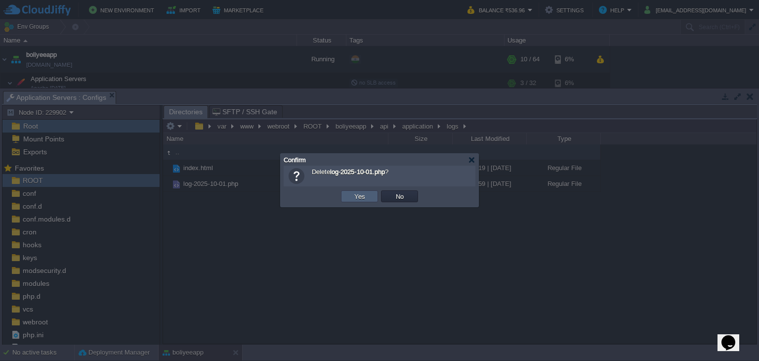
click at [363, 191] on td "Yes" at bounding box center [359, 196] width 37 height 12
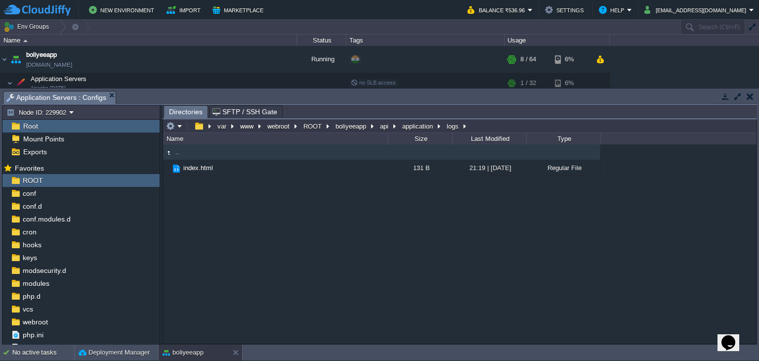
click at [295, 279] on div ".. index.html 131 B 21:19 | [DATE] Regular File" at bounding box center [460, 243] width 594 height 199
click at [407, 128] on button "application" at bounding box center [418, 126] width 35 height 9
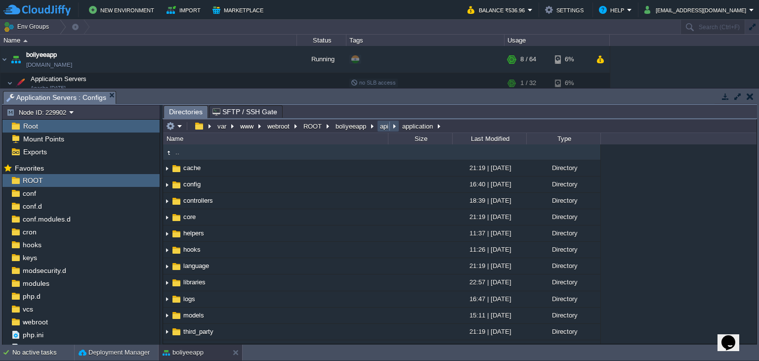
click at [382, 126] on button "api" at bounding box center [385, 126] width 12 height 9
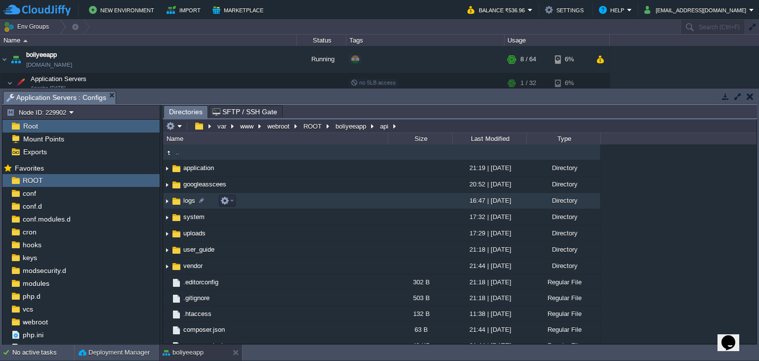
click at [188, 203] on span "logs" at bounding box center [189, 200] width 15 height 8
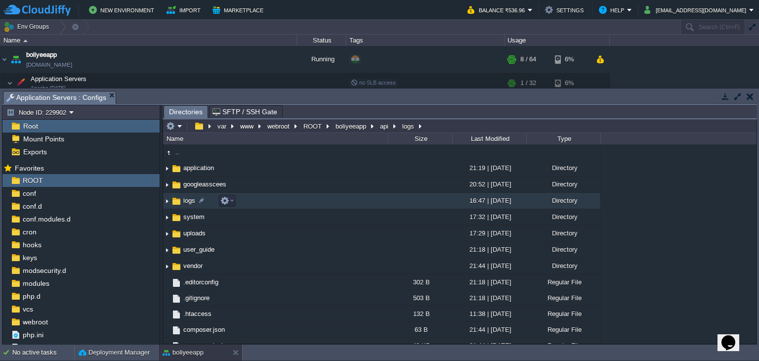
click at [188, 203] on span "logs" at bounding box center [189, 200] width 15 height 8
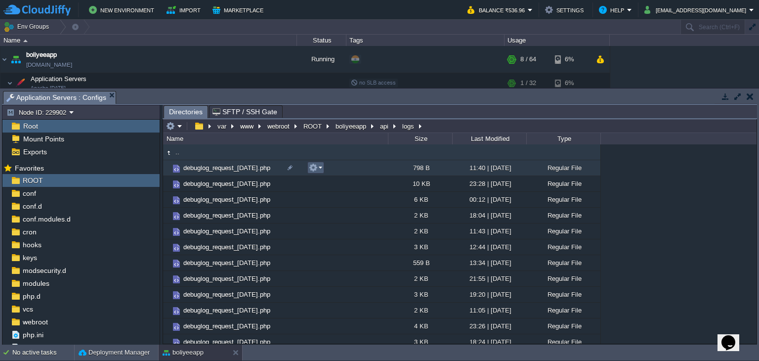
click at [311, 170] on button "button" at bounding box center [313, 167] width 9 height 9
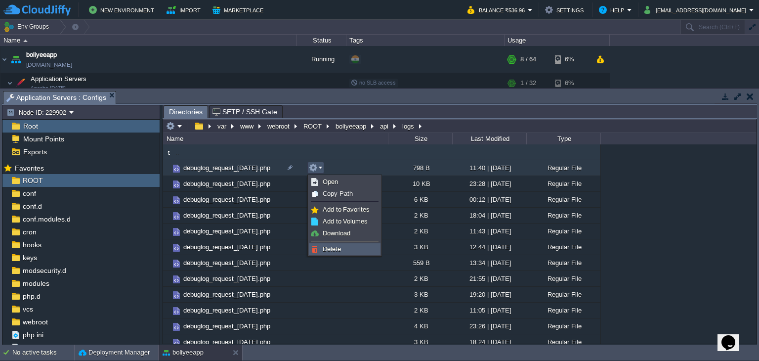
click at [339, 250] on span "Delete" at bounding box center [332, 248] width 18 height 7
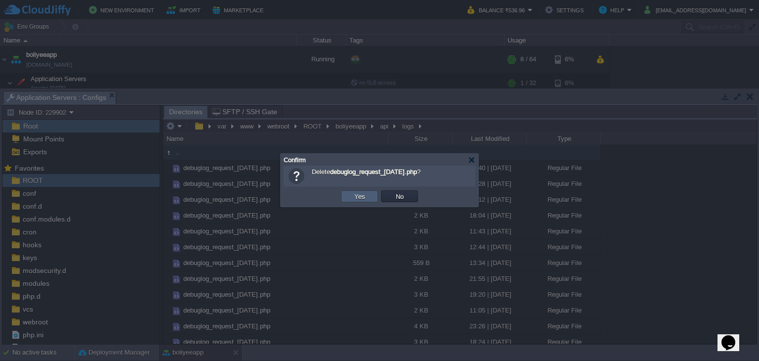
click at [369, 197] on td "Yes" at bounding box center [359, 196] width 37 height 12
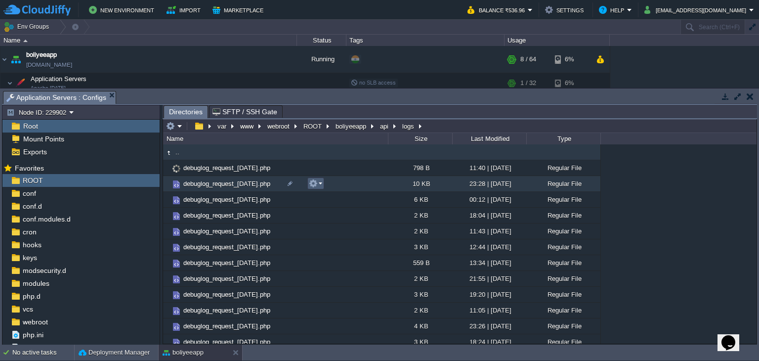
click at [314, 187] on button "button" at bounding box center [313, 183] width 9 height 9
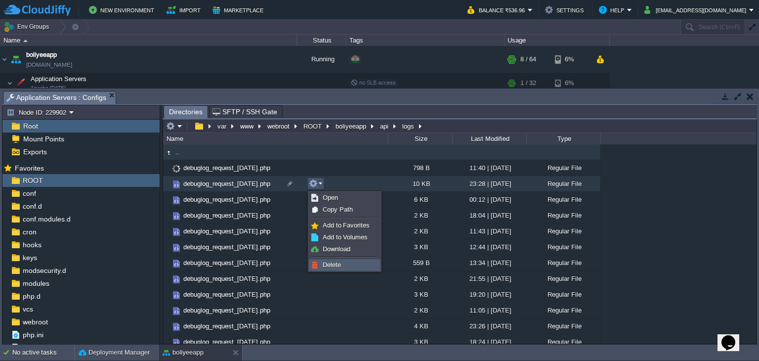
click at [329, 263] on span "Delete" at bounding box center [332, 264] width 18 height 7
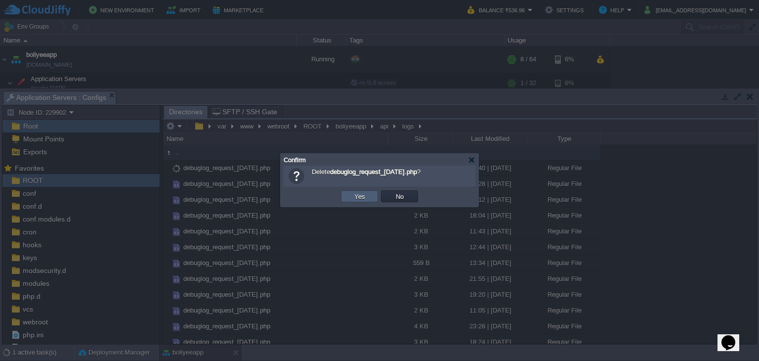
click at [366, 198] on button "Yes" at bounding box center [359, 196] width 17 height 9
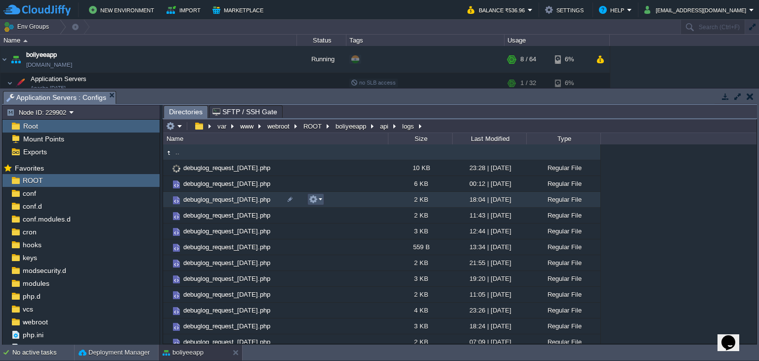
click at [316, 201] on button "button" at bounding box center [313, 199] width 9 height 9
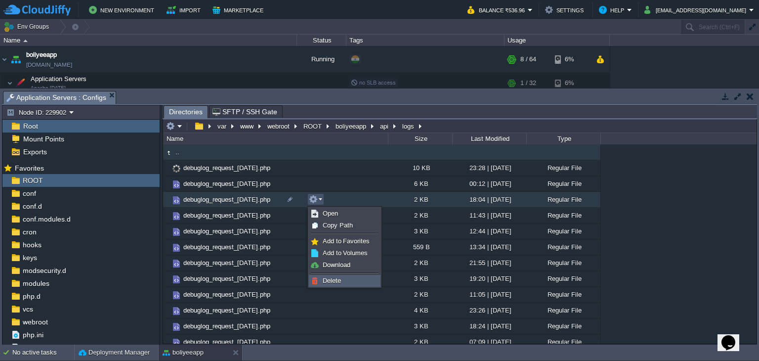
click at [333, 283] on span "Delete" at bounding box center [332, 280] width 18 height 7
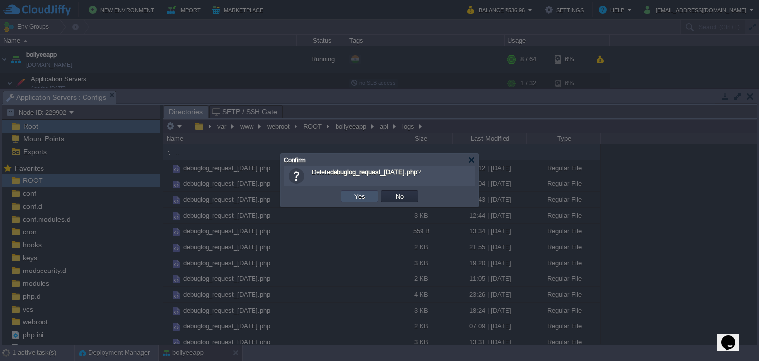
click at [363, 196] on button "Yes" at bounding box center [359, 196] width 17 height 9
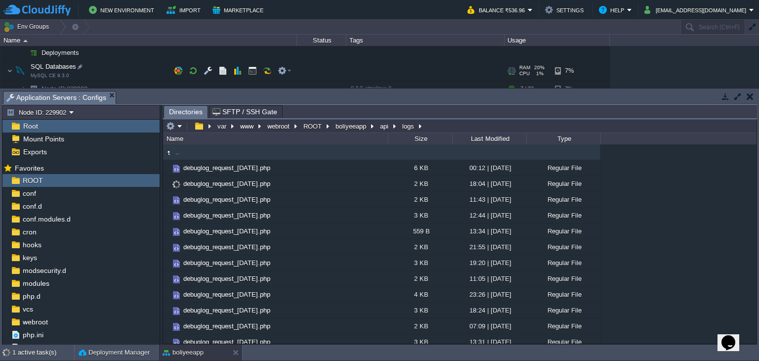
scroll to position [72, 0]
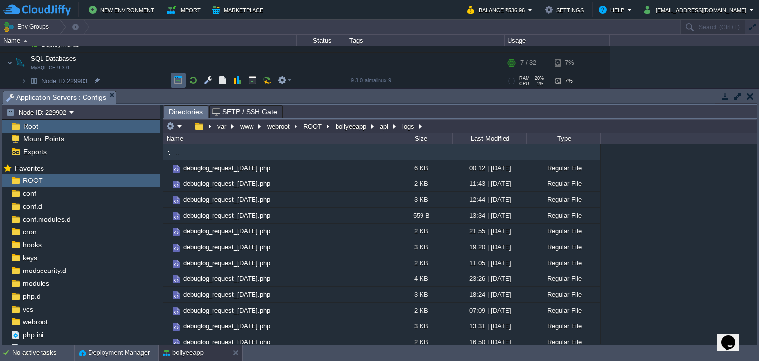
click at [181, 81] on button "button" at bounding box center [178, 80] width 9 height 9
click at [383, 129] on button "api" at bounding box center [385, 126] width 12 height 9
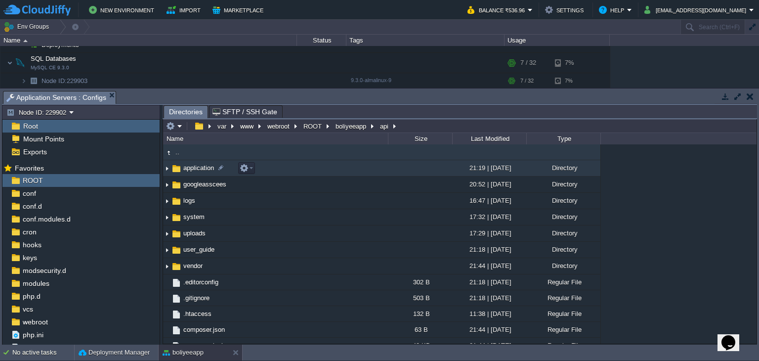
click at [196, 172] on span "application" at bounding box center [199, 168] width 34 height 8
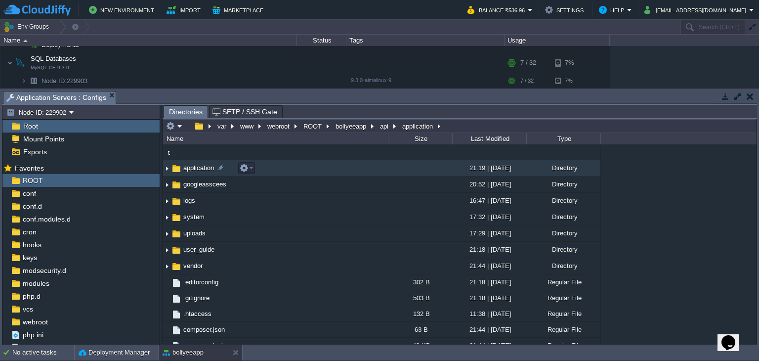
click at [196, 172] on span "application" at bounding box center [199, 168] width 34 height 8
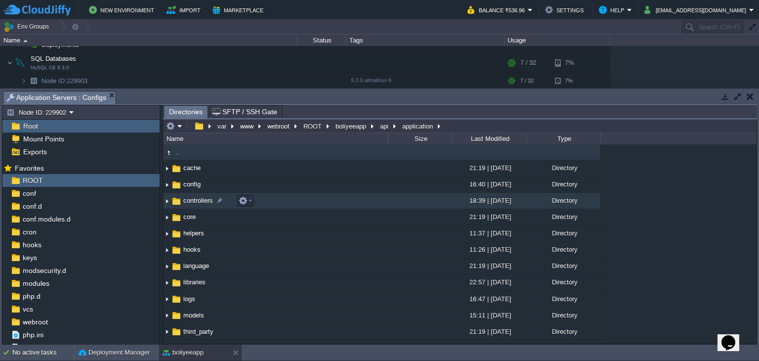
click at [197, 202] on span "controllers" at bounding box center [198, 200] width 33 height 8
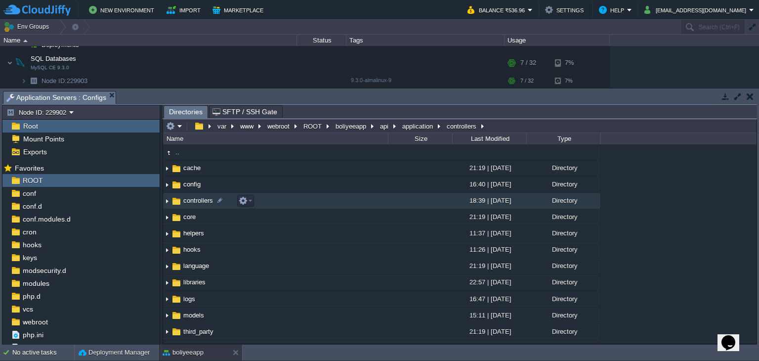
click at [197, 202] on span "controllers" at bounding box center [198, 200] width 33 height 8
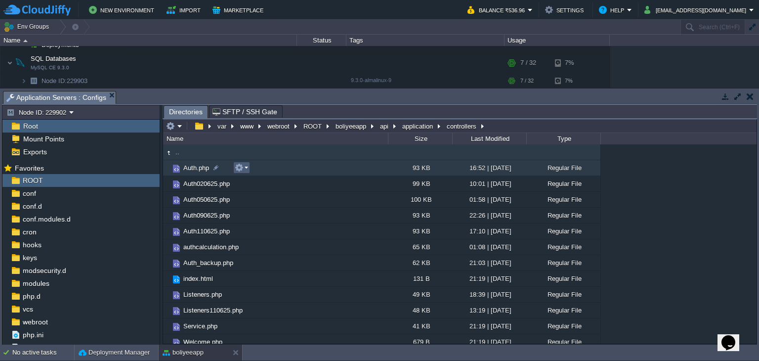
click at [243, 168] on em at bounding box center [241, 167] width 13 height 9
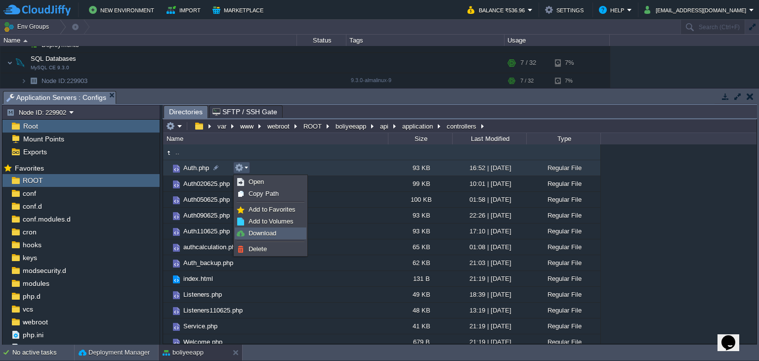
click at [261, 232] on span "Download" at bounding box center [263, 232] width 28 height 7
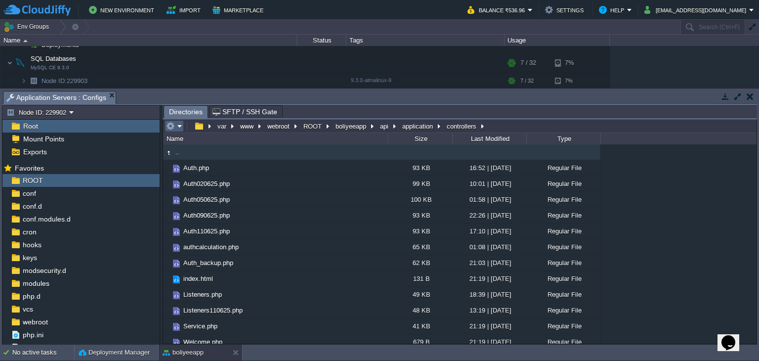
click at [177, 127] on em at bounding box center [174, 126] width 16 height 9
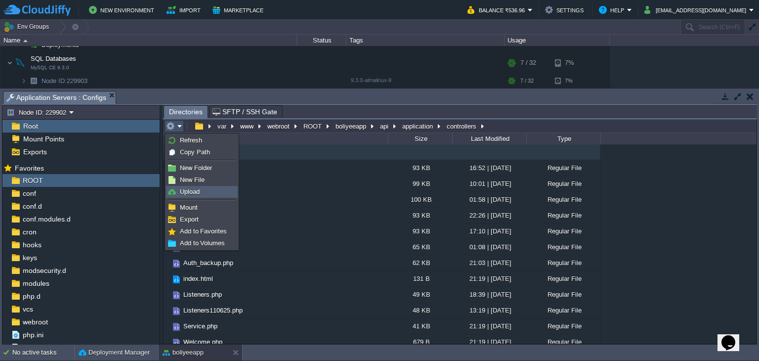
click at [199, 192] on span "Upload" at bounding box center [190, 191] width 20 height 7
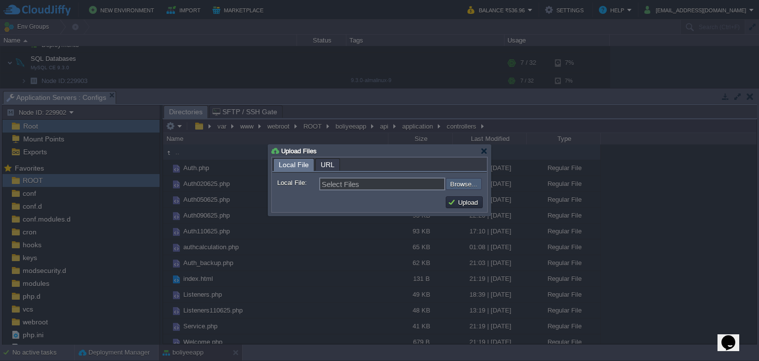
click at [466, 184] on input "file" at bounding box center [419, 184] width 125 height 12
type input "C:\fakepath\Auth.php"
type input "Auth.php"
click at [463, 202] on button "Upload" at bounding box center [464, 202] width 33 height 9
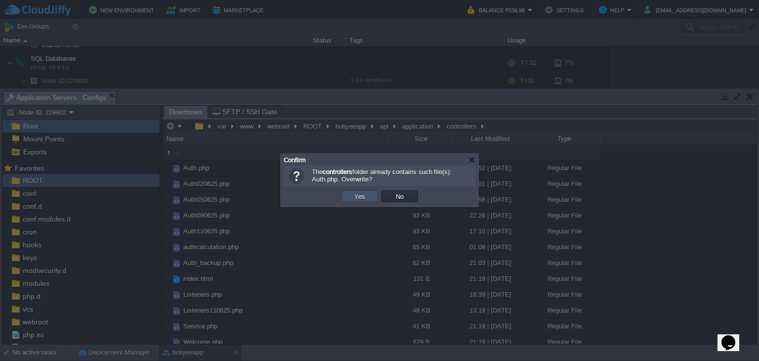
click at [354, 198] on button "Yes" at bounding box center [359, 196] width 17 height 9
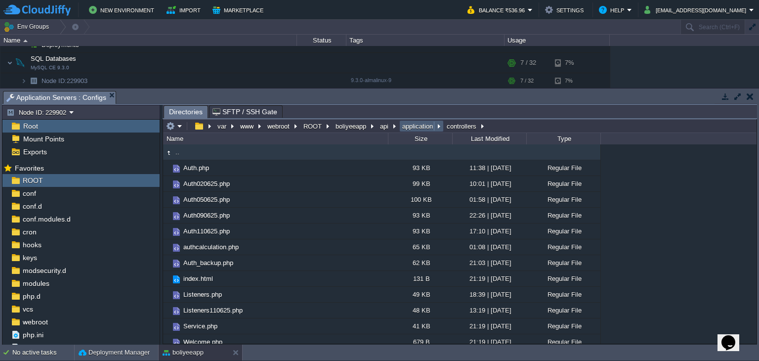
click at [427, 129] on button "application" at bounding box center [418, 126] width 35 height 9
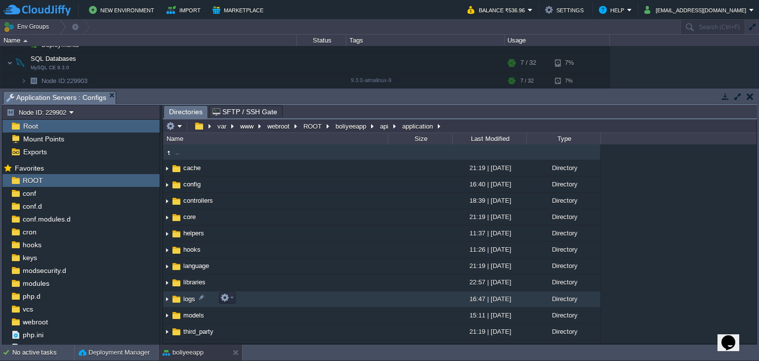
click at [186, 304] on td "logs" at bounding box center [275, 299] width 225 height 16
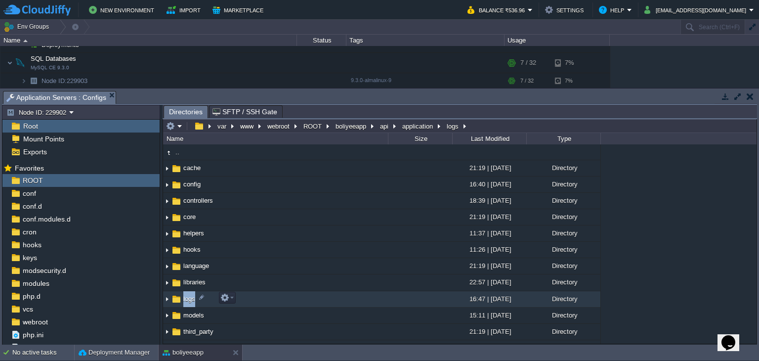
click at [186, 304] on td "logs" at bounding box center [275, 299] width 225 height 16
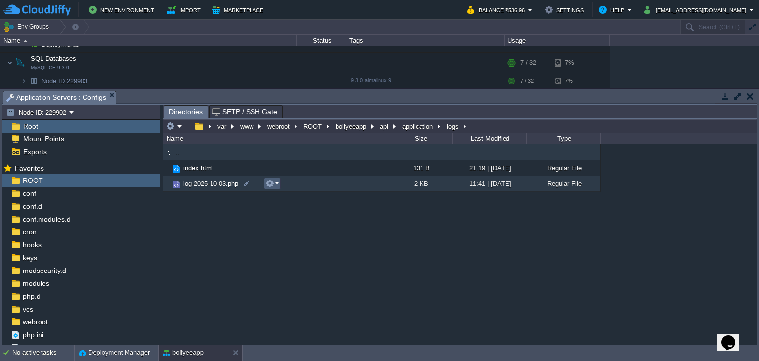
click at [277, 184] on em at bounding box center [271, 183] width 13 height 9
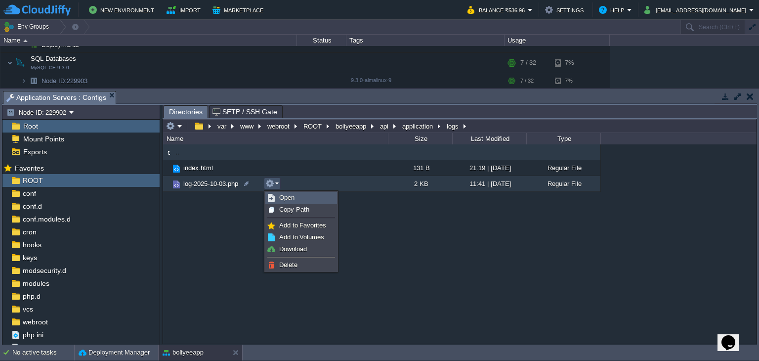
click at [298, 197] on link "Open" at bounding box center [301, 197] width 71 height 11
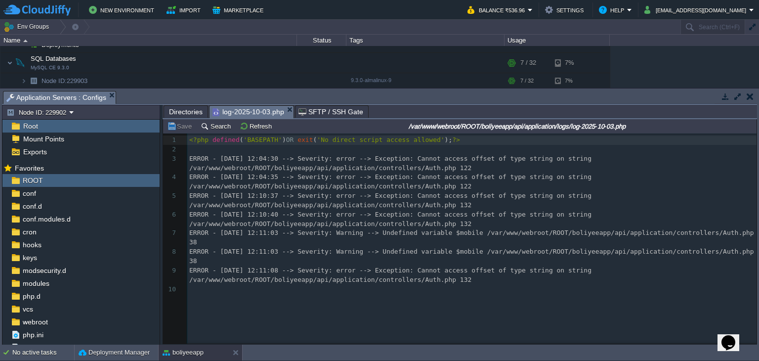
scroll to position [3, 0]
type textarea "t"
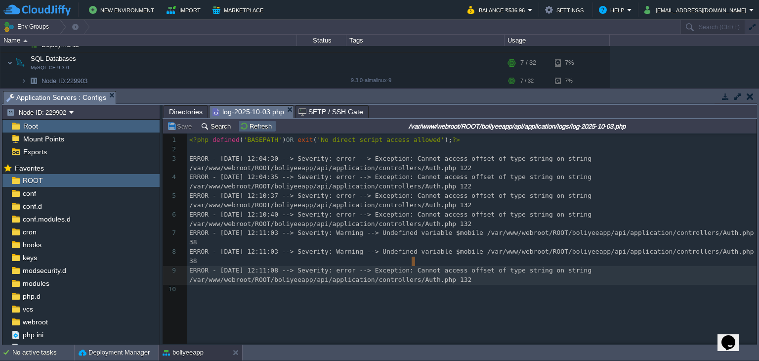
click at [261, 123] on button "Refresh" at bounding box center [257, 126] width 35 height 9
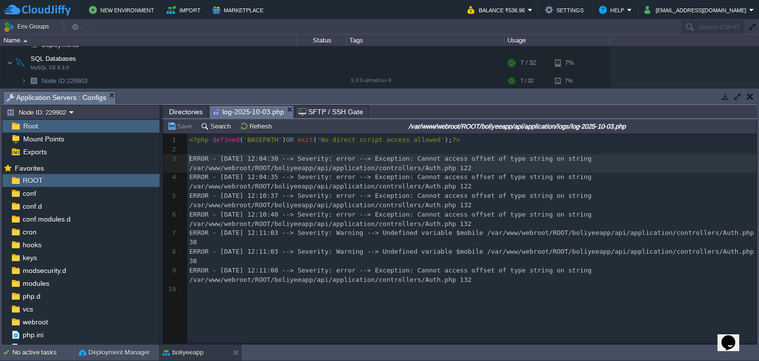
type textarea "-"
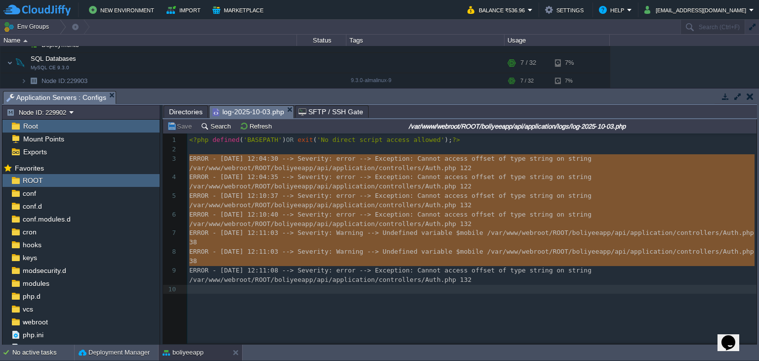
drag, startPoint x: 189, startPoint y: 162, endPoint x: 239, endPoint y: 284, distance: 131.7
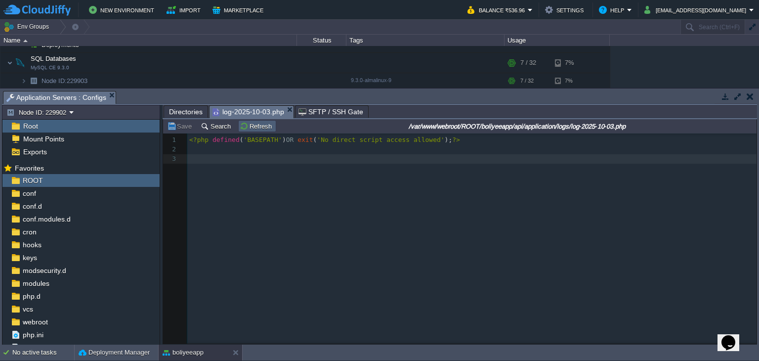
click at [254, 127] on button "Refresh" at bounding box center [257, 126] width 35 height 9
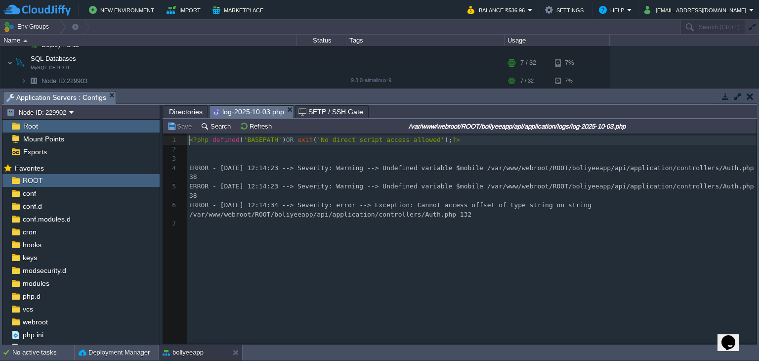
click at [179, 111] on span "Directories" at bounding box center [186, 112] width 34 height 12
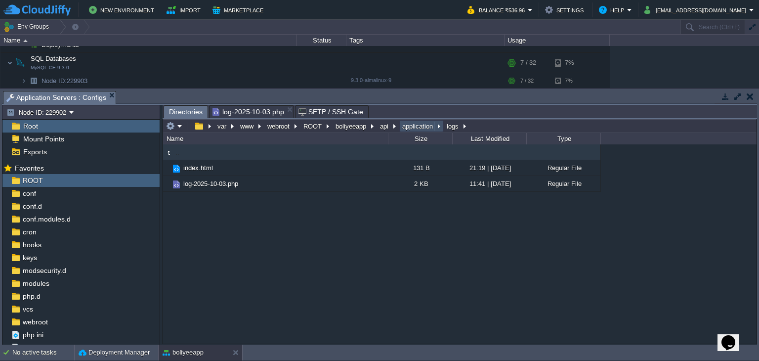
click at [411, 129] on button "application" at bounding box center [418, 126] width 35 height 9
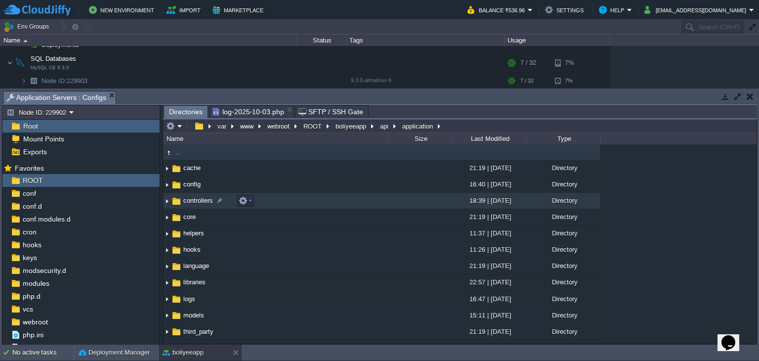
click at [189, 202] on span "controllers" at bounding box center [198, 200] width 33 height 8
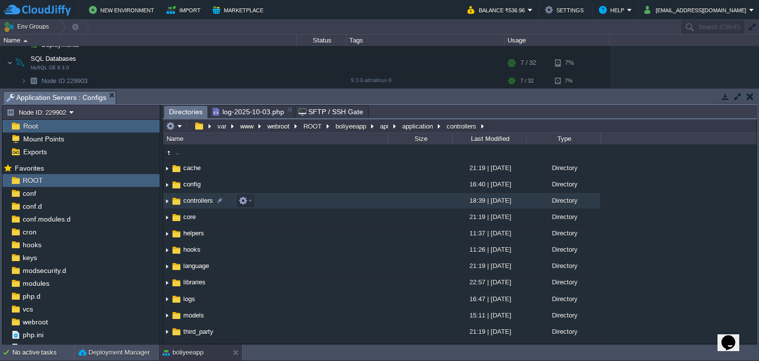
click at [189, 202] on span "controllers" at bounding box center [198, 200] width 33 height 8
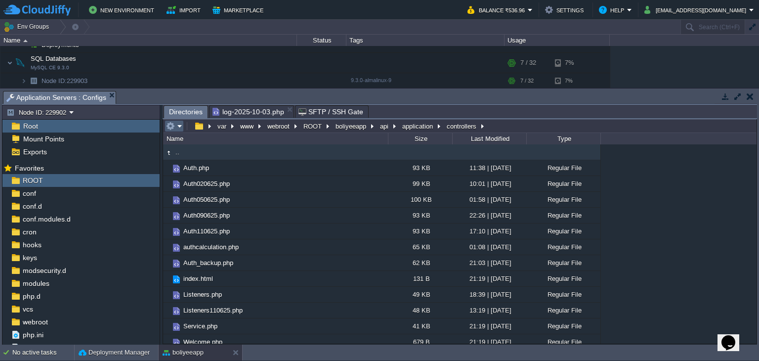
click at [176, 127] on em at bounding box center [174, 126] width 16 height 9
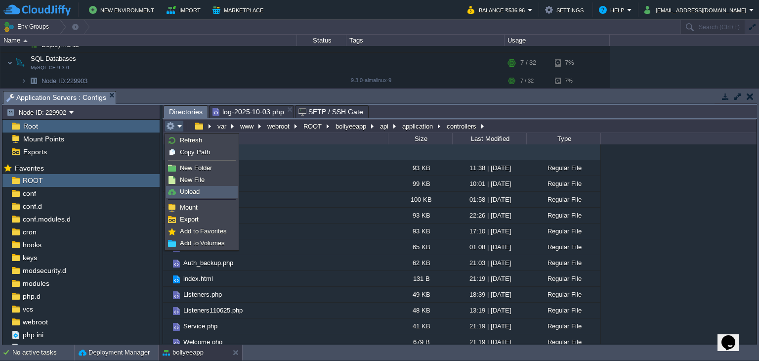
click at [203, 191] on link "Upload" at bounding box center [202, 191] width 71 height 11
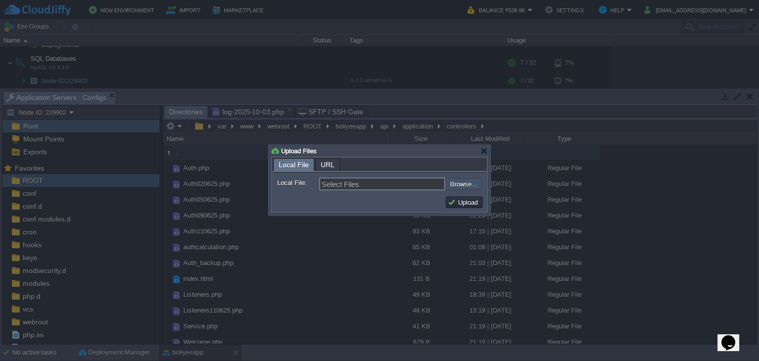
click at [450, 182] on input "file" at bounding box center [419, 184] width 125 height 12
type input "C:\fakepath\Auth.php"
type input "Auth.php"
click at [465, 200] on button "Upload" at bounding box center [464, 202] width 33 height 9
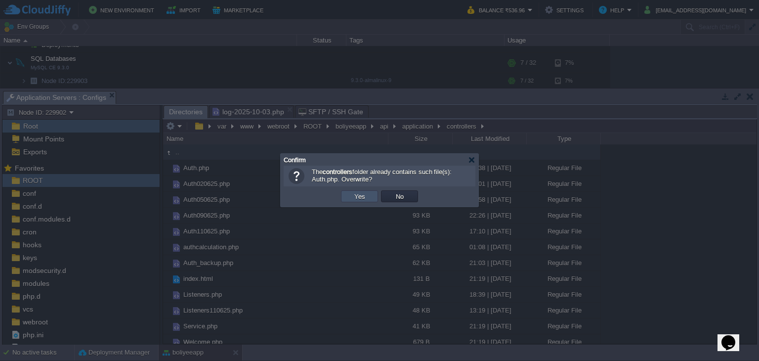
click at [359, 198] on button "Yes" at bounding box center [359, 196] width 17 height 9
